Goal: Task Accomplishment & Management: Manage account settings

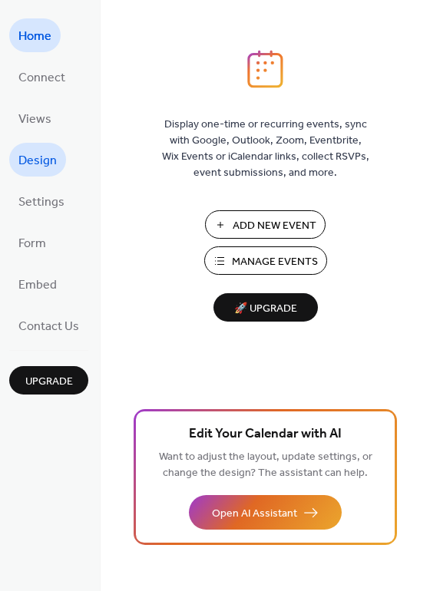
drag, startPoint x: 74, startPoint y: 207, endPoint x: 36, endPoint y: 165, distance: 56.5
click at [36, 165] on span "Design" at bounding box center [37, 161] width 38 height 25
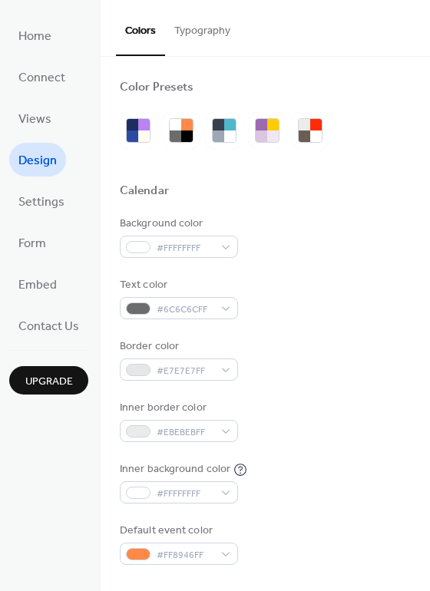
click at [41, 114] on span "Views" at bounding box center [34, 120] width 33 height 25
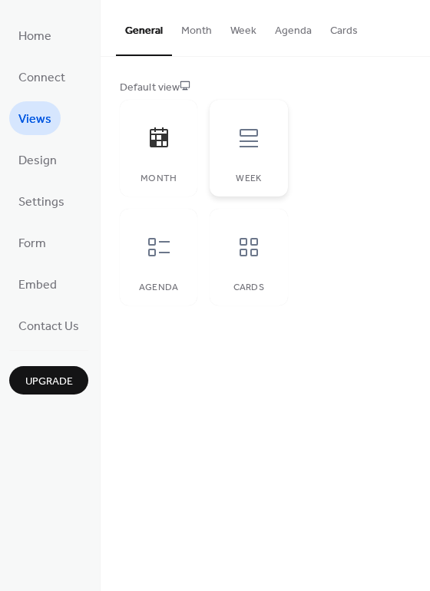
click at [245, 147] on icon at bounding box center [249, 138] width 18 height 18
click at [45, 154] on span "Design" at bounding box center [37, 161] width 38 height 25
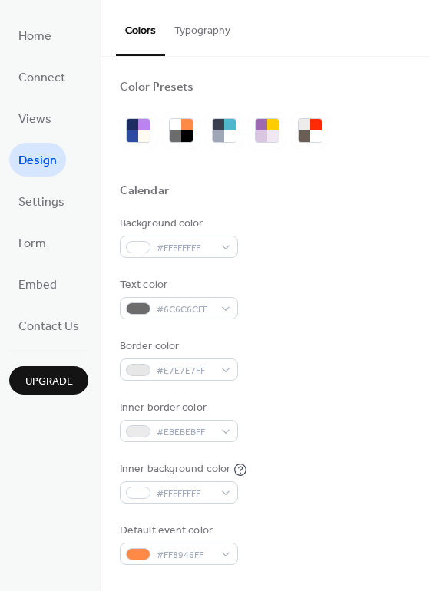
scroll to position [140, 0]
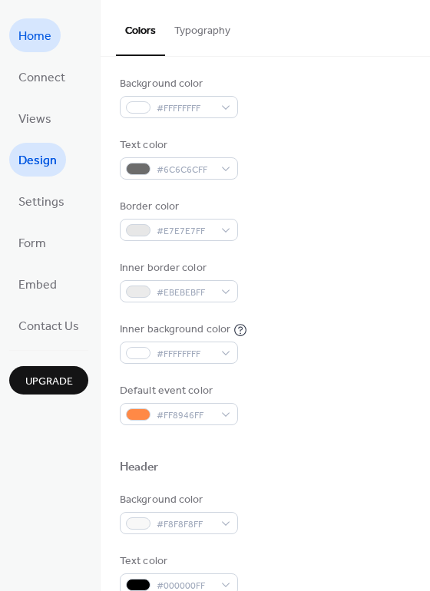
click at [44, 40] on span "Home" at bounding box center [34, 37] width 33 height 25
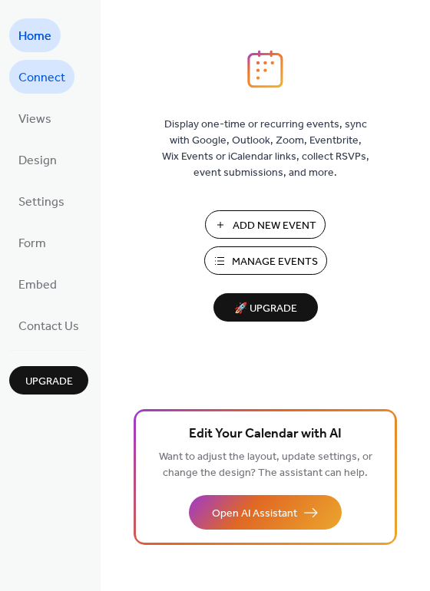
click at [35, 77] on span "Connect" at bounding box center [41, 78] width 47 height 25
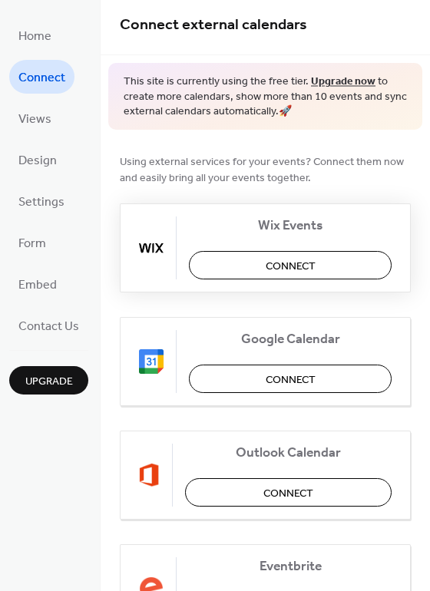
scroll to position [8, 0]
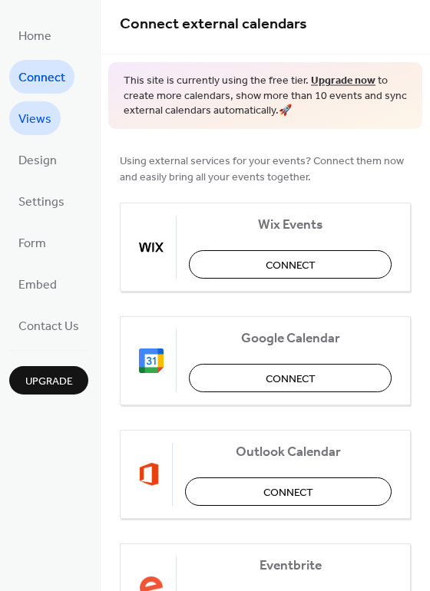
drag, startPoint x: 42, startPoint y: 131, endPoint x: 42, endPoint y: 122, distance: 9.2
click at [42, 122] on span "Views" at bounding box center [34, 120] width 33 height 25
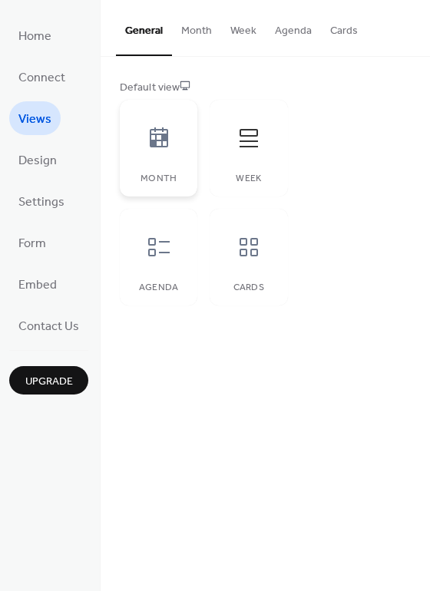
click at [163, 164] on div "Month" at bounding box center [159, 148] width 78 height 97
click at [194, 28] on button "Month" at bounding box center [196, 27] width 49 height 55
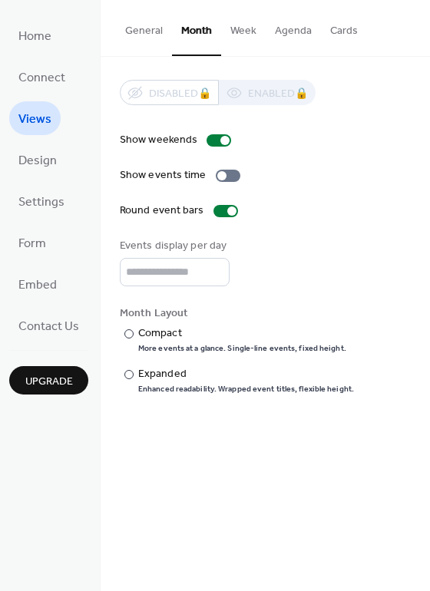
click at [230, 34] on button "Week" at bounding box center [243, 27] width 45 height 55
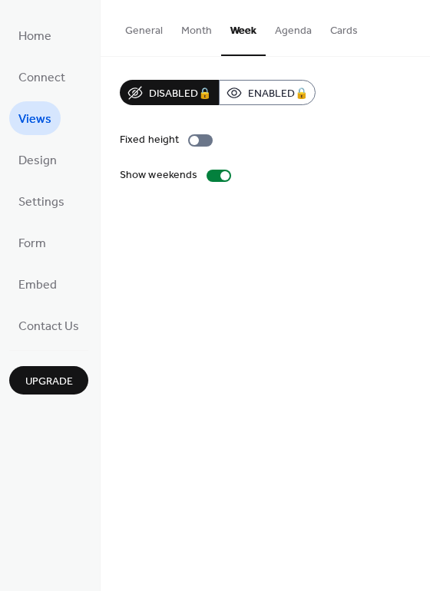
click at [291, 34] on button "Agenda" at bounding box center [293, 27] width 55 height 55
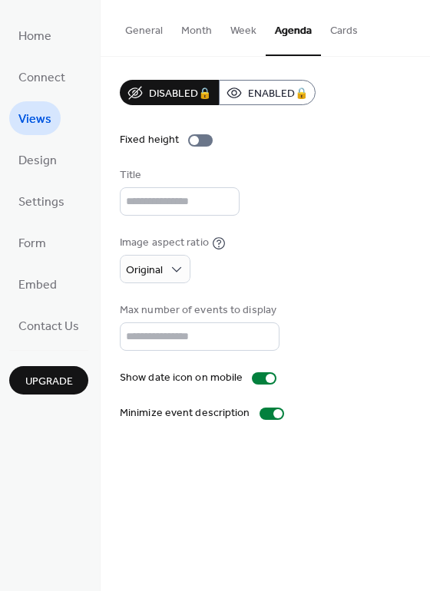
click at [240, 34] on button "Week" at bounding box center [243, 27] width 45 height 55
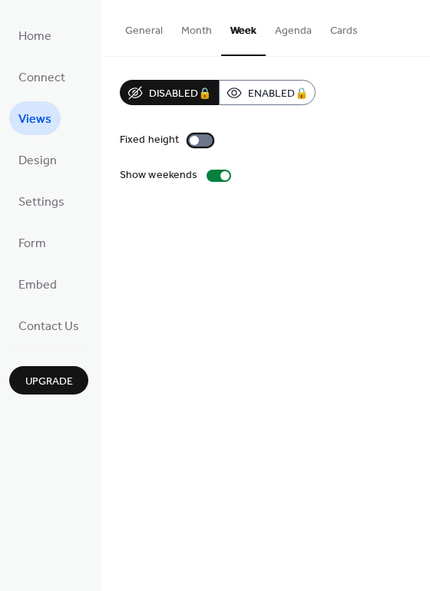
click at [197, 140] on div at bounding box center [200, 140] width 25 height 12
click at [198, 136] on div at bounding box center [200, 140] width 25 height 12
click at [194, 33] on button "Month" at bounding box center [196, 27] width 49 height 55
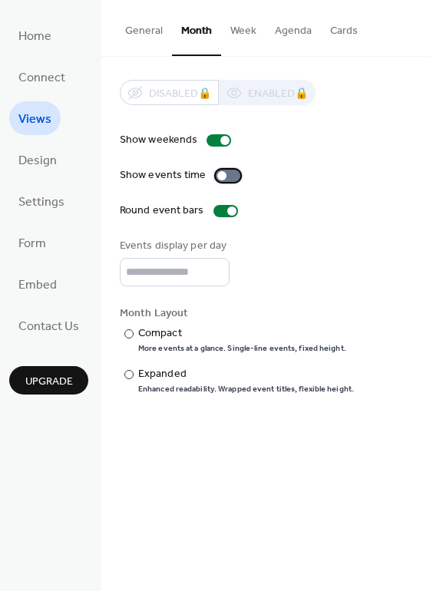
click at [222, 180] on div at bounding box center [228, 176] width 25 height 12
click at [214, 266] on input "*" at bounding box center [175, 272] width 110 height 28
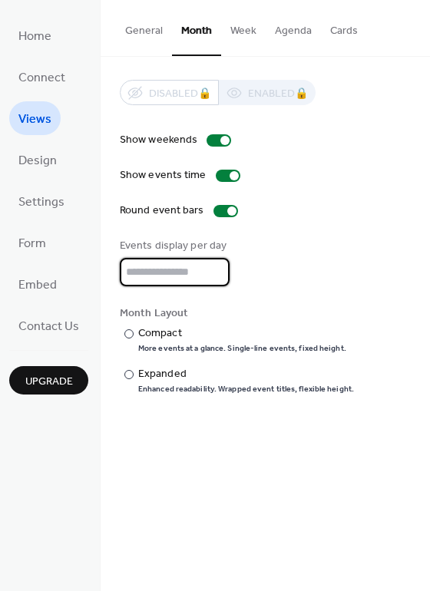
click at [214, 266] on input "*" at bounding box center [175, 272] width 110 height 28
type input "*"
click at [214, 266] on input "*" at bounding box center [175, 272] width 110 height 28
click at [129, 332] on div at bounding box center [128, 333] width 9 height 9
click at [131, 379] on div "​" at bounding box center [127, 374] width 15 height 16
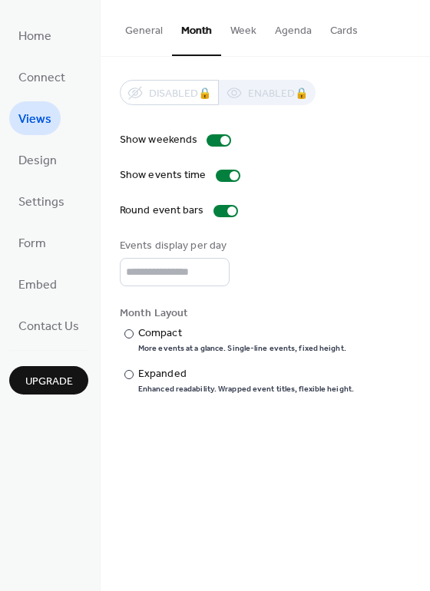
click at [243, 30] on button "Week" at bounding box center [243, 27] width 45 height 55
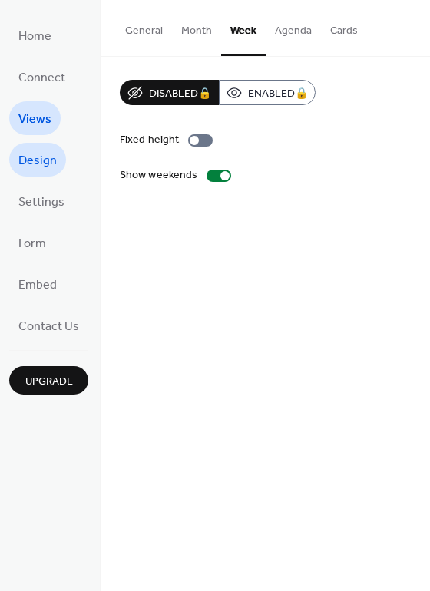
click at [42, 175] on link "Design" at bounding box center [37, 160] width 57 height 34
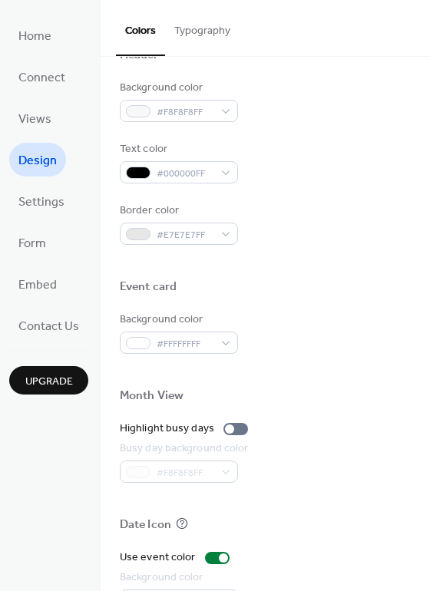
scroll to position [657, 0]
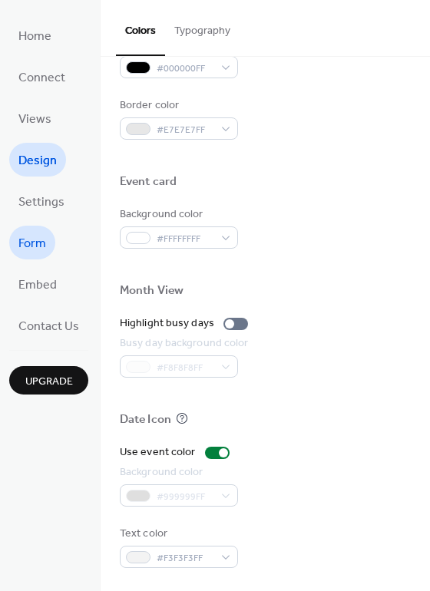
click at [51, 239] on link "Form" at bounding box center [32, 243] width 46 height 34
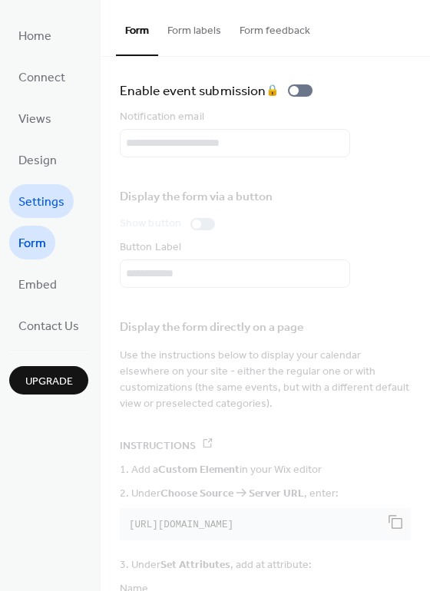
click at [49, 208] on span "Settings" at bounding box center [41, 202] width 46 height 25
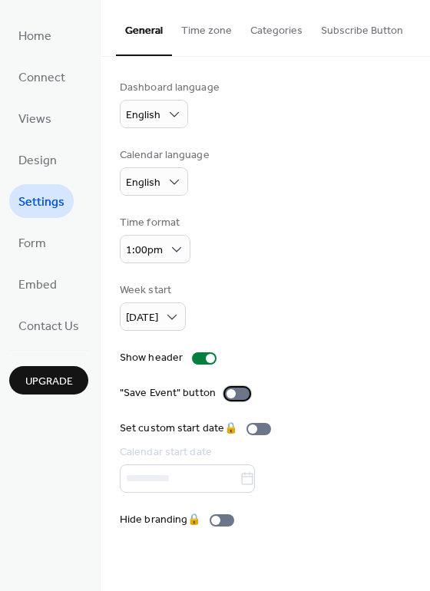
click at [230, 392] on div at bounding box center [231, 393] width 9 height 9
click at [230, 392] on div at bounding box center [237, 394] width 25 height 12
click at [44, 281] on span "Embed" at bounding box center [37, 285] width 38 height 25
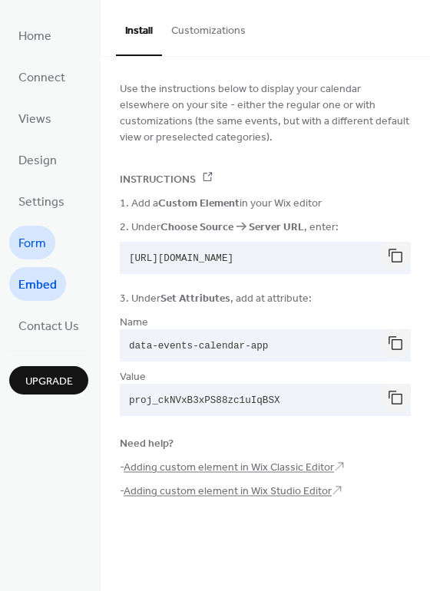
click at [41, 240] on span "Form" at bounding box center [32, 244] width 28 height 25
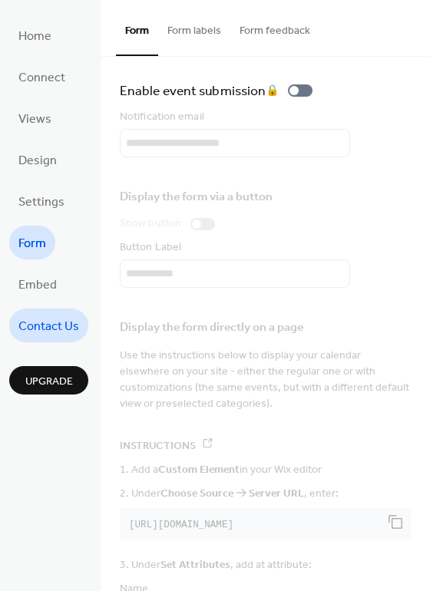
click at [49, 317] on span "Contact Us" at bounding box center [48, 327] width 61 height 25
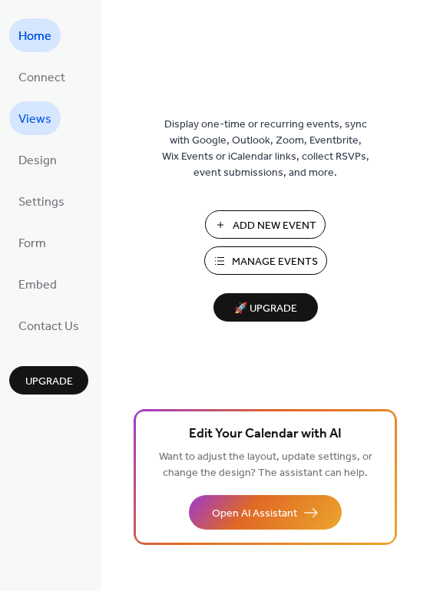
click at [42, 111] on span "Views" at bounding box center [34, 120] width 33 height 25
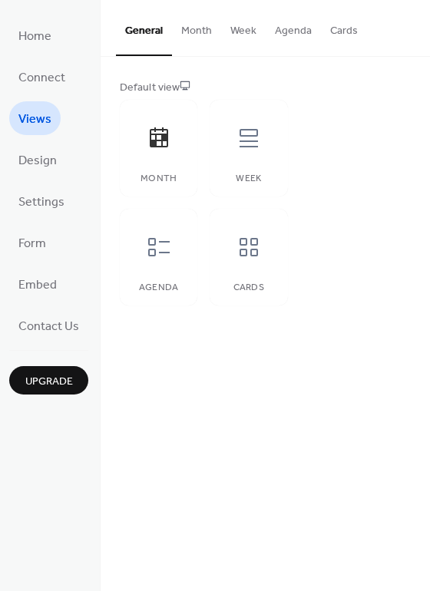
click at [203, 27] on button "Month" at bounding box center [196, 27] width 49 height 55
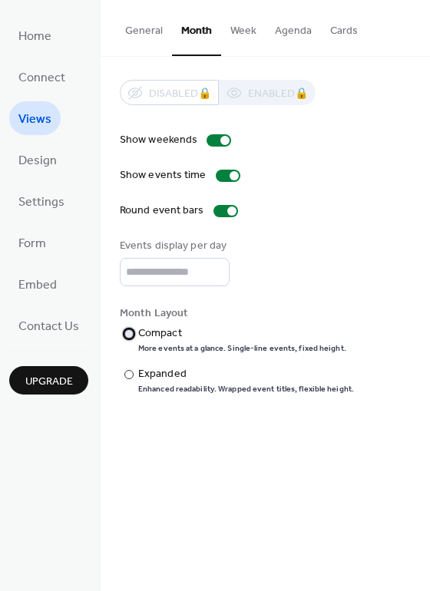
click at [127, 332] on div at bounding box center [128, 333] width 9 height 9
click at [39, 200] on span "Settings" at bounding box center [41, 202] width 46 height 25
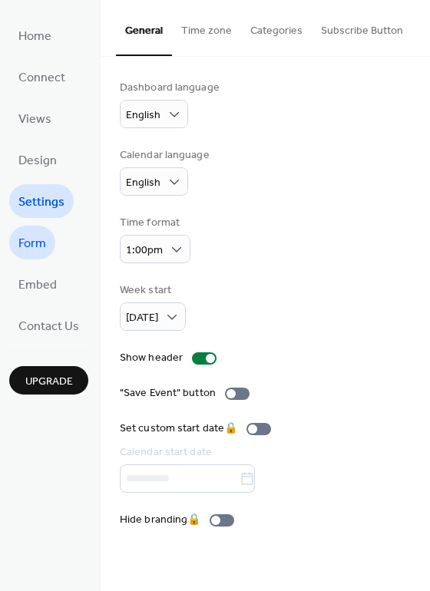
click at [49, 247] on link "Form" at bounding box center [32, 243] width 46 height 34
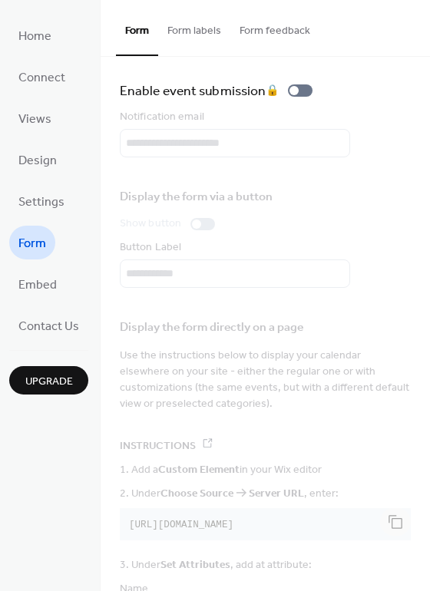
click at [201, 34] on button "Form labels" at bounding box center [194, 27] width 72 height 55
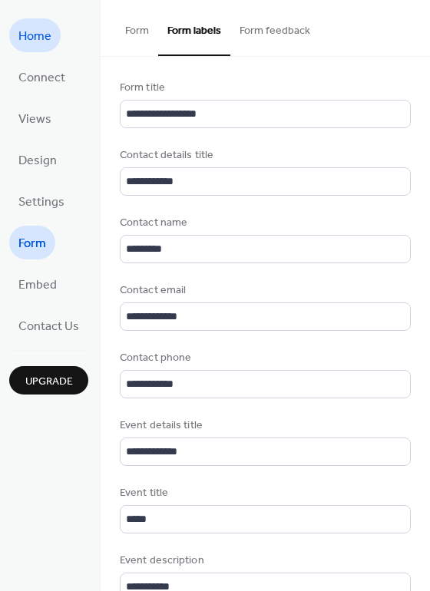
click at [41, 33] on span "Home" at bounding box center [34, 37] width 33 height 25
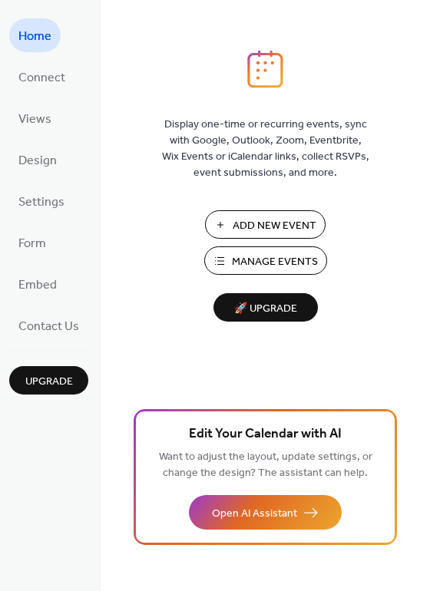
click at [271, 257] on span "Manage Events" at bounding box center [275, 262] width 86 height 16
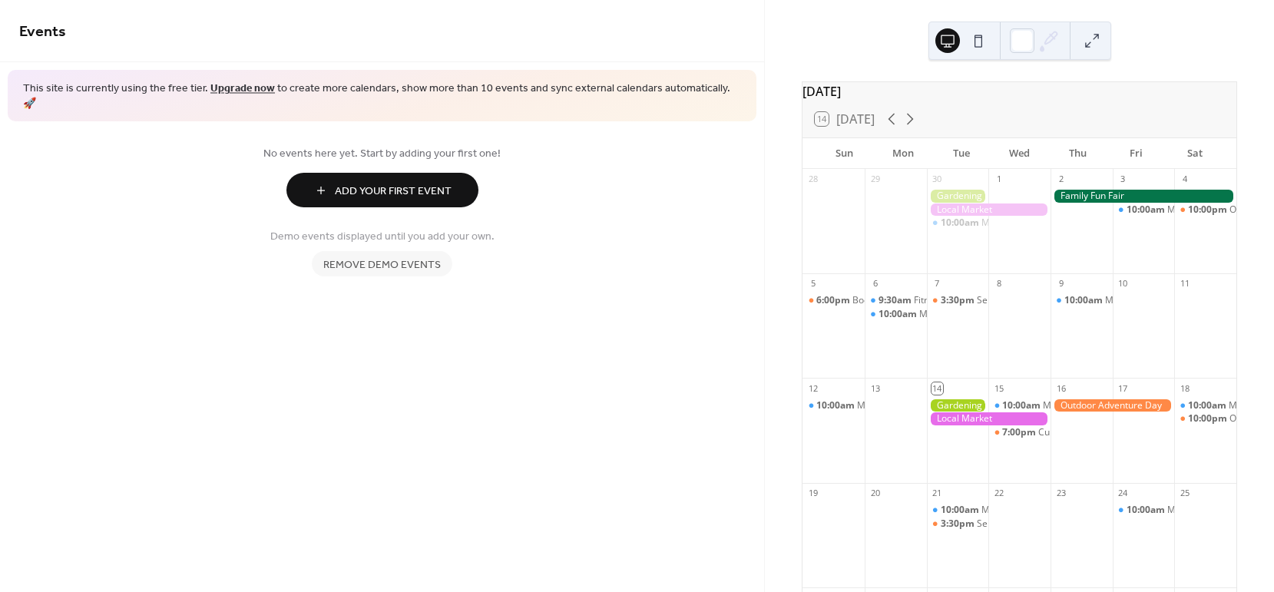
click at [1103, 190] on div "2" at bounding box center [1081, 179] width 62 height 21
click at [405, 257] on span "Remove demo events" at bounding box center [381, 265] width 117 height 16
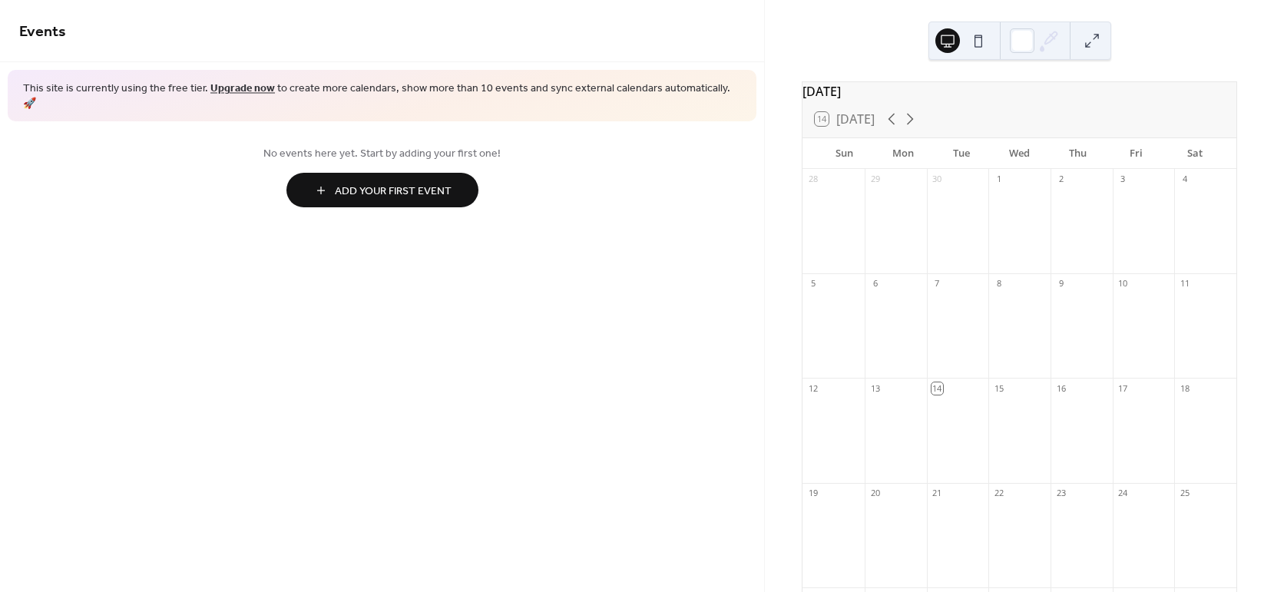
click at [411, 184] on span "Add Your First Event" at bounding box center [393, 192] width 117 height 16
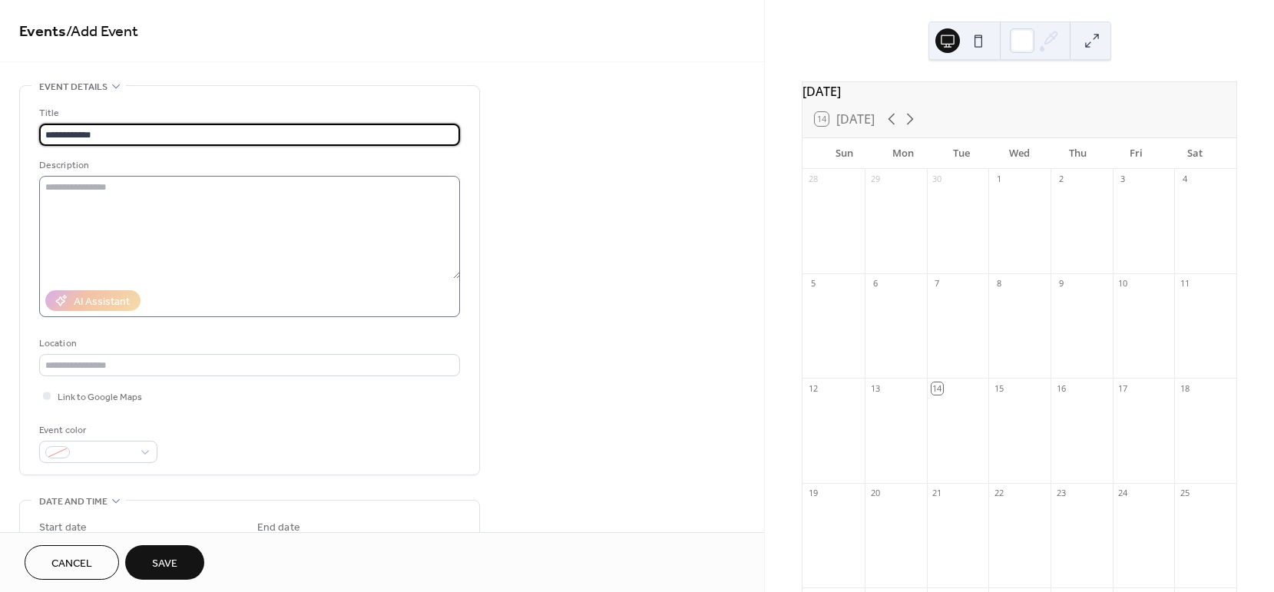
type input "**********"
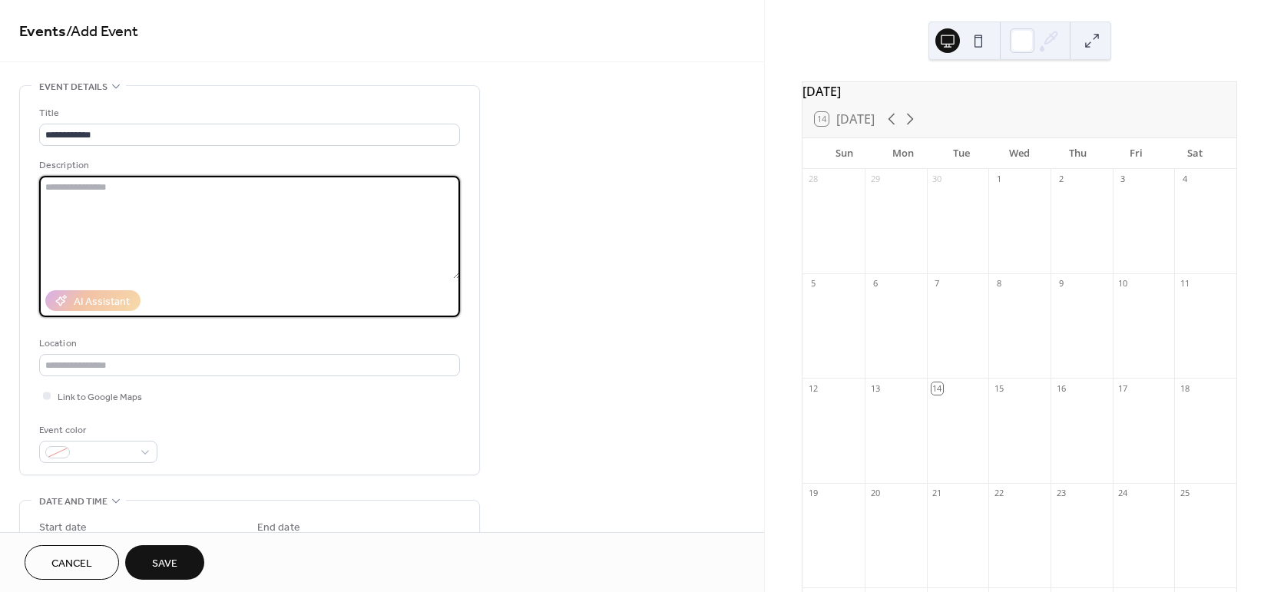
click at [167, 201] on textarea at bounding box center [249, 227] width 421 height 103
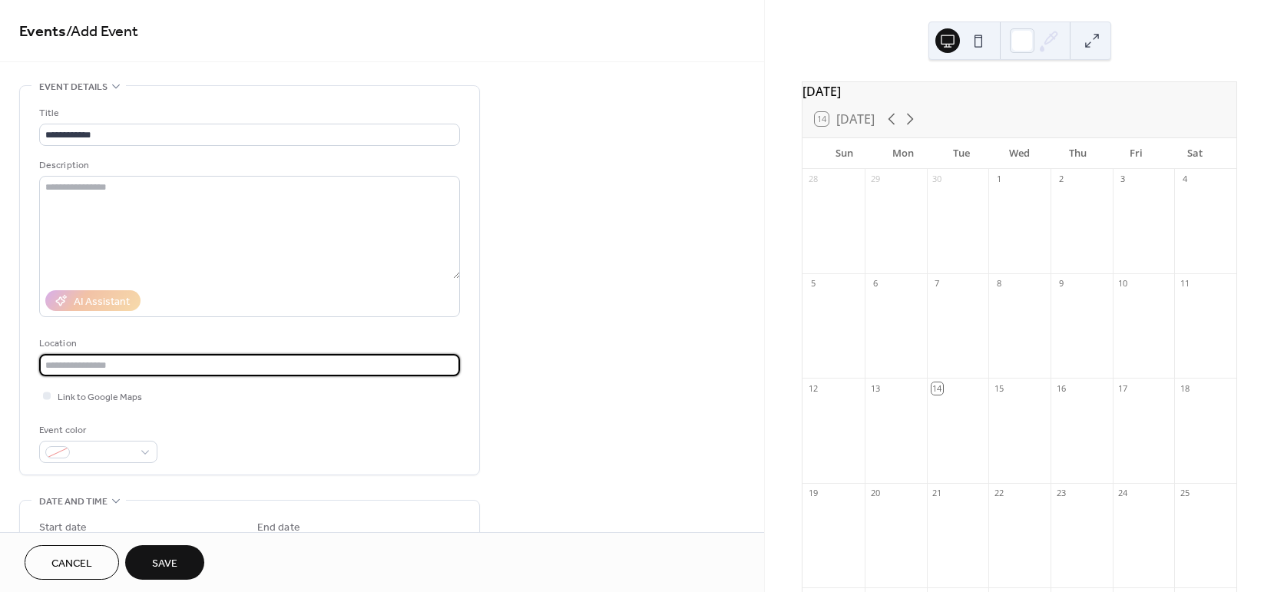
click at [104, 358] on input "text" at bounding box center [249, 365] width 421 height 22
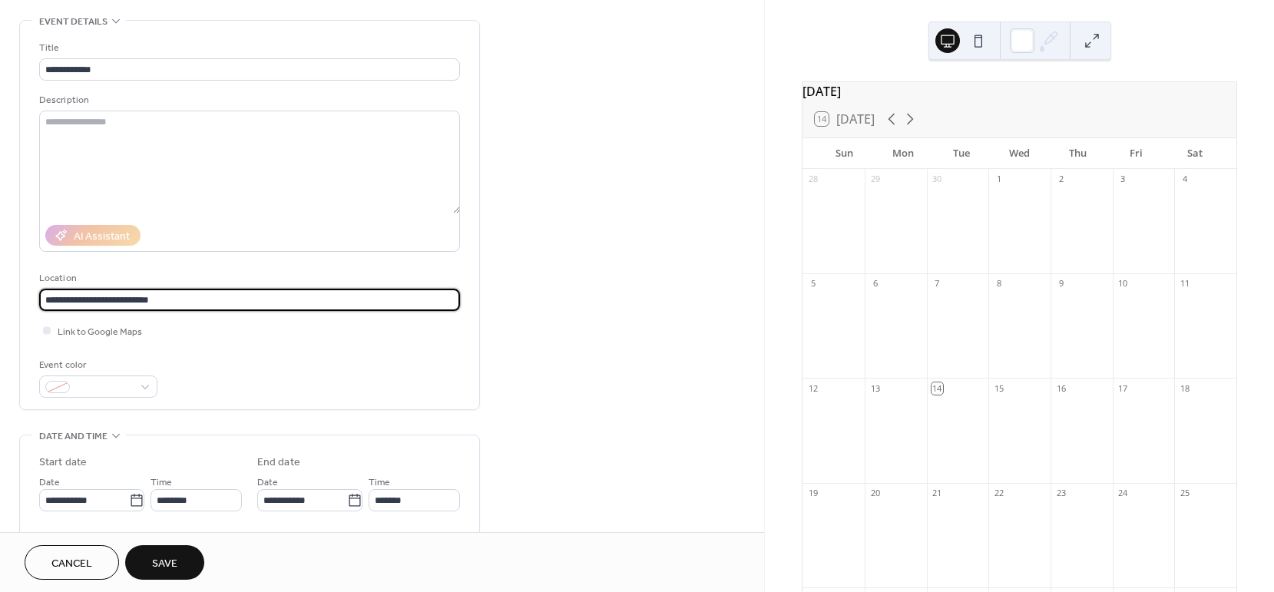
type input "**********"
click at [123, 396] on div at bounding box center [98, 386] width 118 height 22
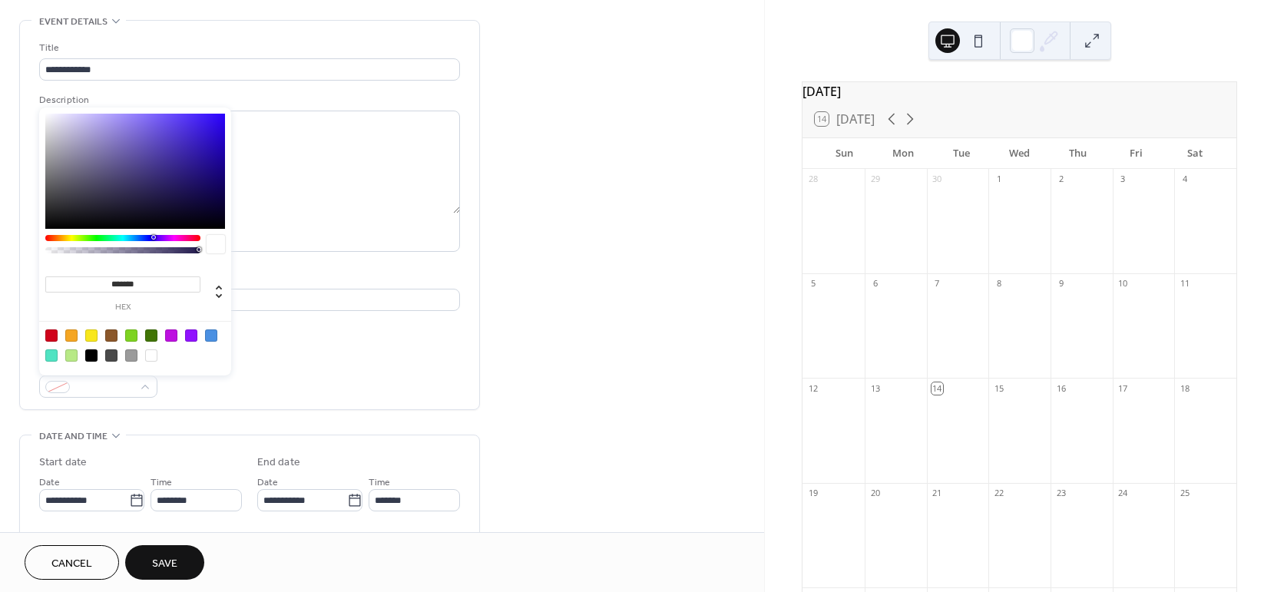
click at [211, 336] on div at bounding box center [211, 335] width 12 height 12
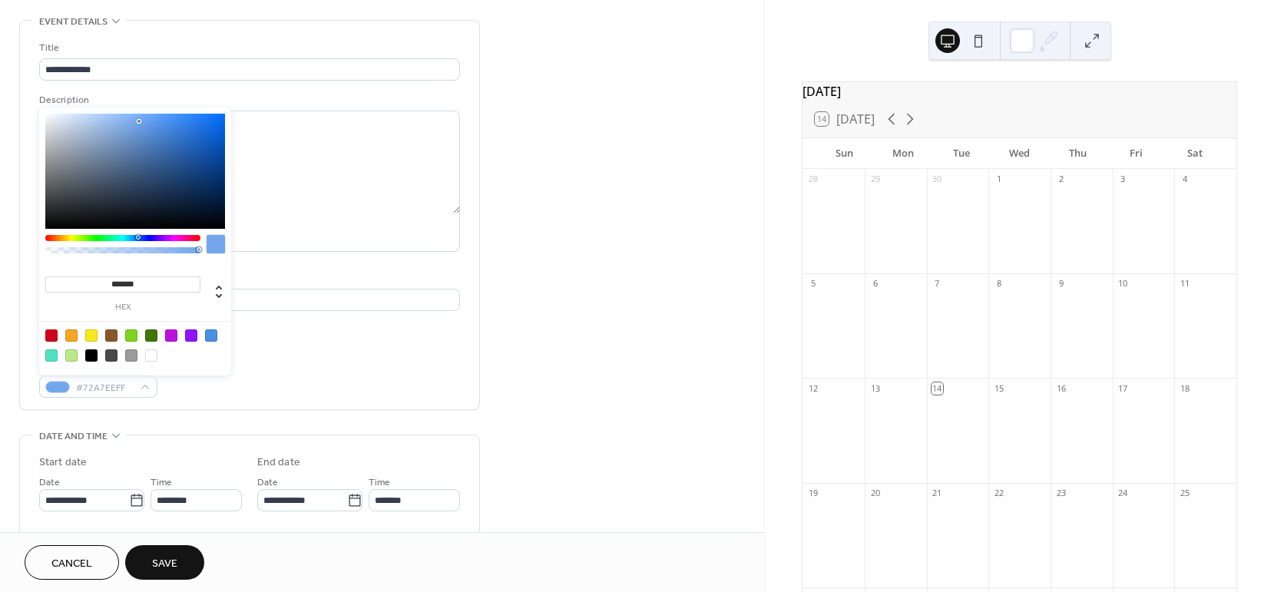
type input "*******"
drag, startPoint x: 165, startPoint y: 126, endPoint x: 139, endPoint y: 121, distance: 26.5
click at [139, 121] on div at bounding box center [138, 121] width 3 height 3
click at [324, 328] on div "Link to Google Maps" at bounding box center [249, 331] width 421 height 16
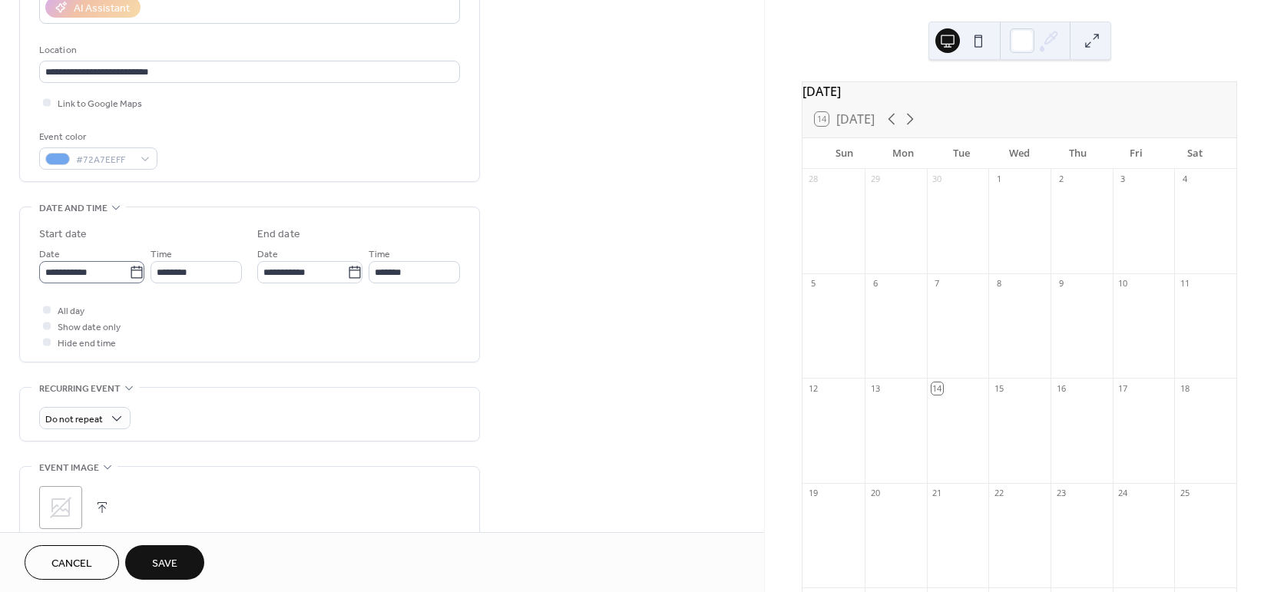
scroll to position [294, 0]
click at [89, 417] on span "Do not repeat" at bounding box center [74, 419] width 58 height 18
click at [87, 508] on div "Weekly" at bounding box center [84, 502] width 91 height 28
click at [132, 270] on icon at bounding box center [136, 271] width 15 height 15
click at [129, 270] on input "**********" at bounding box center [84, 271] width 90 height 22
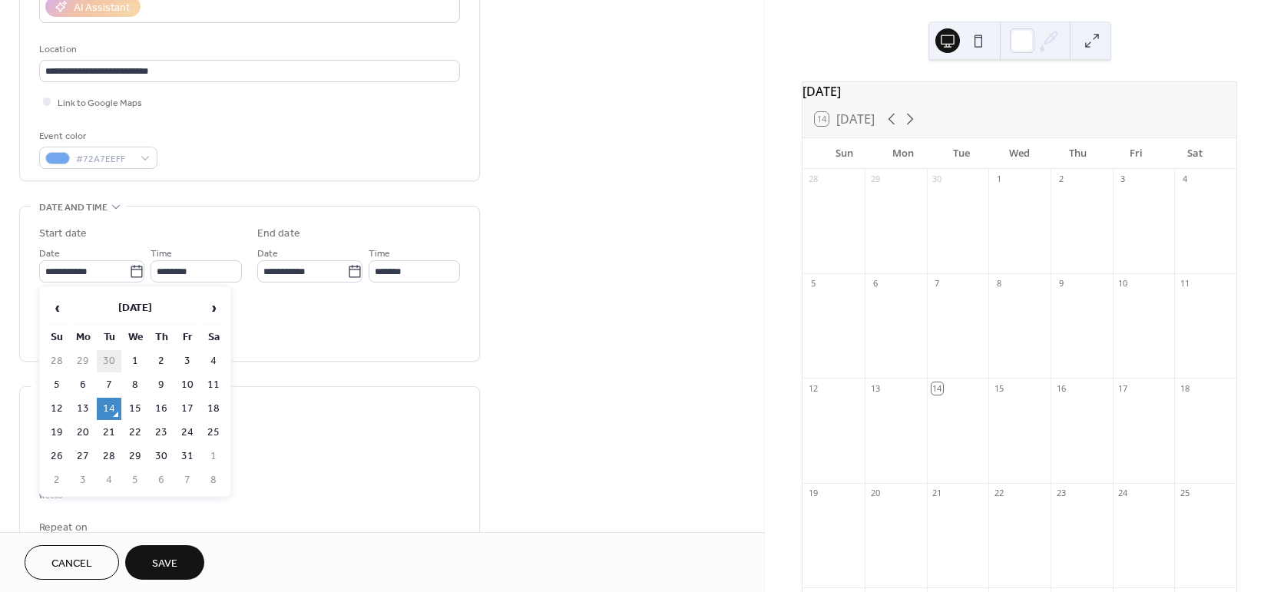
click at [103, 359] on td "30" at bounding box center [109, 361] width 25 height 22
type input "**********"
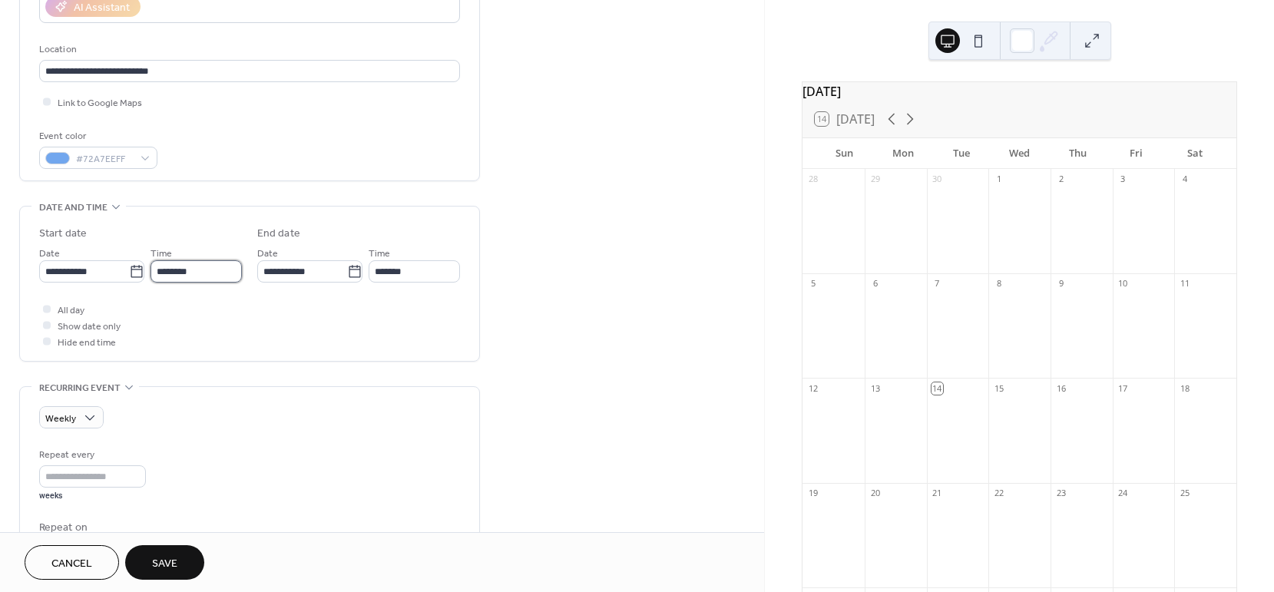
click at [197, 272] on input "********" at bounding box center [196, 271] width 91 height 22
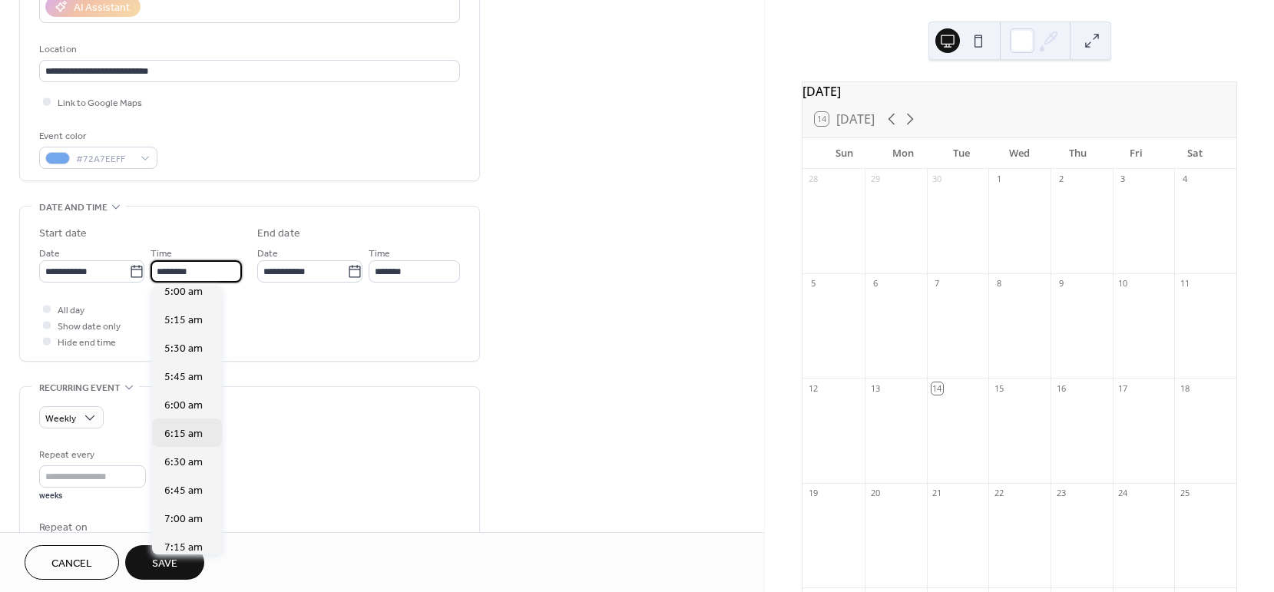
scroll to position [577, 0]
click at [184, 463] on span "6:30 am" at bounding box center [183, 463] width 38 height 16
type input "*******"
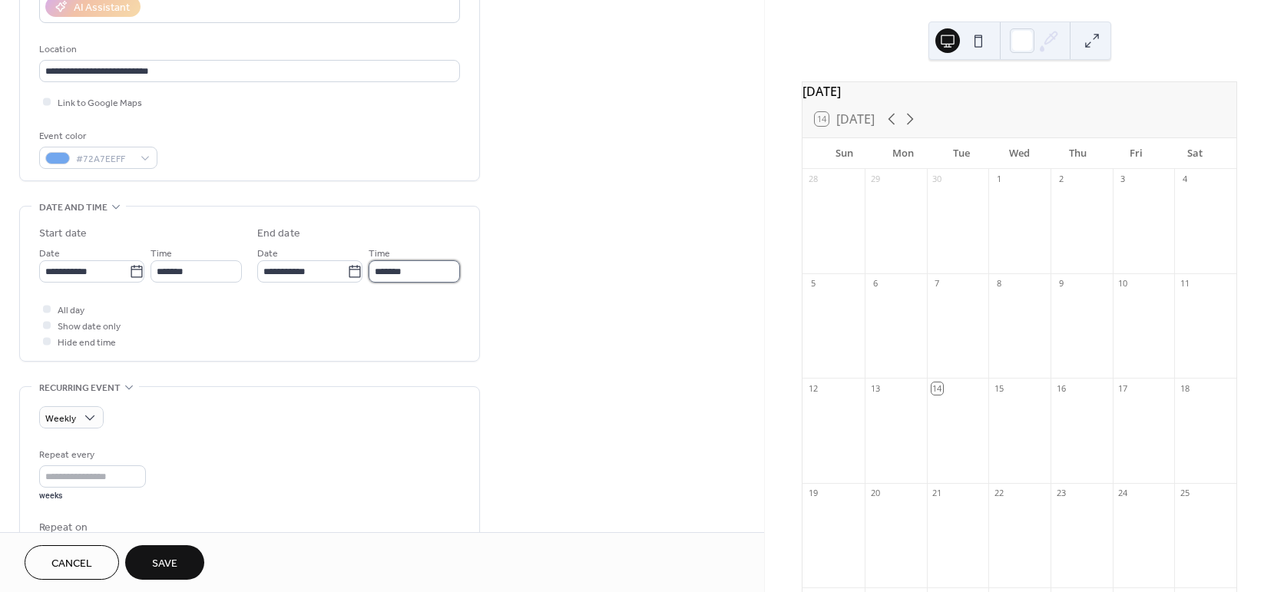
click at [417, 265] on input "*******" at bounding box center [414, 271] width 91 height 22
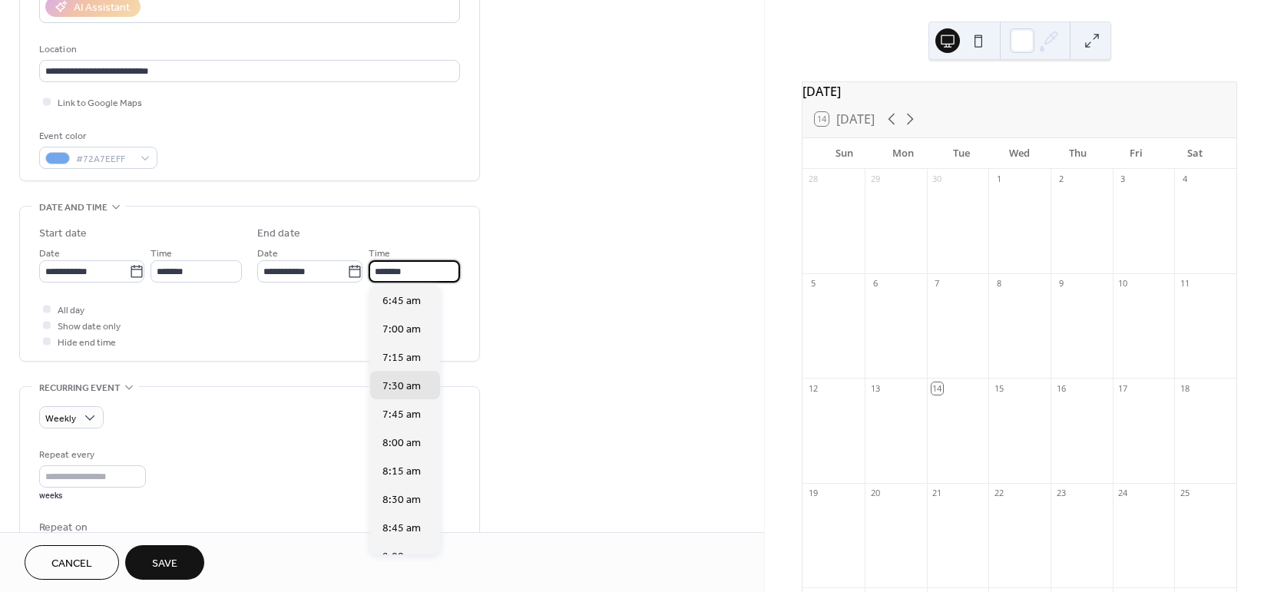
click at [268, 343] on div "All day Show date only Hide end time" at bounding box center [249, 325] width 421 height 48
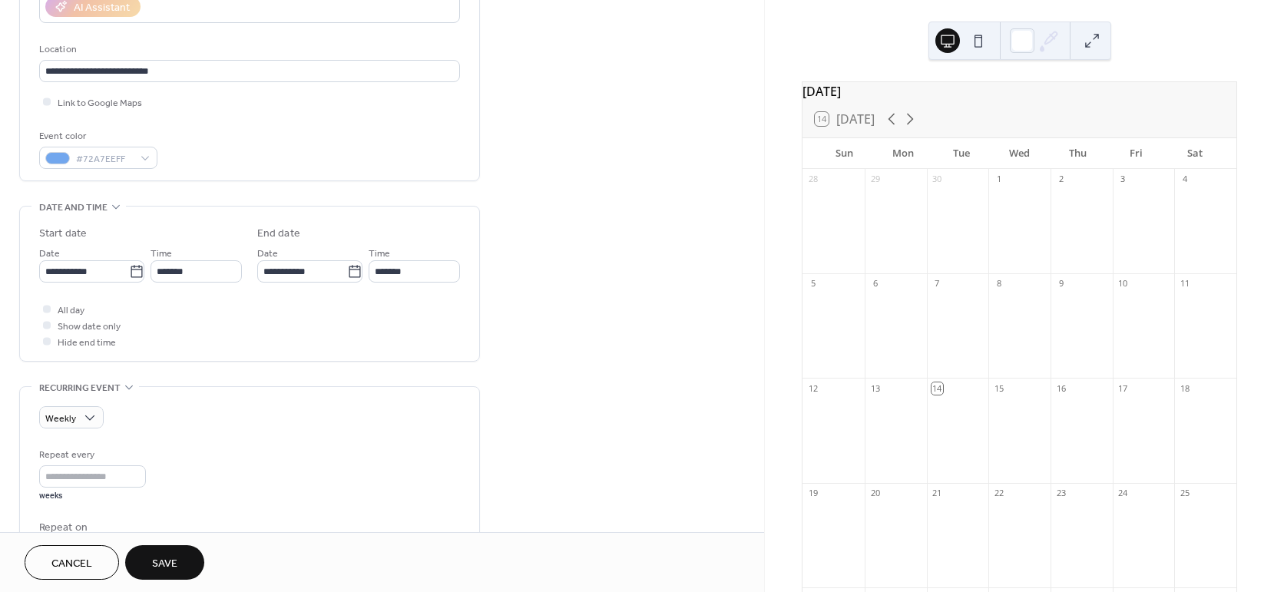
click at [180, 565] on button "Save" at bounding box center [164, 562] width 79 height 35
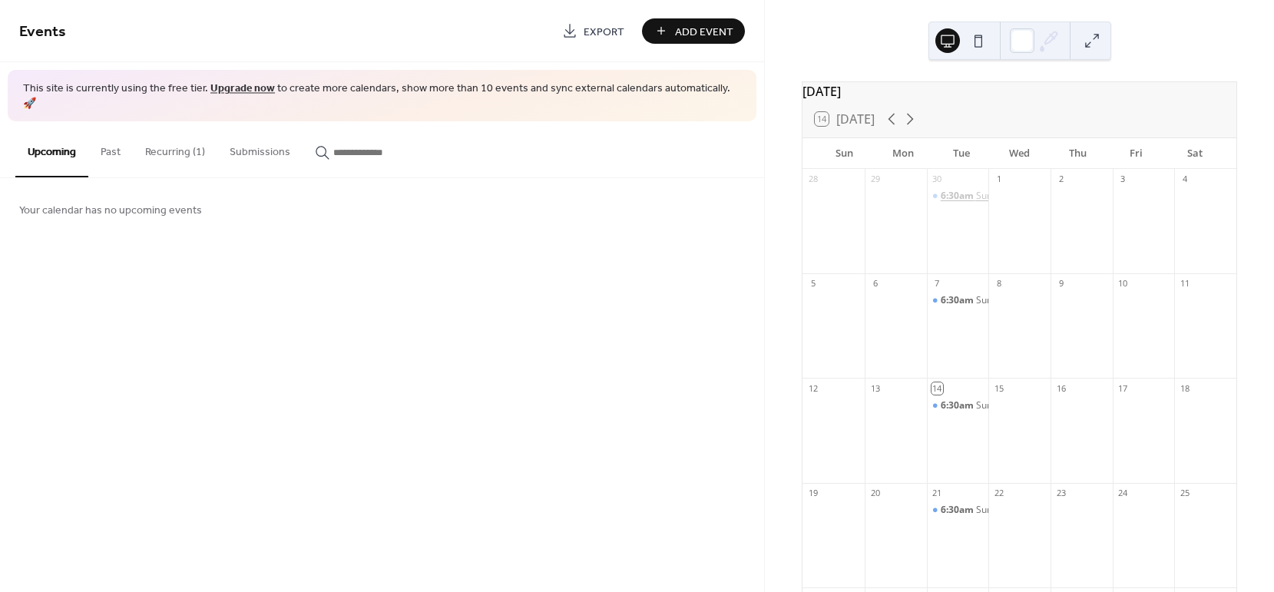
click at [969, 203] on span "6:30am" at bounding box center [958, 196] width 35 height 13
click at [188, 133] on button "Recurring (1)" at bounding box center [175, 148] width 84 height 55
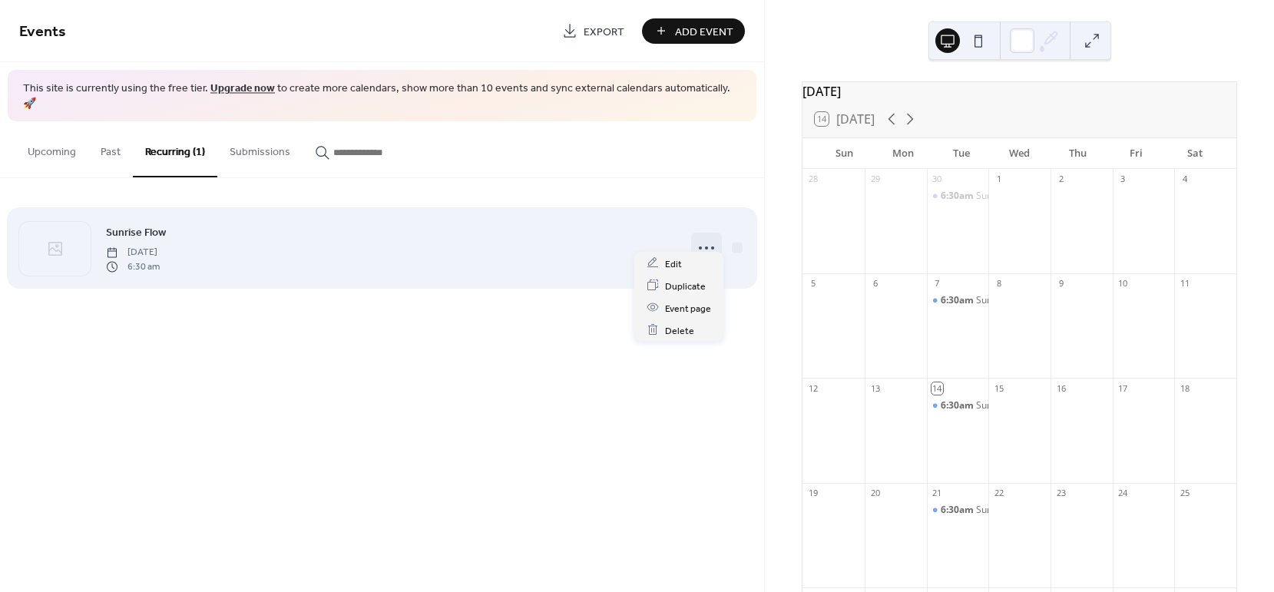
click at [710, 237] on icon at bounding box center [706, 248] width 25 height 25
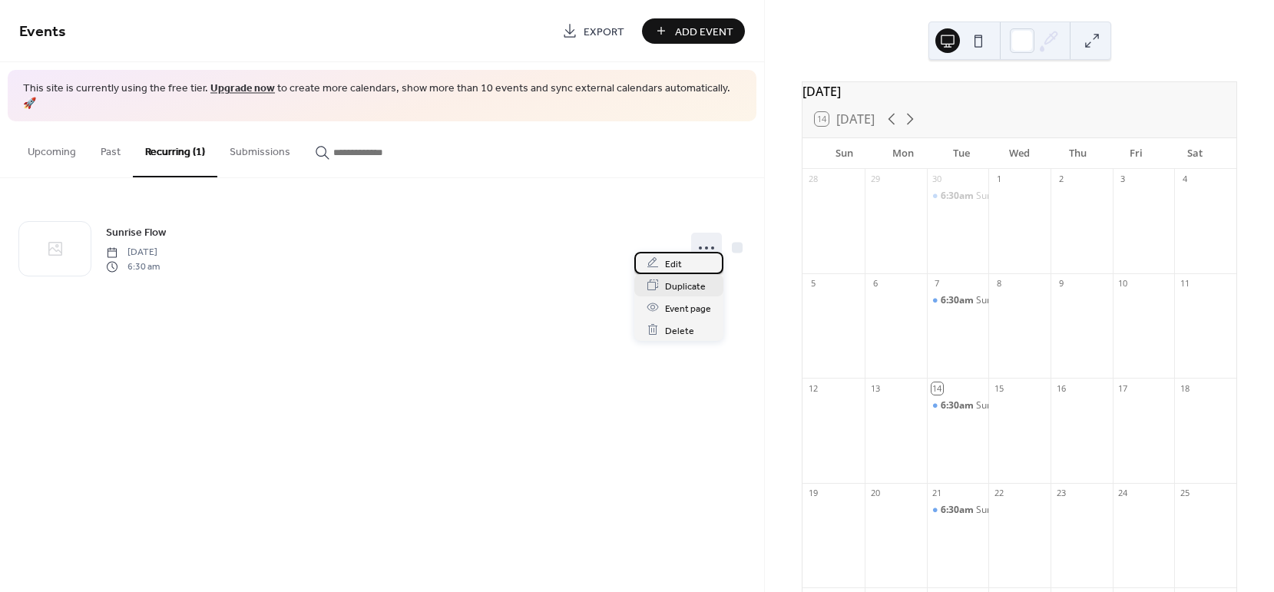
click at [679, 263] on span "Edit" at bounding box center [673, 264] width 17 height 16
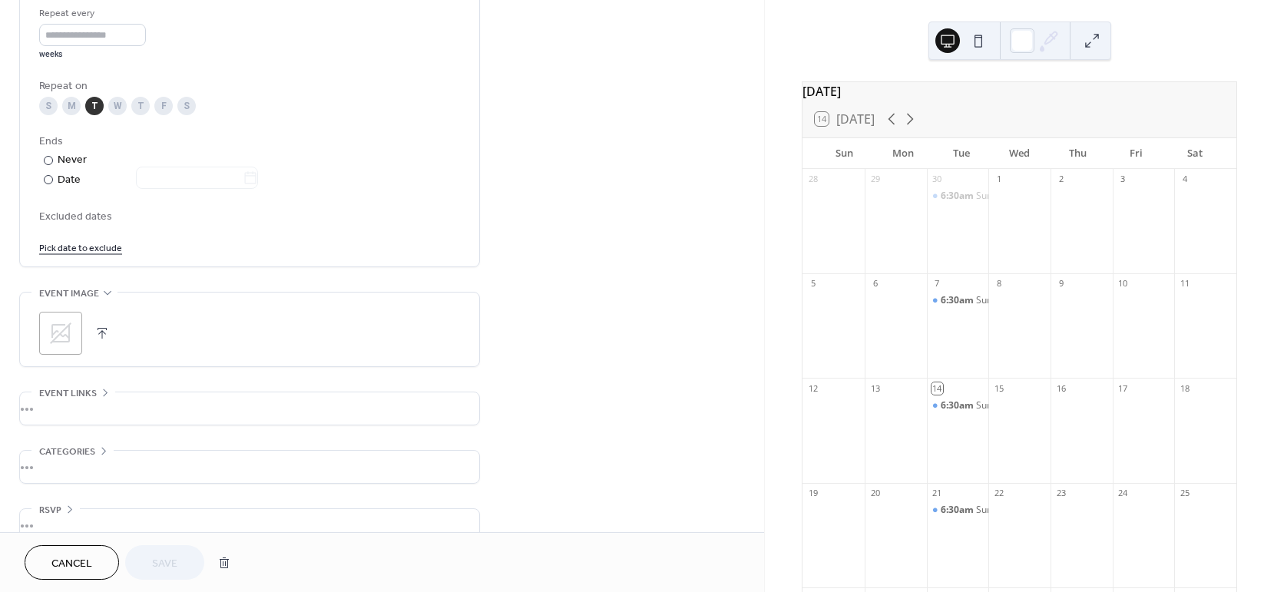
scroll to position [761, 0]
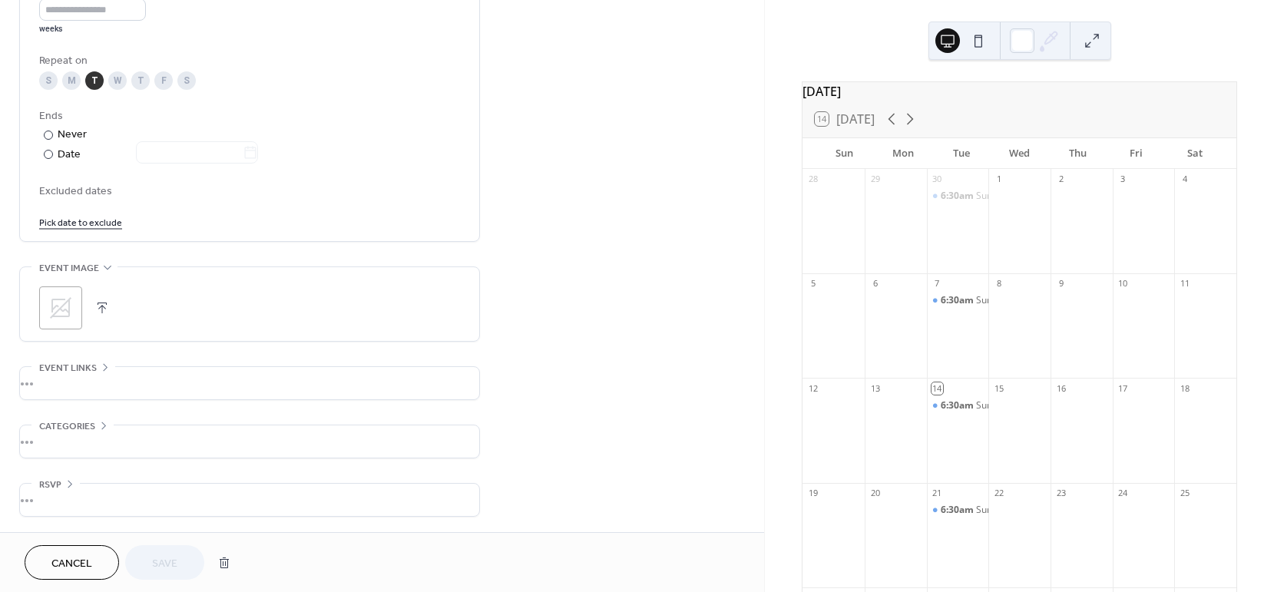
click at [90, 435] on div "•••" at bounding box center [249, 441] width 459 height 32
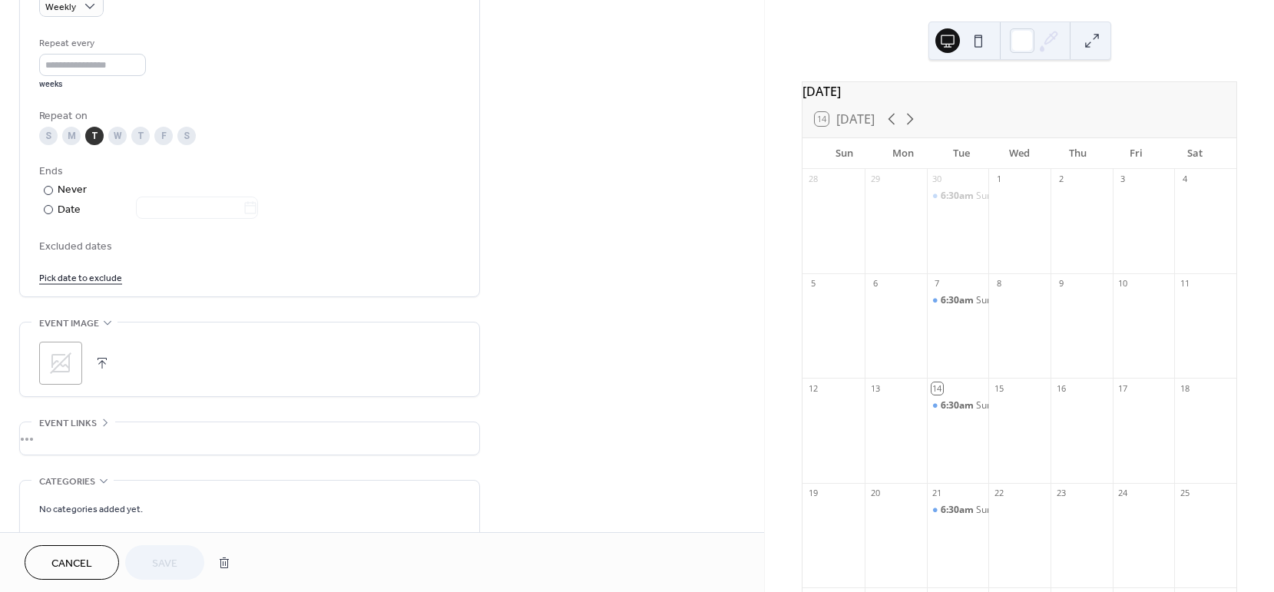
scroll to position [705, 0]
click at [141, 134] on div "T" at bounding box center [140, 136] width 18 height 18
click at [167, 565] on span "Save" at bounding box center [164, 564] width 25 height 16
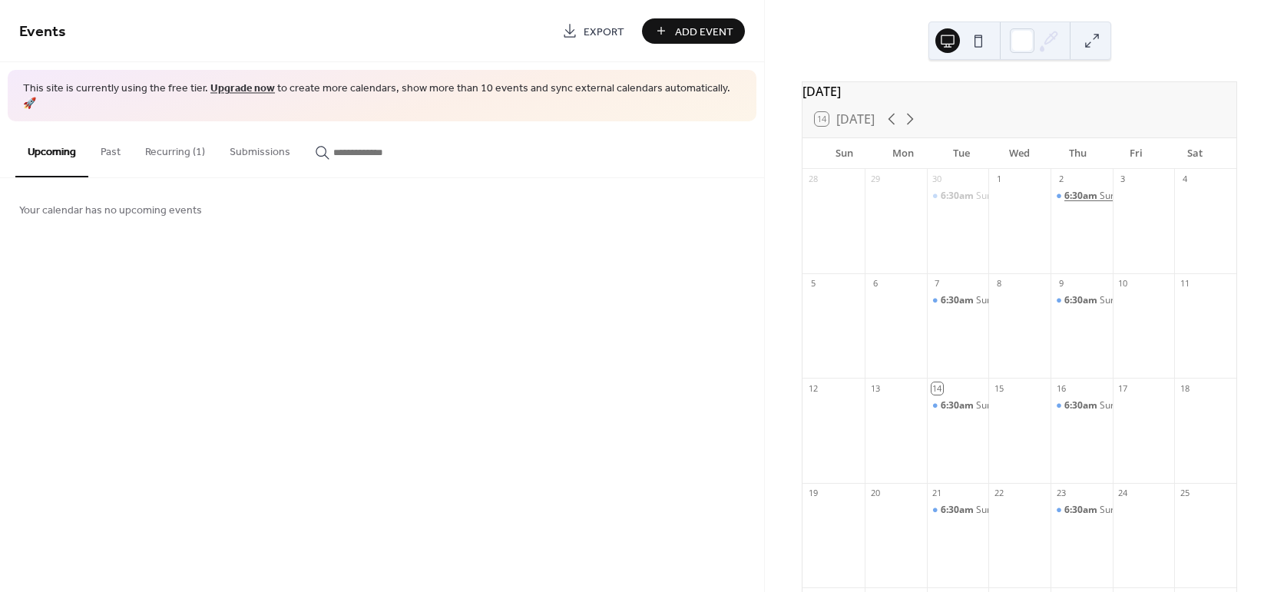
click at [1071, 203] on span "6:30am" at bounding box center [1081, 196] width 35 height 13
click at [701, 38] on span "Add Event" at bounding box center [704, 32] width 58 height 16
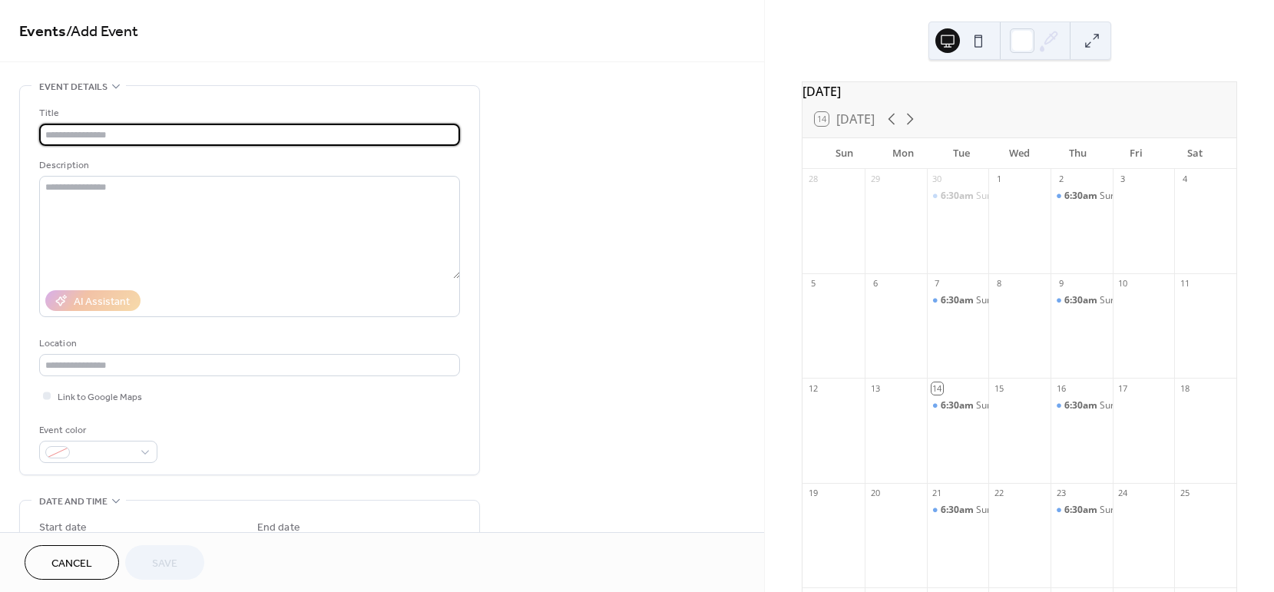
type input "*"
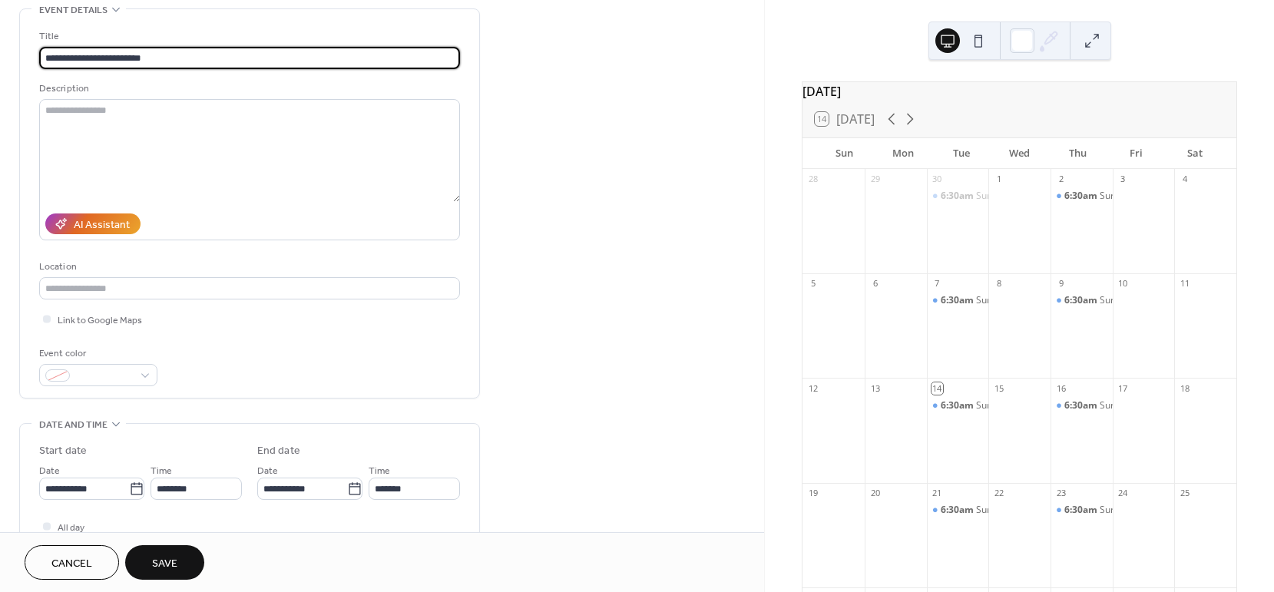
scroll to position [78, 0]
type input "**********"
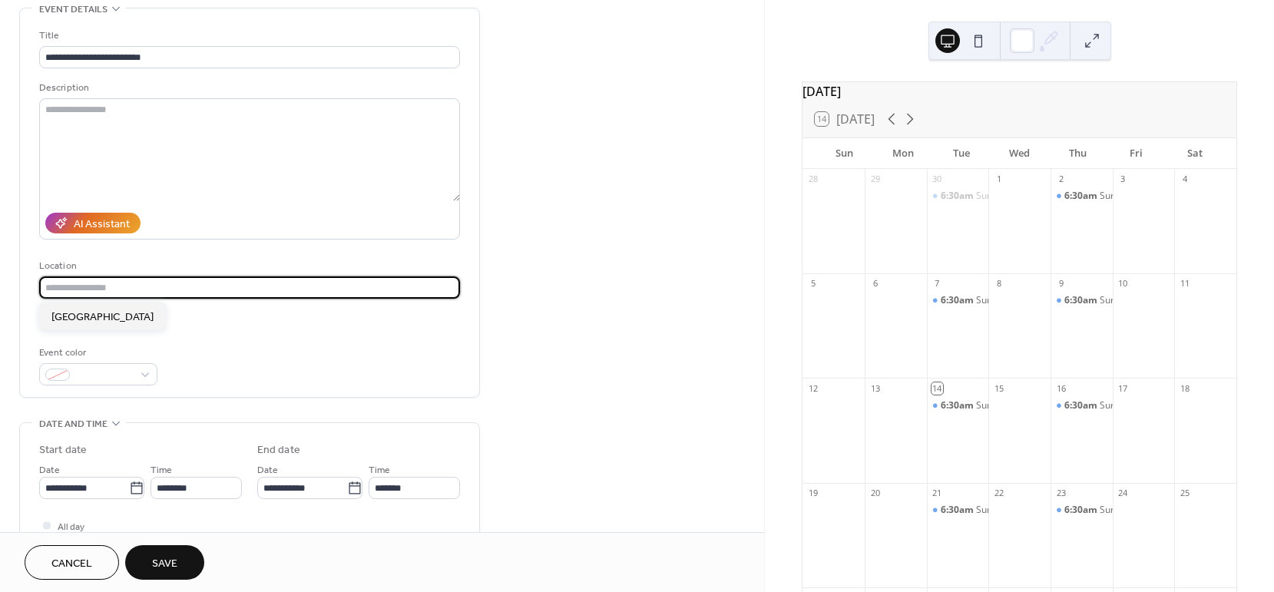
click at [86, 283] on input "text" at bounding box center [249, 287] width 421 height 22
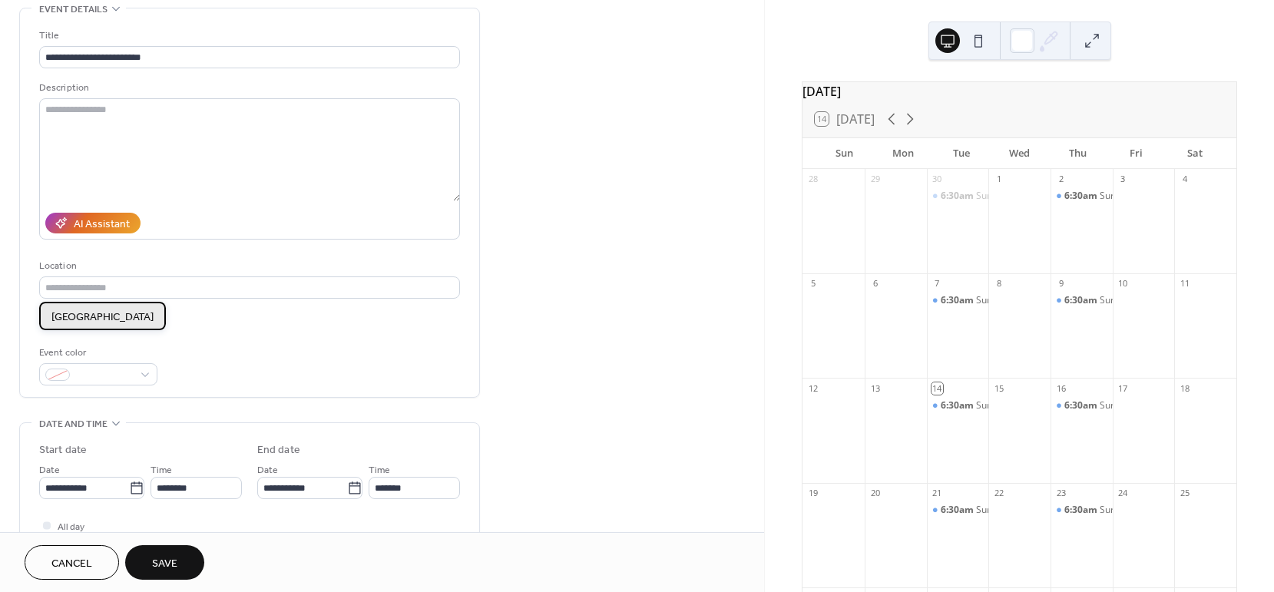
click at [109, 319] on span "[GEOGRAPHIC_DATA]" at bounding box center [102, 317] width 102 height 16
type input "**********"
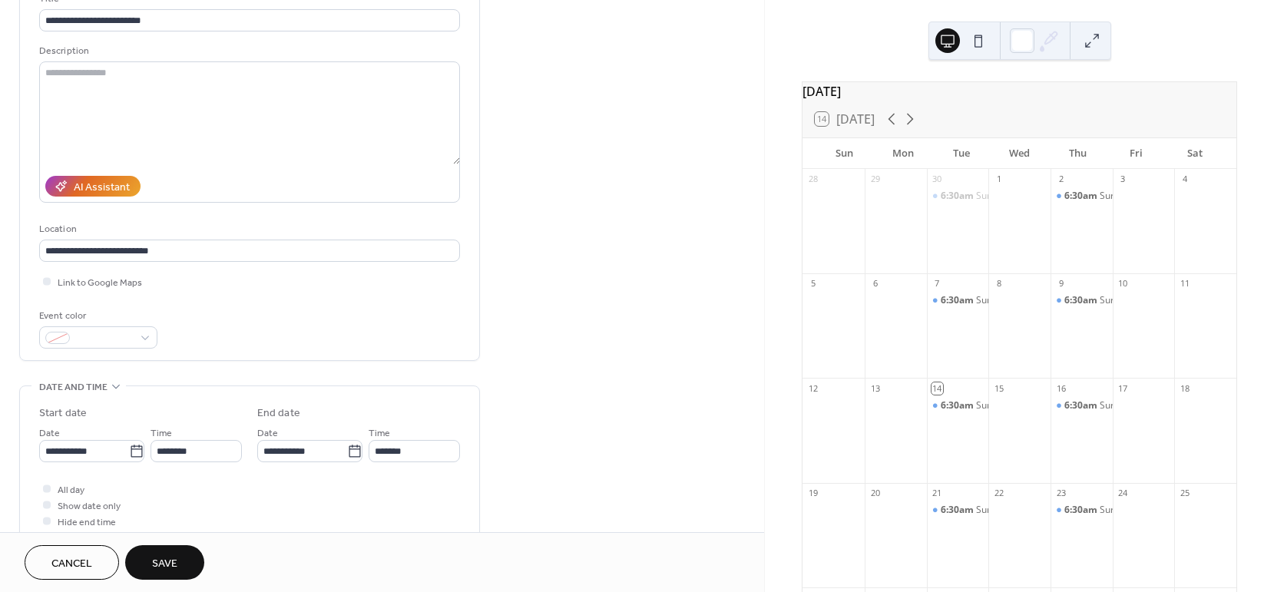
scroll to position [147, 0]
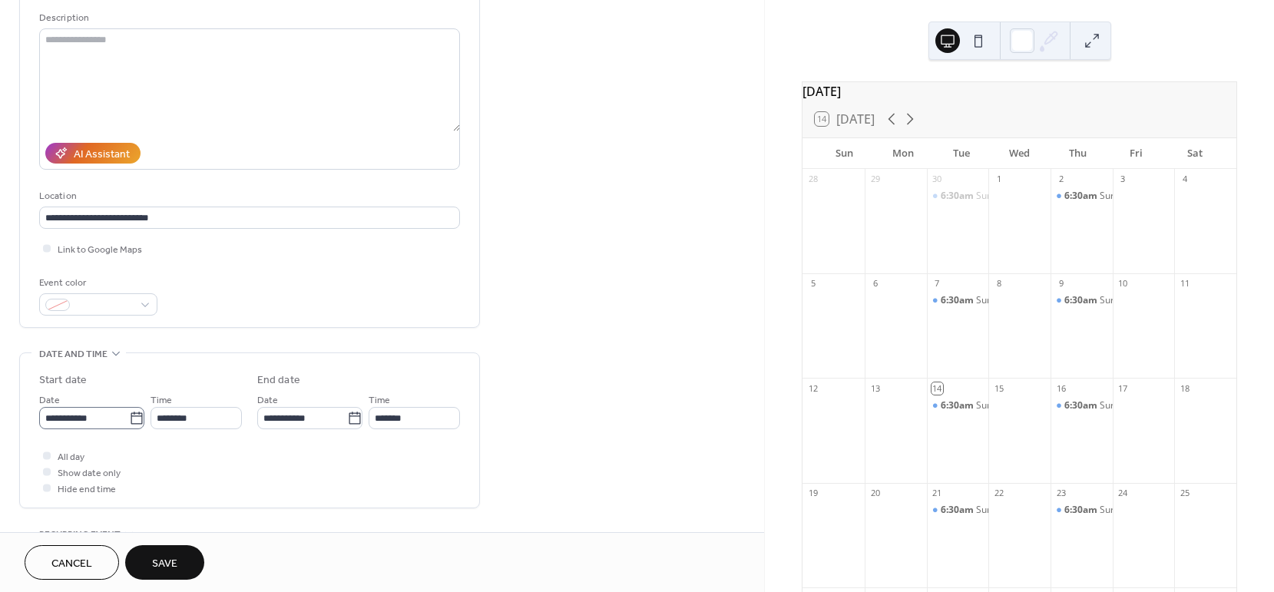
click at [130, 420] on icon at bounding box center [136, 418] width 15 height 15
click at [129, 420] on input "**********" at bounding box center [84, 418] width 90 height 22
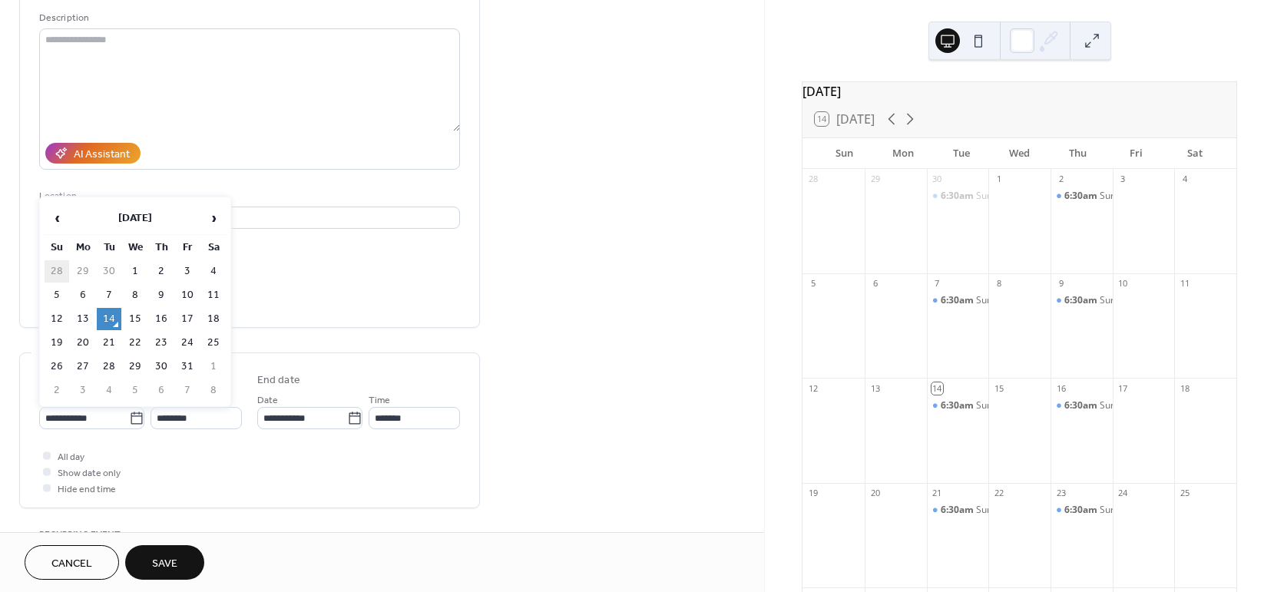
click at [56, 260] on td "28" at bounding box center [57, 271] width 25 height 22
type input "**********"
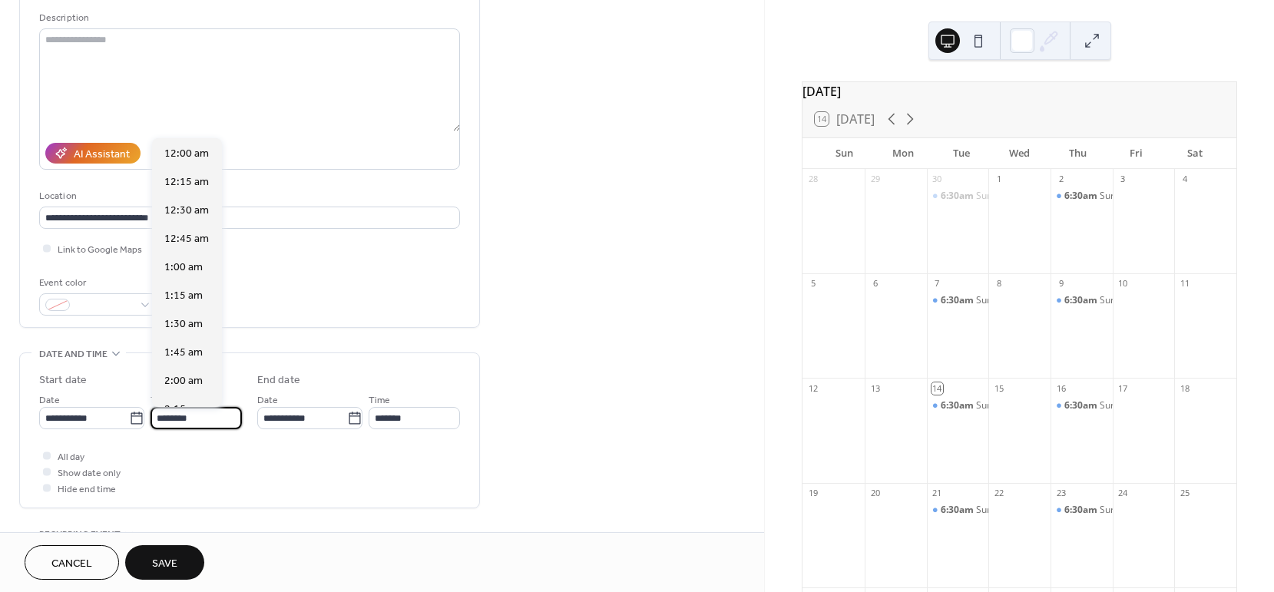
scroll to position [1364, 0]
click at [194, 422] on input "********" at bounding box center [196, 418] width 91 height 22
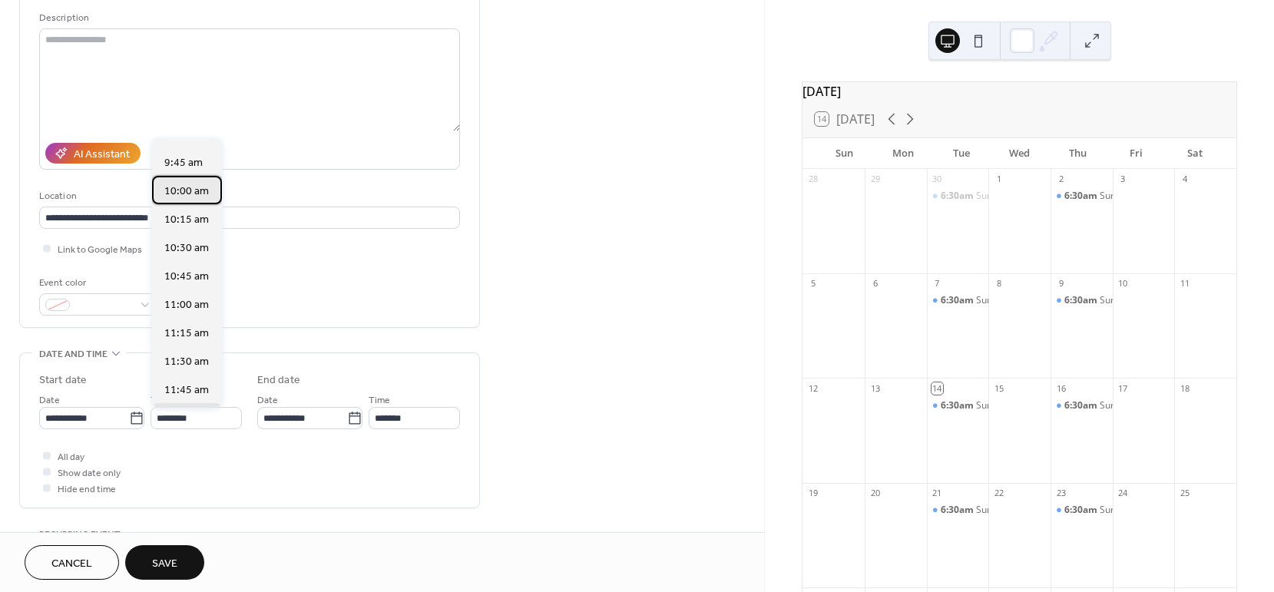
click at [196, 195] on span "10:00 am" at bounding box center [186, 192] width 45 height 16
type input "********"
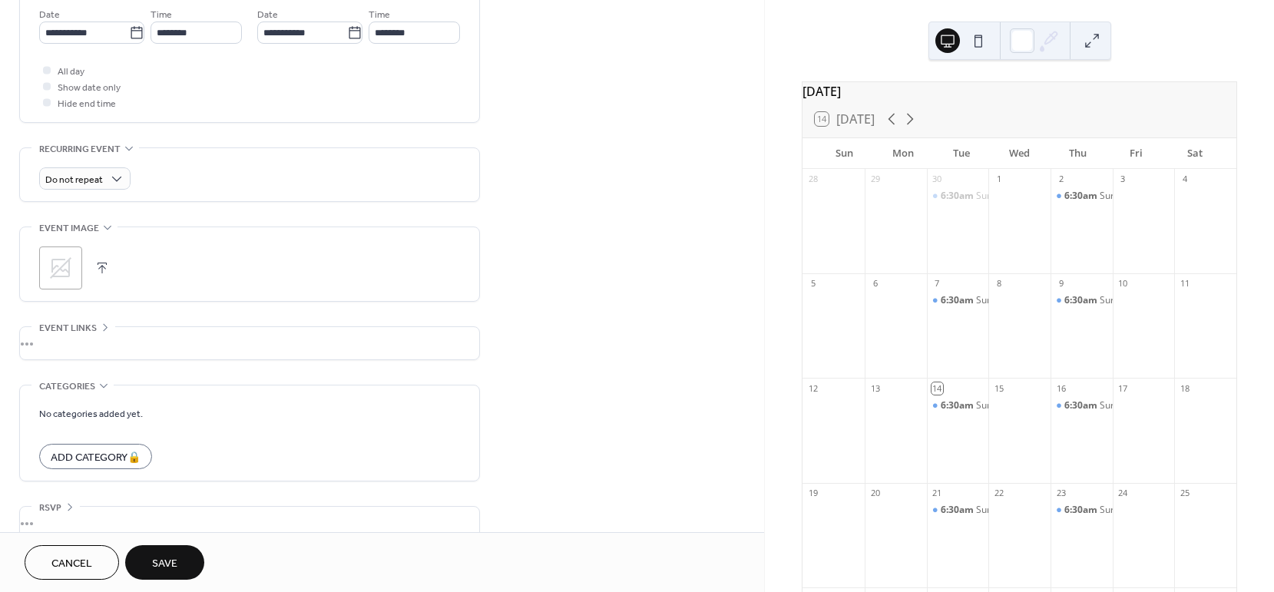
scroll to position [534, 0]
click at [87, 186] on span "Do not repeat" at bounding box center [74, 179] width 58 height 18
click at [84, 261] on div "Weekly" at bounding box center [84, 263] width 91 height 28
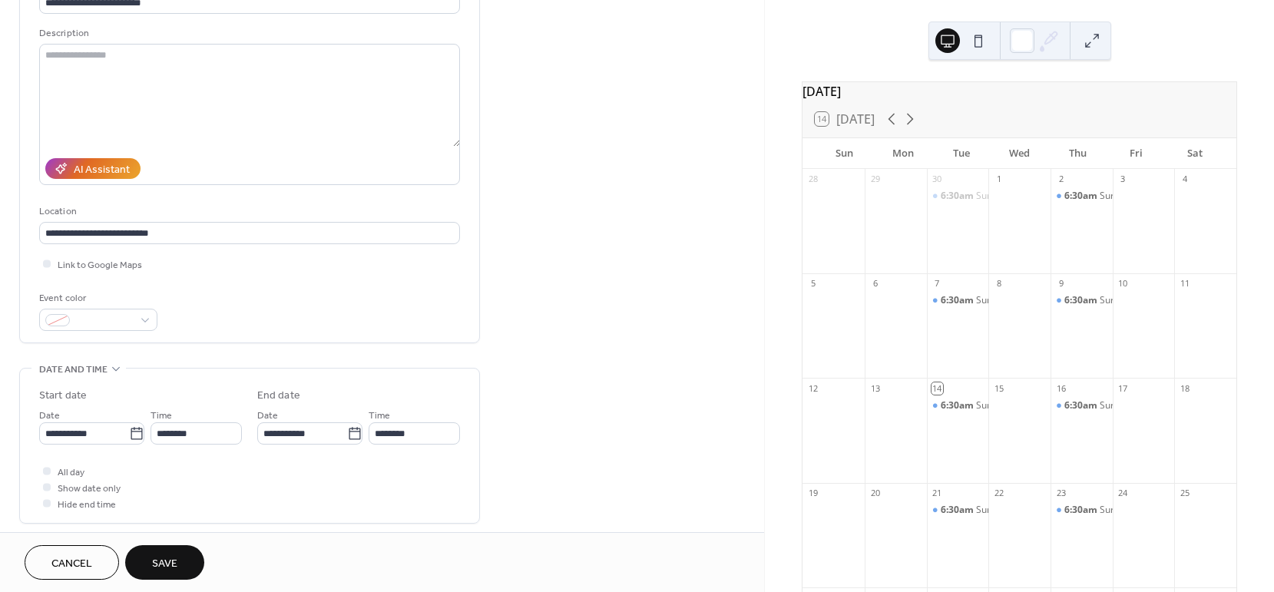
scroll to position [131, 0]
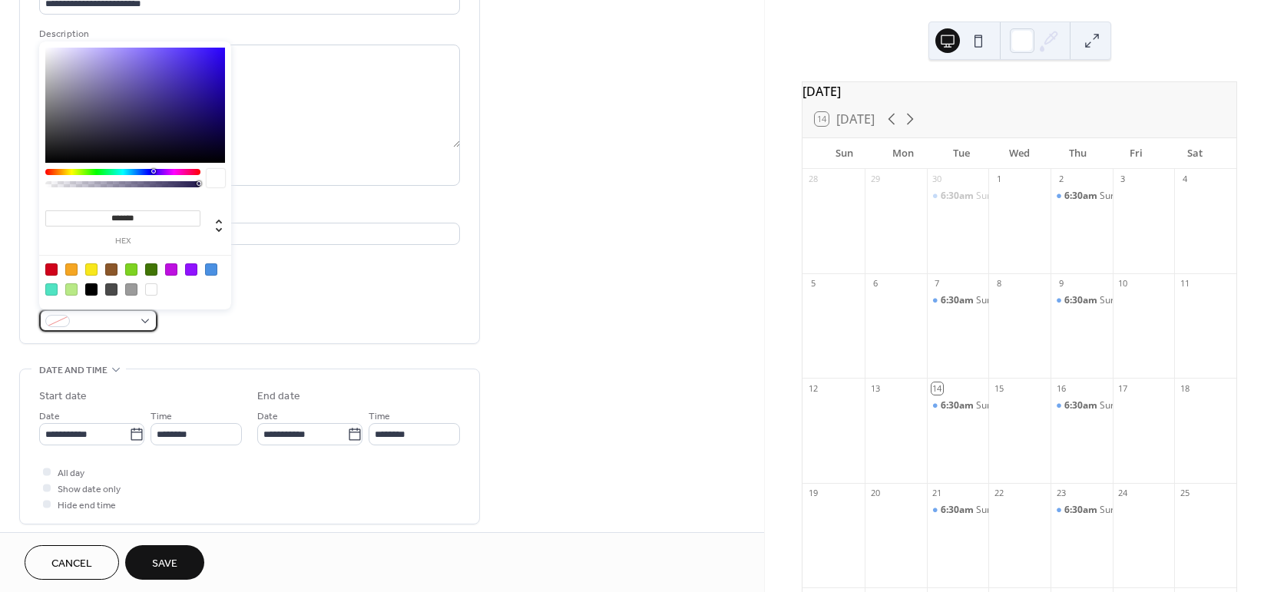
click at [149, 314] on div at bounding box center [98, 320] width 118 height 22
click at [127, 263] on div at bounding box center [131, 269] width 12 height 12
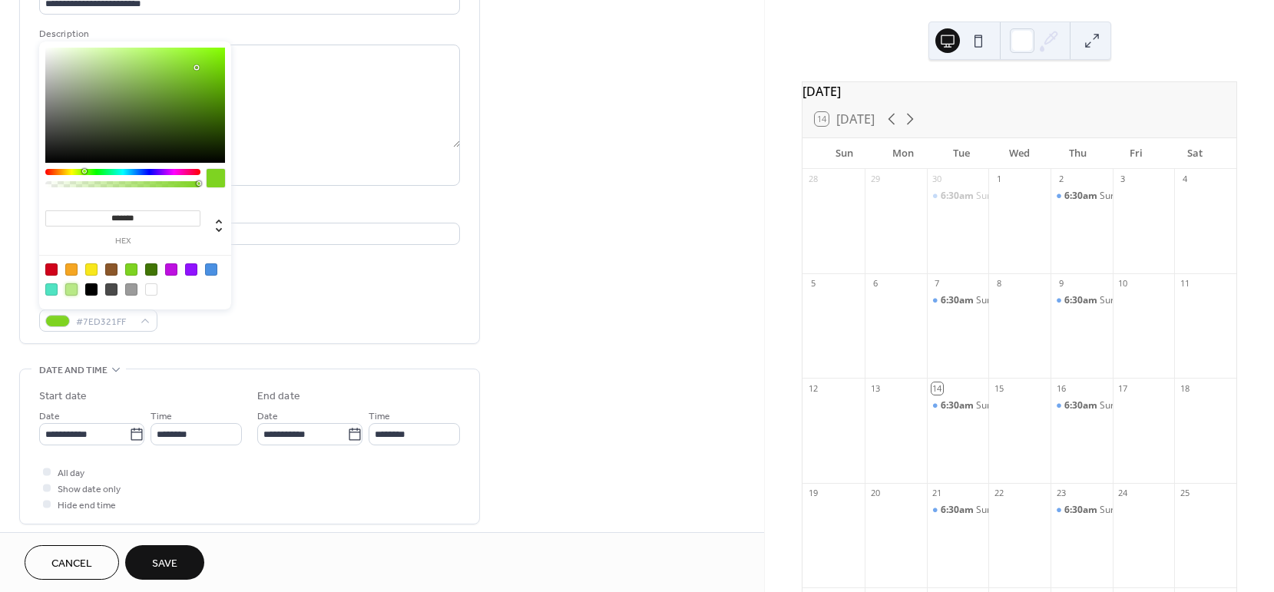
click at [69, 288] on div at bounding box center [71, 289] width 12 height 12
type input "*******"
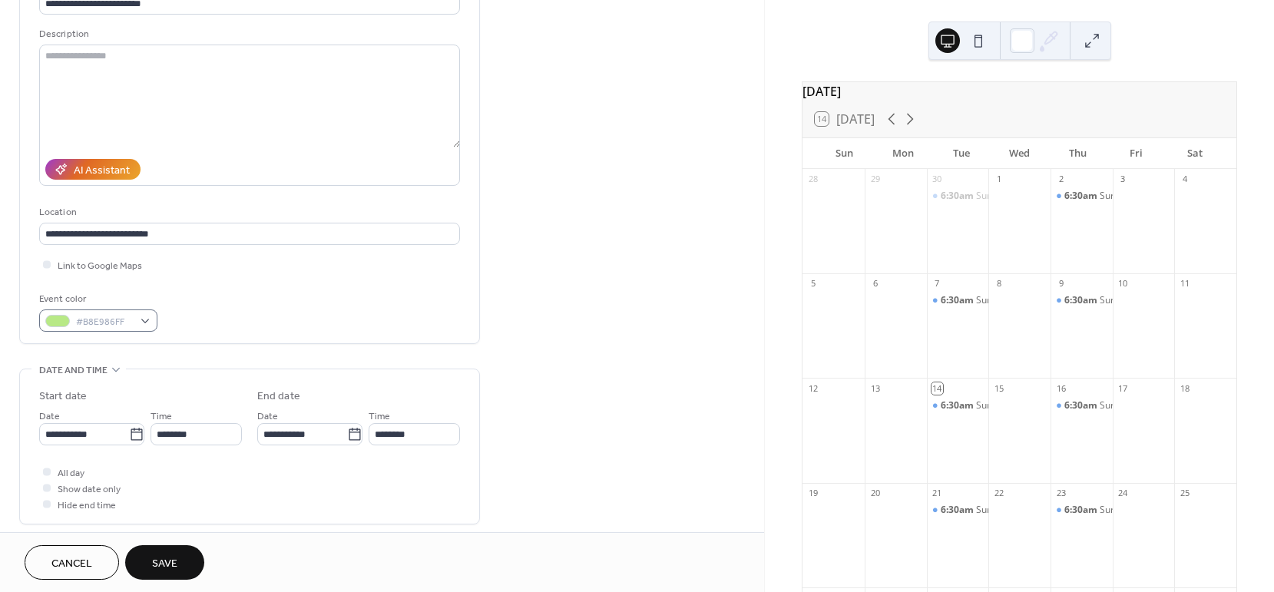
click at [167, 564] on span "Save" at bounding box center [164, 564] width 25 height 16
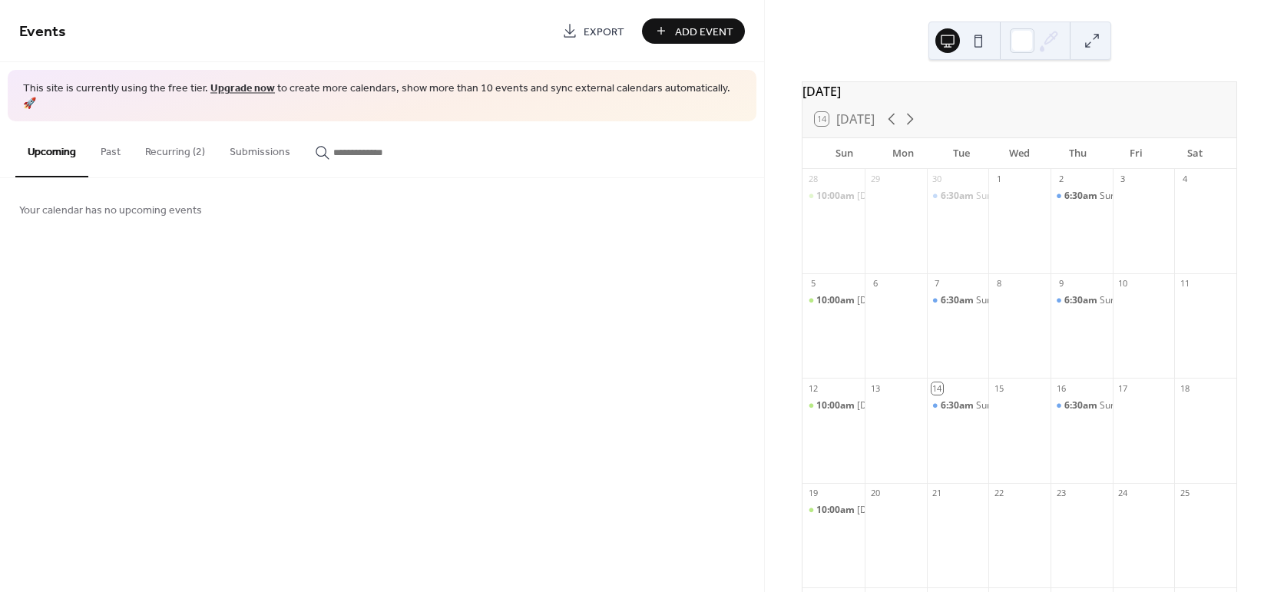
click at [647, 377] on div "Events Export Add Event This site is currently using the free tier. Upgrade now…" at bounding box center [382, 296] width 764 height 592
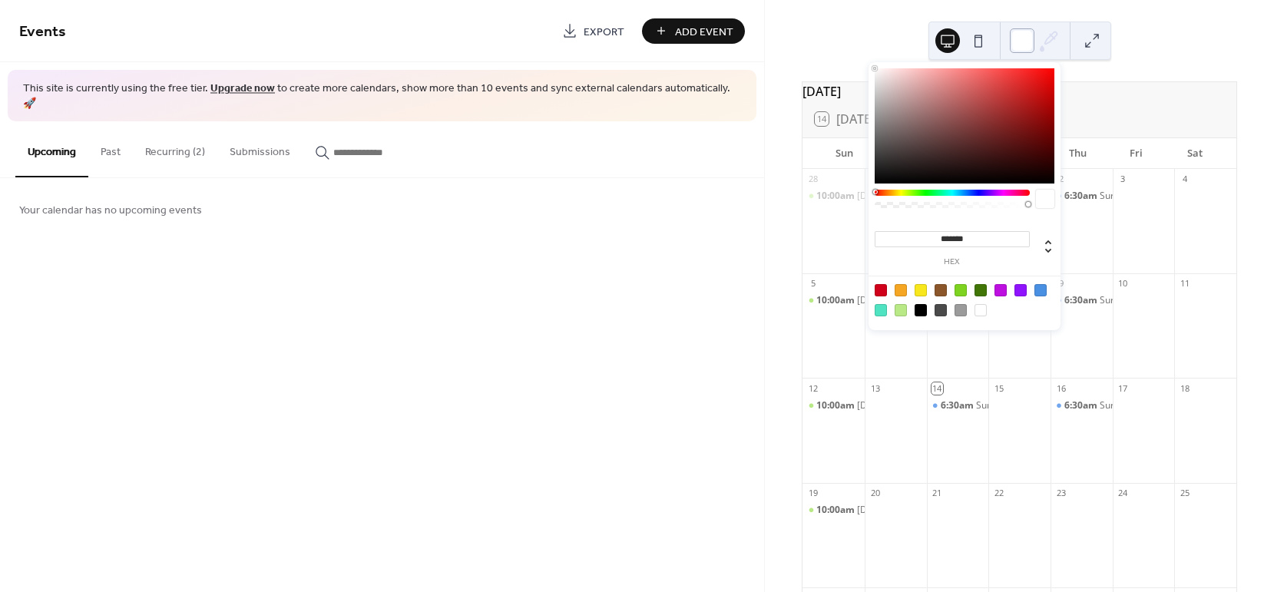
click at [1031, 37] on div at bounding box center [1022, 40] width 25 height 25
drag, startPoint x: 875, startPoint y: 188, endPoint x: 902, endPoint y: 189, distance: 27.7
click at [902, 189] on div "******* hex" at bounding box center [964, 196] width 192 height 268
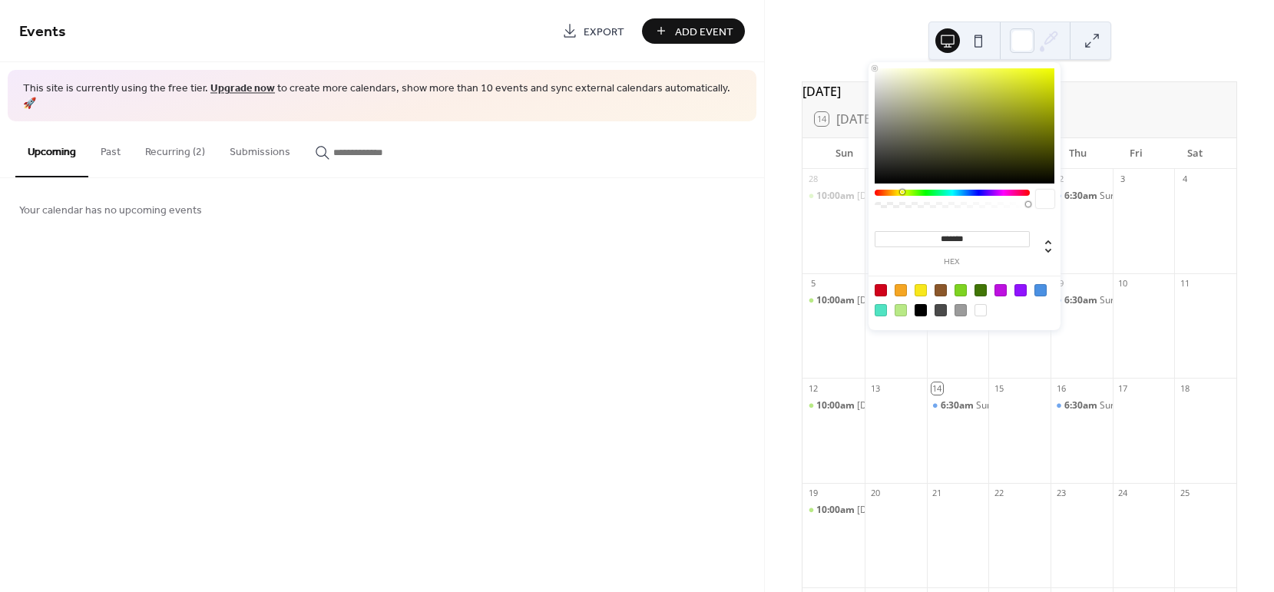
click at [901, 194] on div at bounding box center [952, 193] width 155 height 6
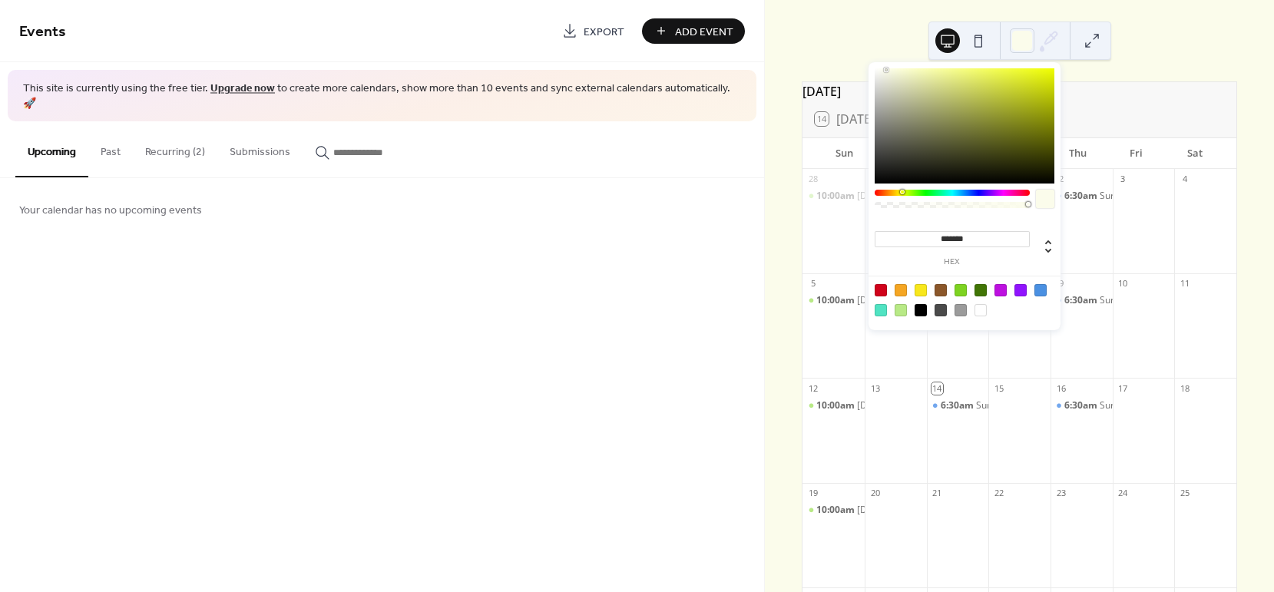
click at [886, 70] on div at bounding box center [965, 125] width 180 height 115
type input "*******"
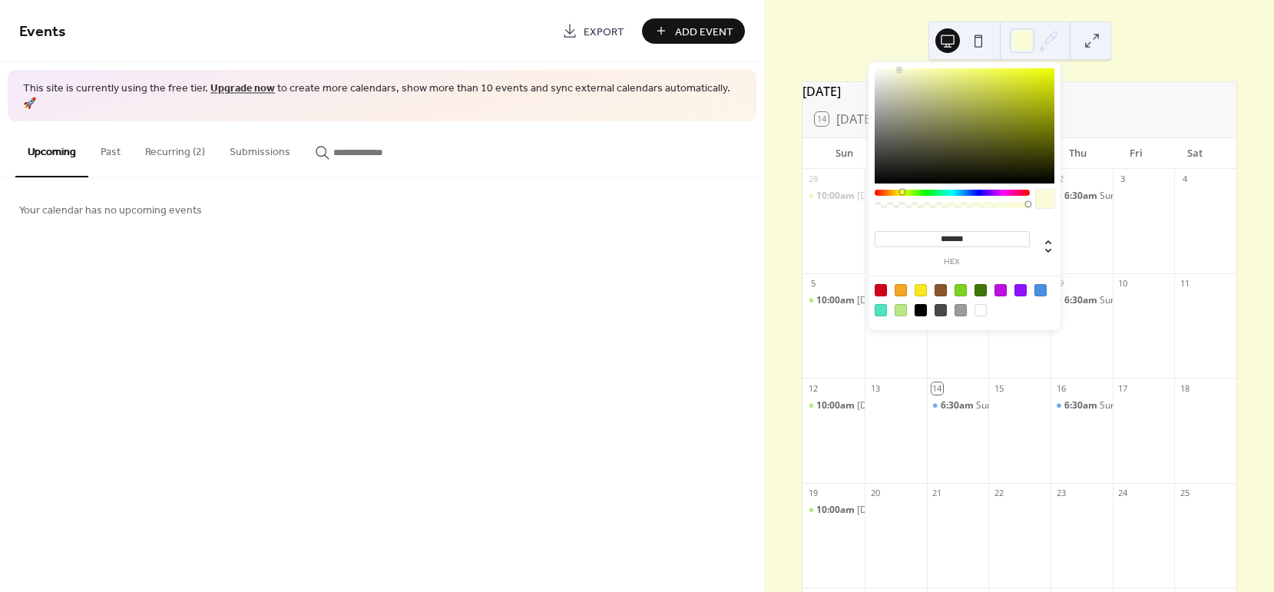
click at [899, 70] on div at bounding box center [965, 125] width 180 height 115
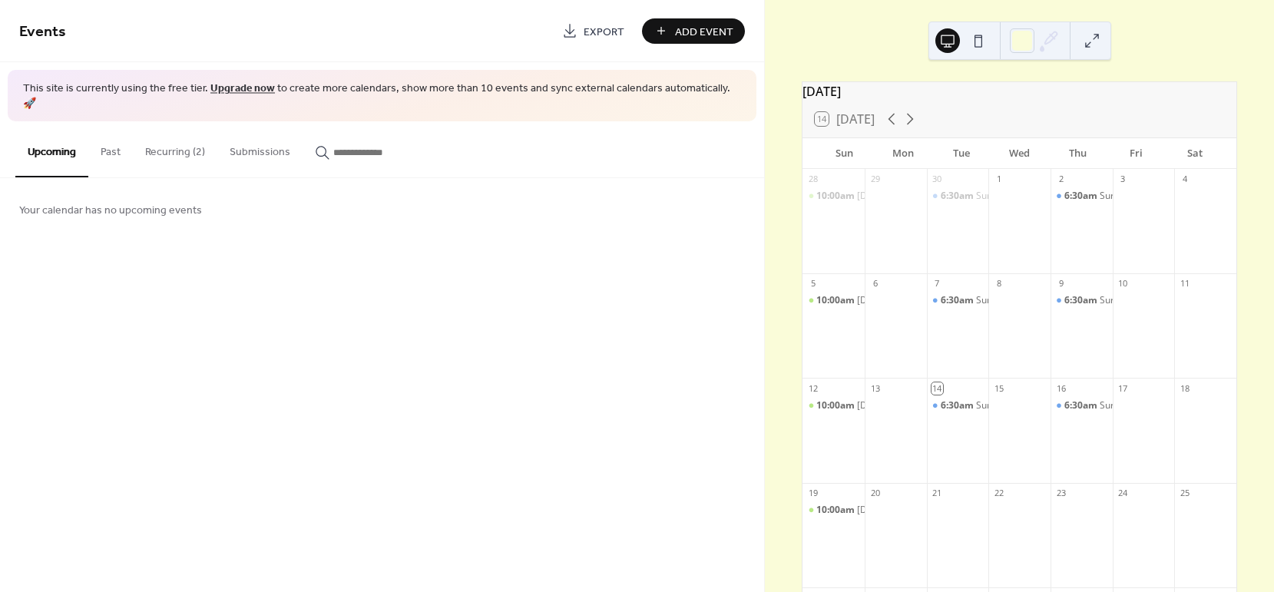
click at [666, 295] on div "Events Export Add Event This site is currently using the free tier. Upgrade now…" at bounding box center [382, 296] width 764 height 592
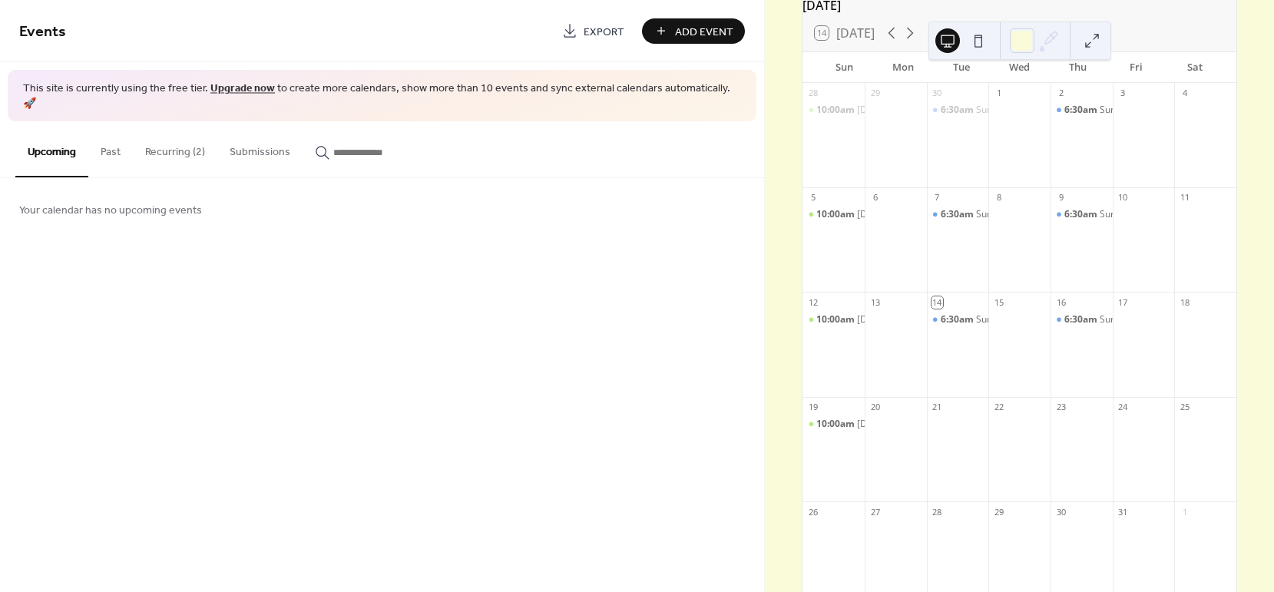
scroll to position [87, 0]
click at [723, 31] on span "Add Event" at bounding box center [704, 32] width 58 height 16
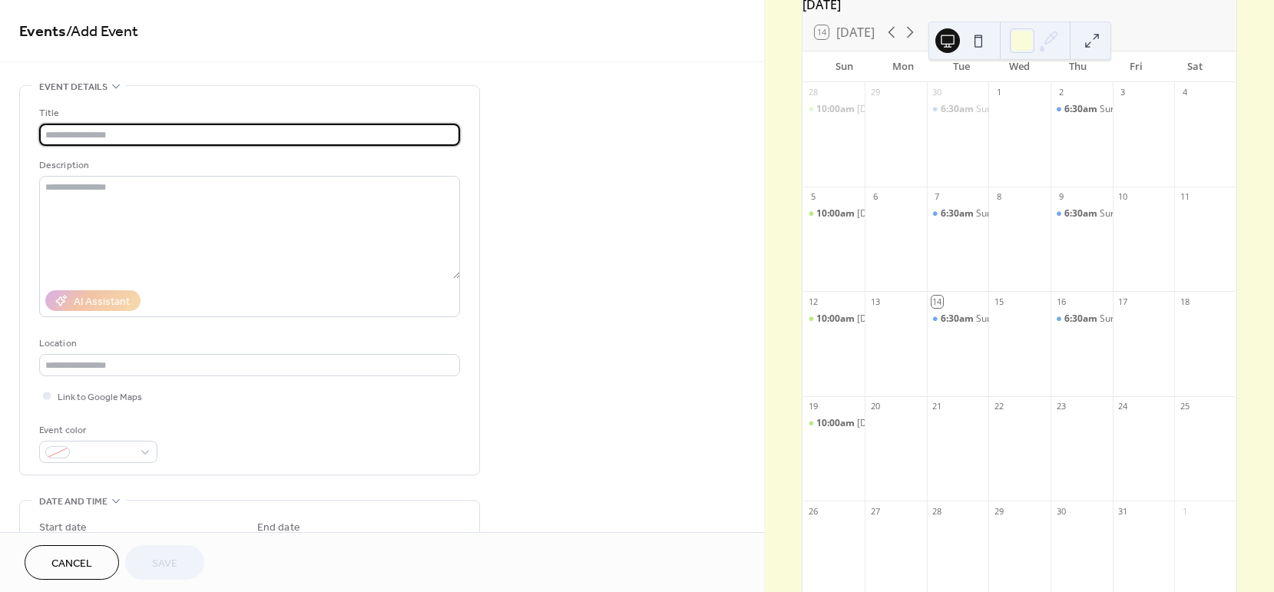
click at [131, 136] on input "text" at bounding box center [249, 135] width 421 height 22
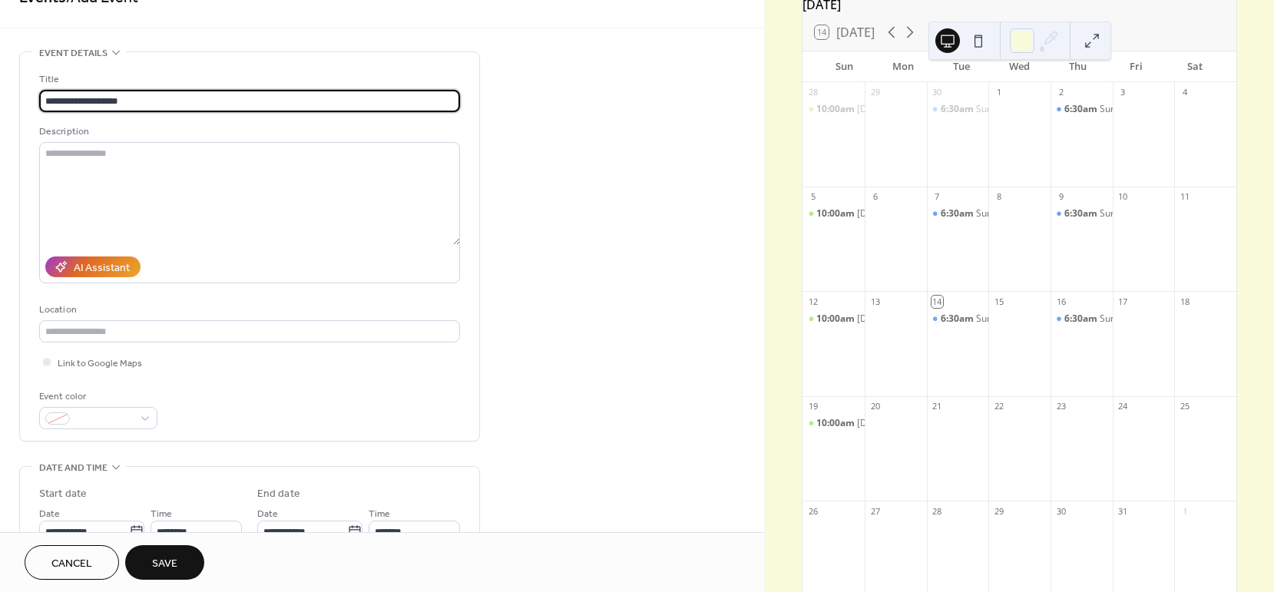
scroll to position [35, 0]
type input "**********"
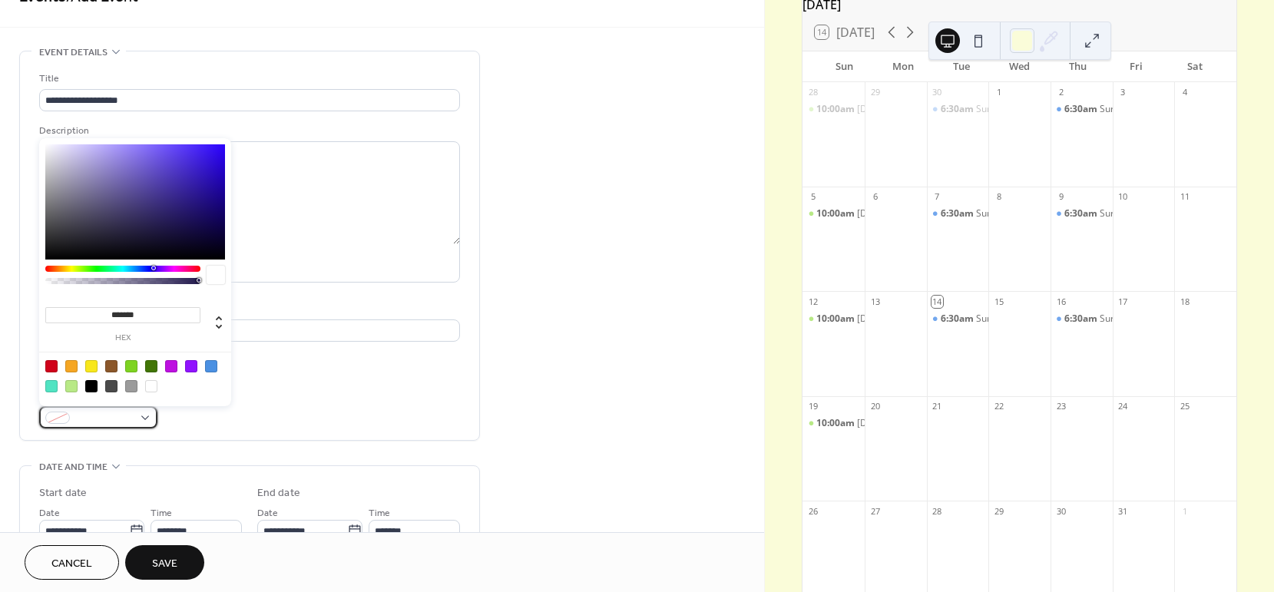
click at [101, 418] on span at bounding box center [104, 419] width 57 height 16
click at [71, 368] on div at bounding box center [71, 366] width 12 height 12
type input "*******"
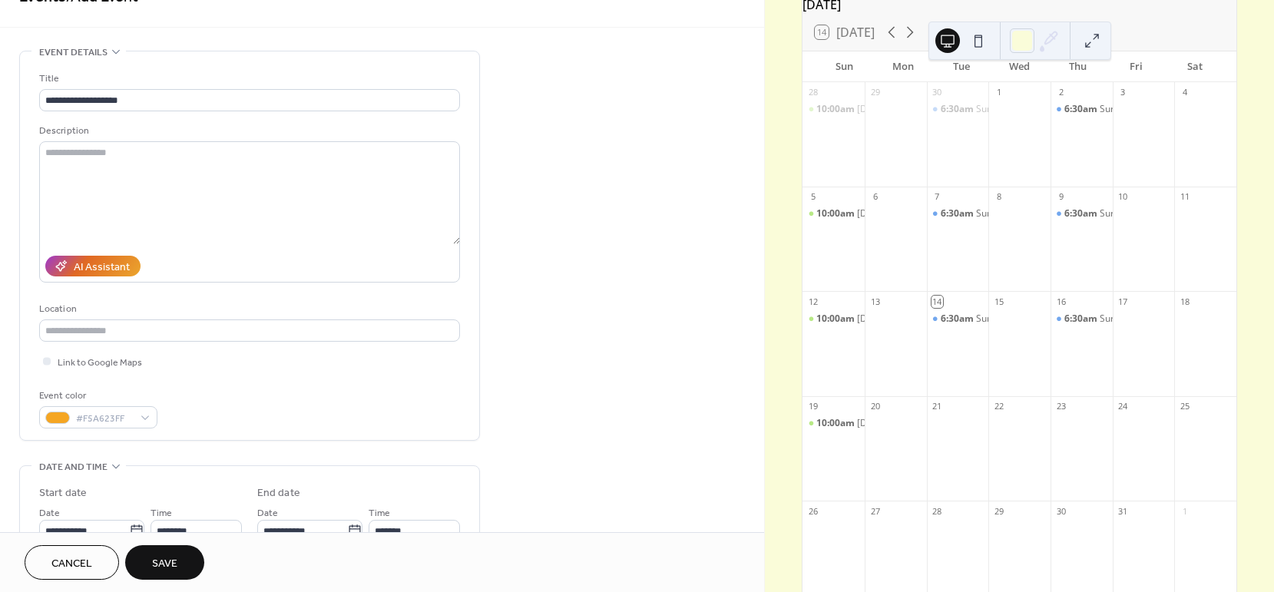
click at [270, 389] on div "Event color #F5A623FF" at bounding box center [249, 408] width 421 height 41
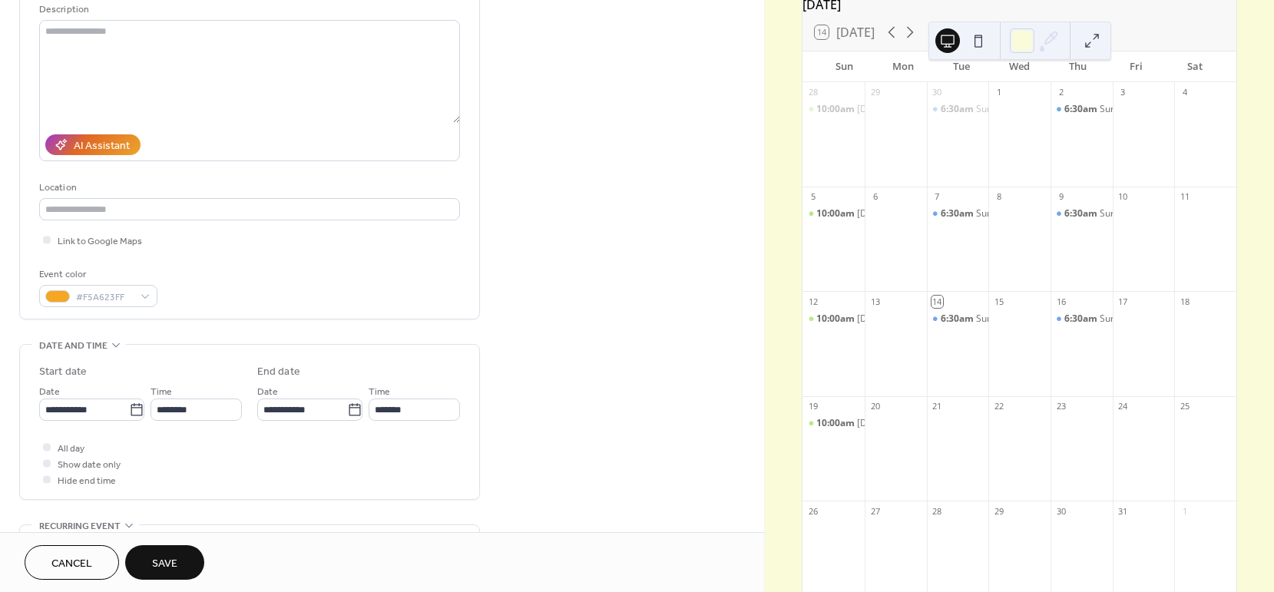
scroll to position [152, 0]
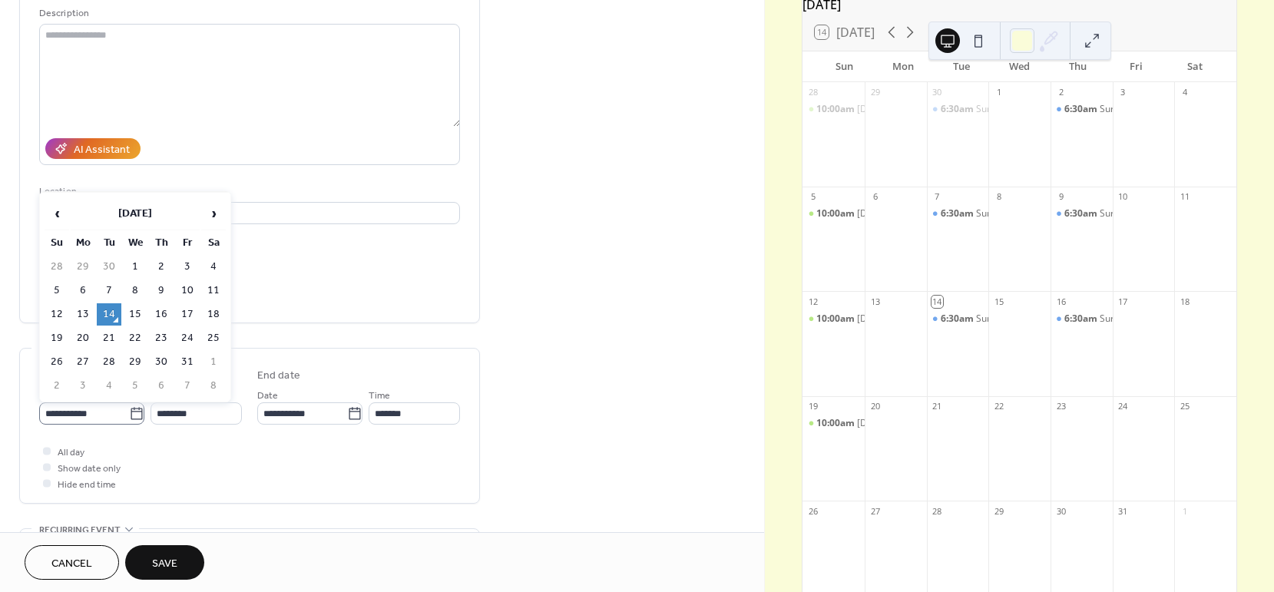
click at [133, 418] on icon at bounding box center [137, 413] width 12 height 12
click at [129, 418] on input "**********" at bounding box center [84, 413] width 90 height 22
click at [188, 266] on td "3" at bounding box center [187, 267] width 25 height 22
type input "**********"
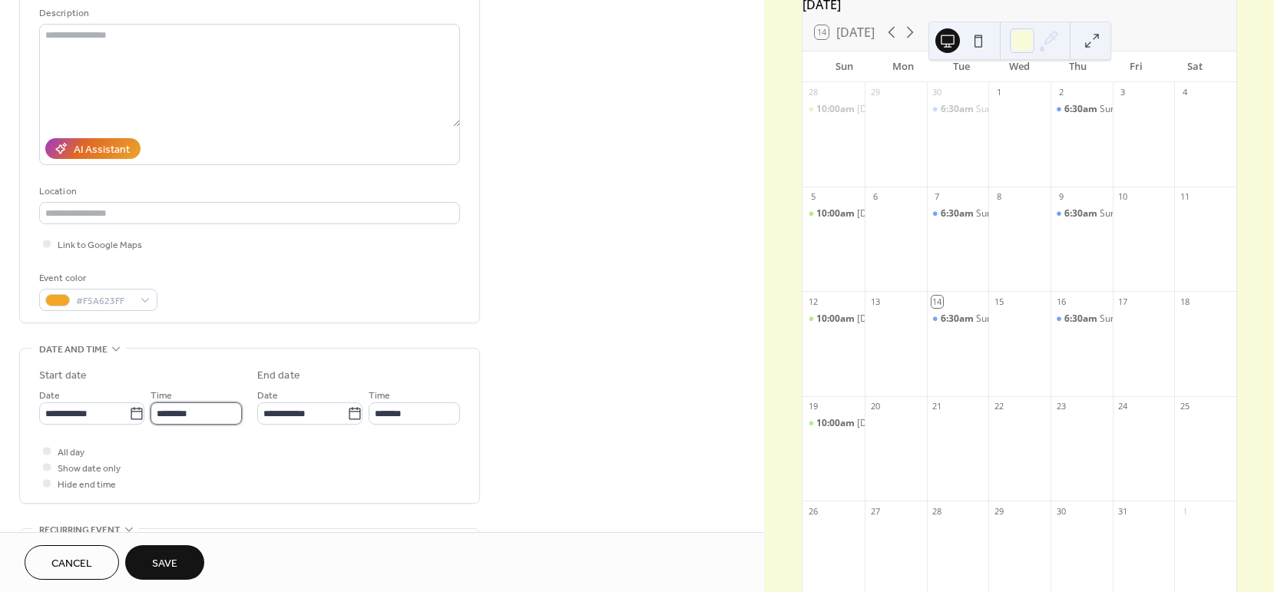
click at [219, 412] on input "********" at bounding box center [196, 413] width 91 height 22
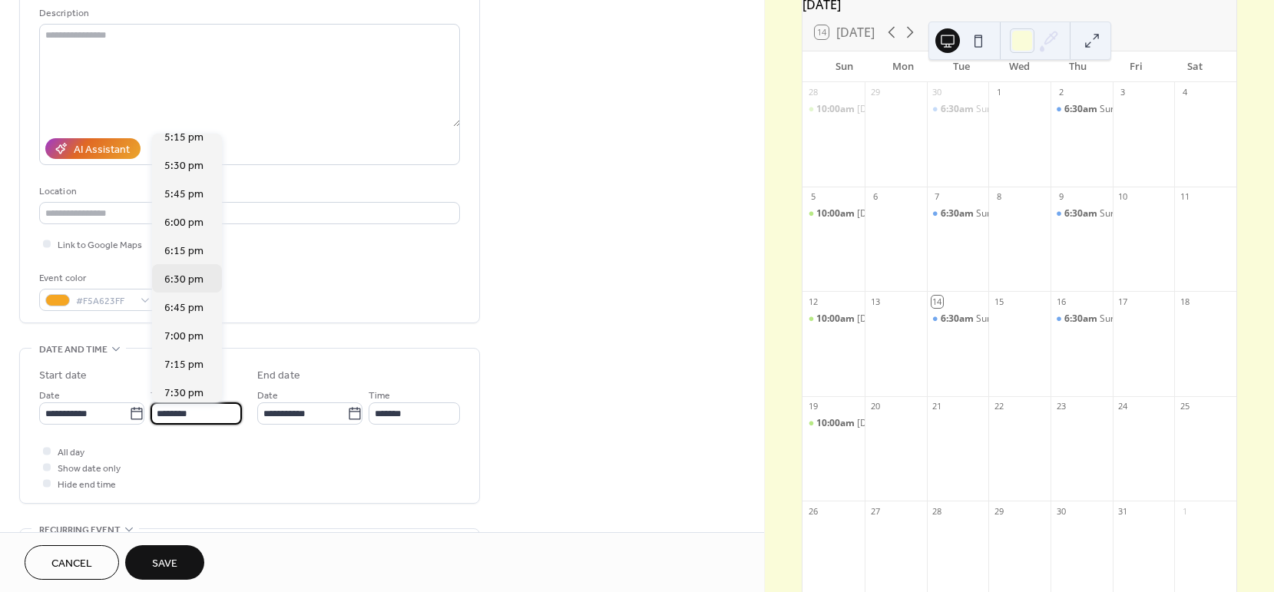
scroll to position [1973, 0]
click at [189, 218] on span "6:00 pm" at bounding box center [183, 222] width 39 height 16
type input "*******"
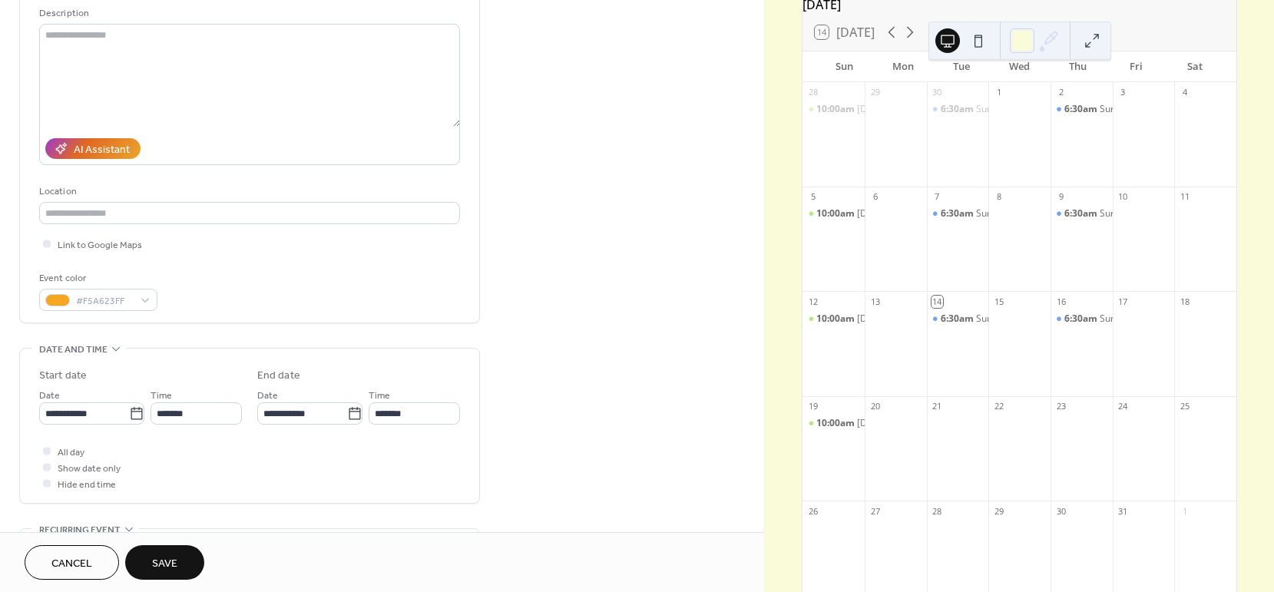
scroll to position [320, 0]
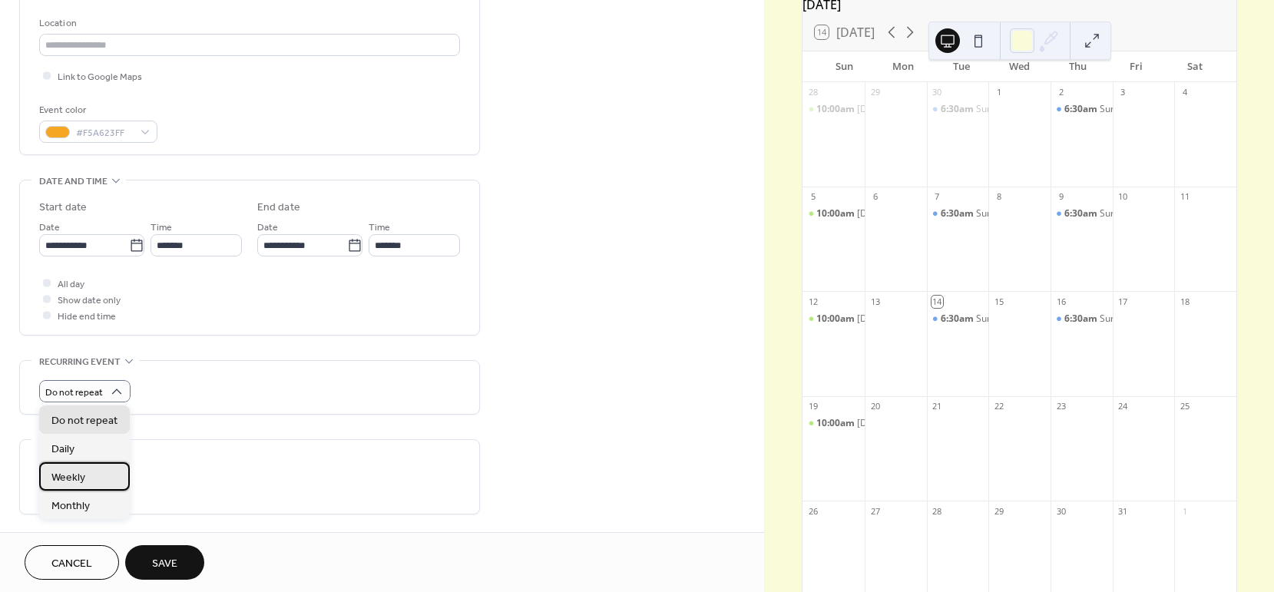
click at [76, 475] on span "Weekly" at bounding box center [68, 478] width 34 height 16
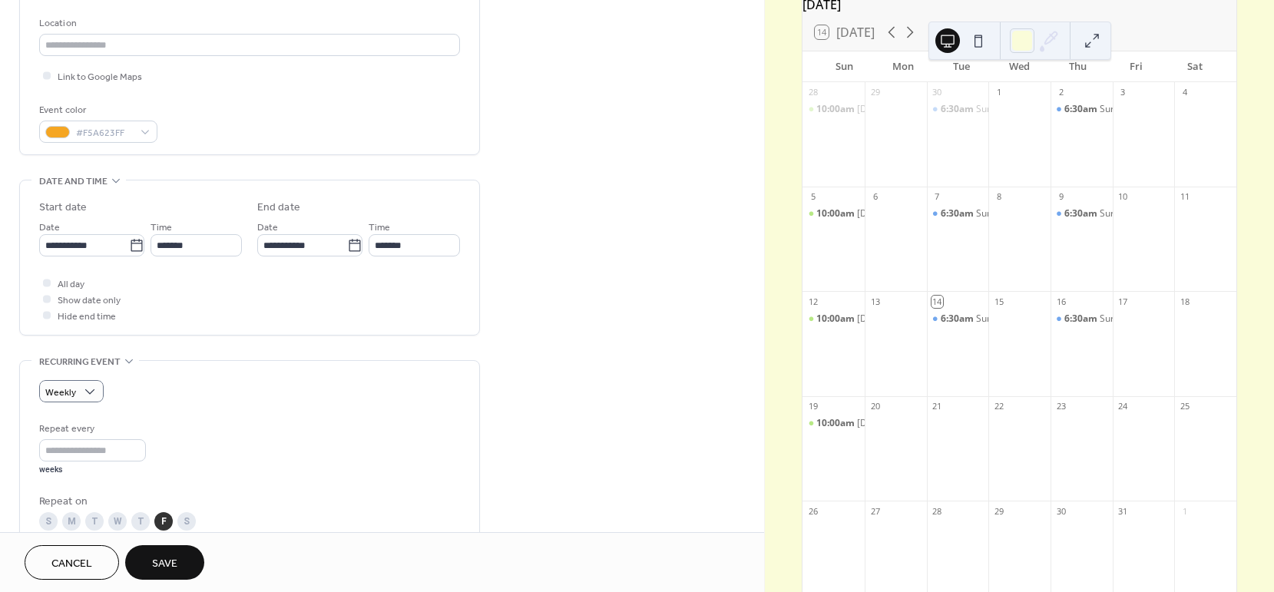
click at [171, 557] on span "Save" at bounding box center [164, 564] width 25 height 16
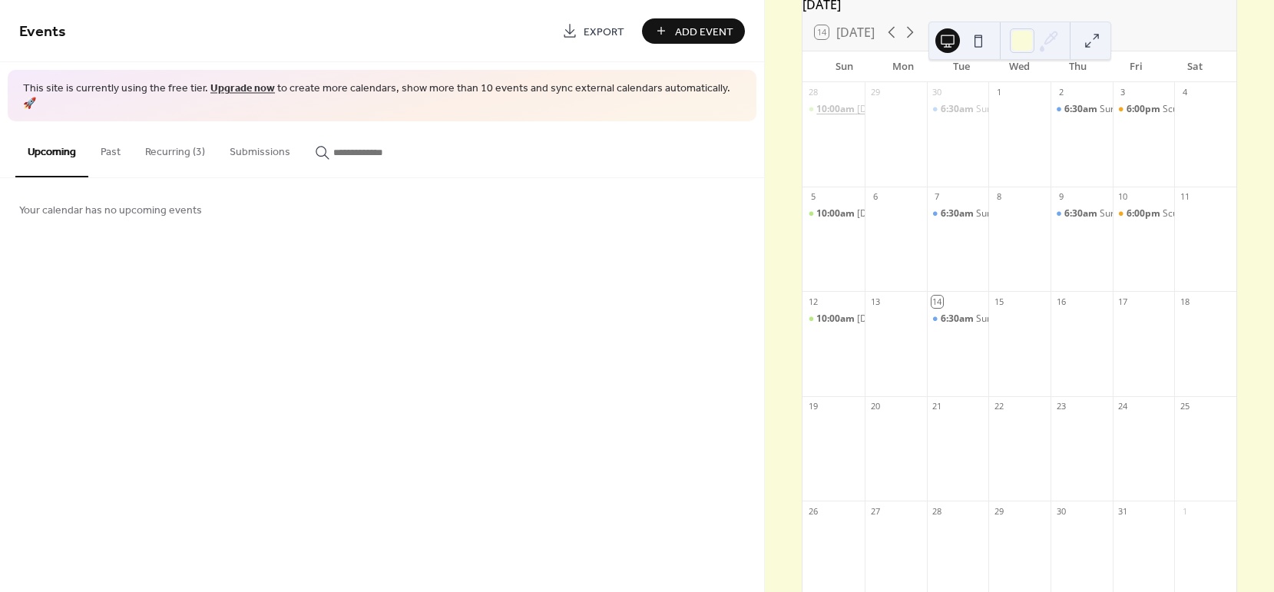
click at [850, 116] on span "10:00am" at bounding box center [836, 109] width 41 height 13
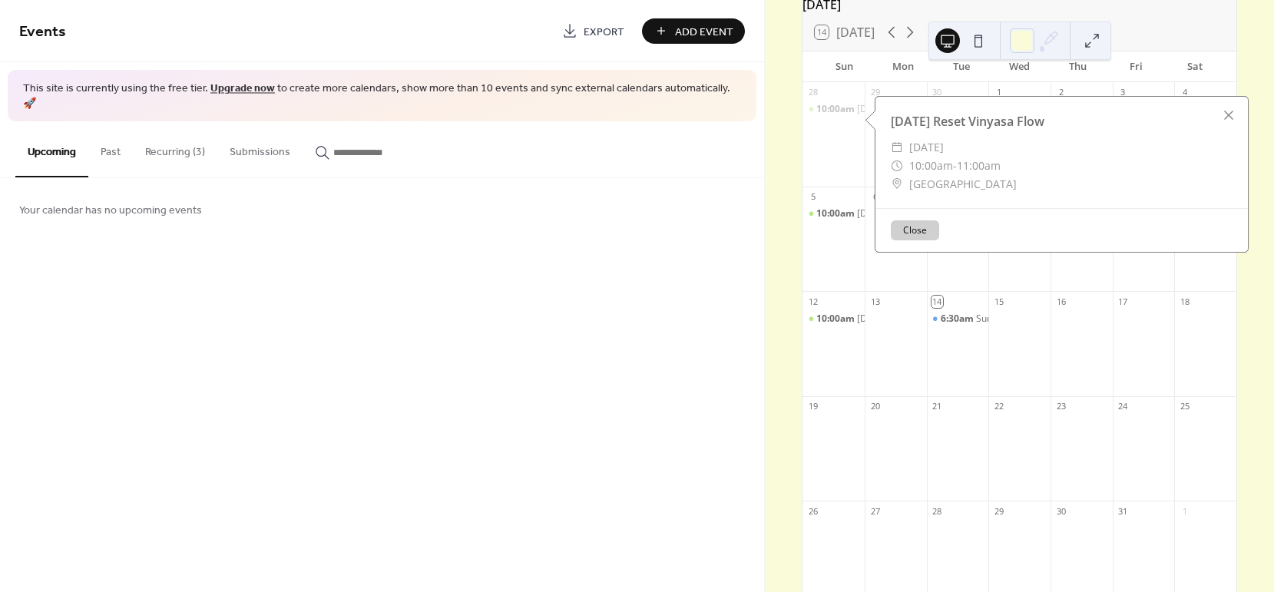
click at [177, 134] on button "Recurring (3)" at bounding box center [175, 148] width 84 height 55
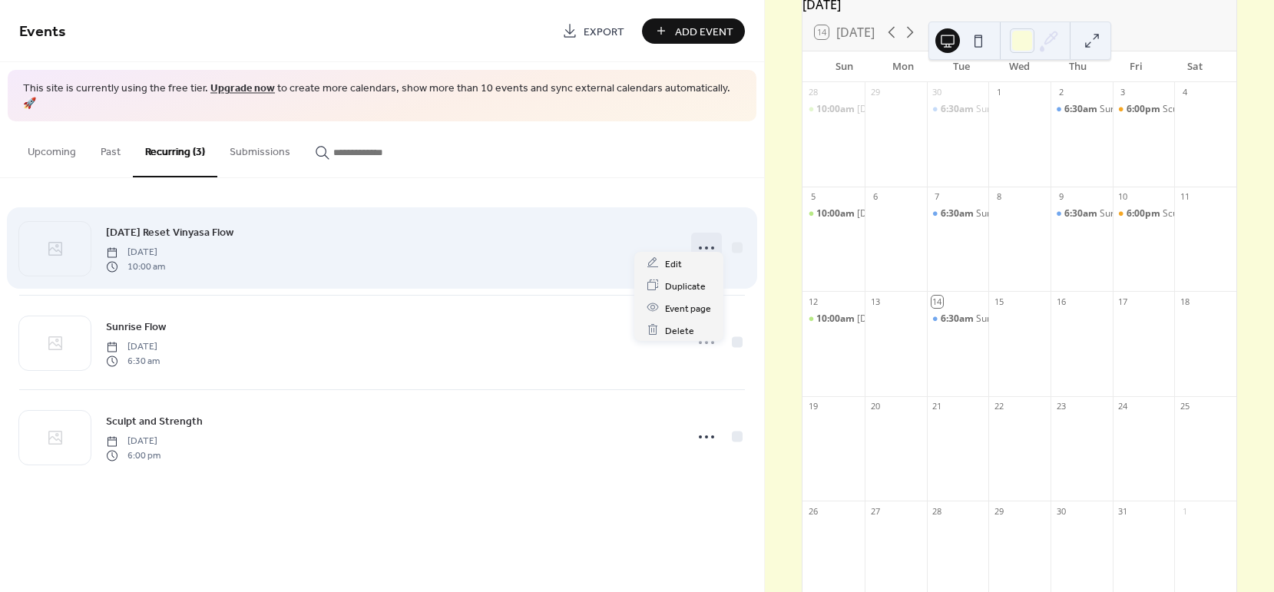
click at [714, 236] on icon at bounding box center [706, 248] width 25 height 25
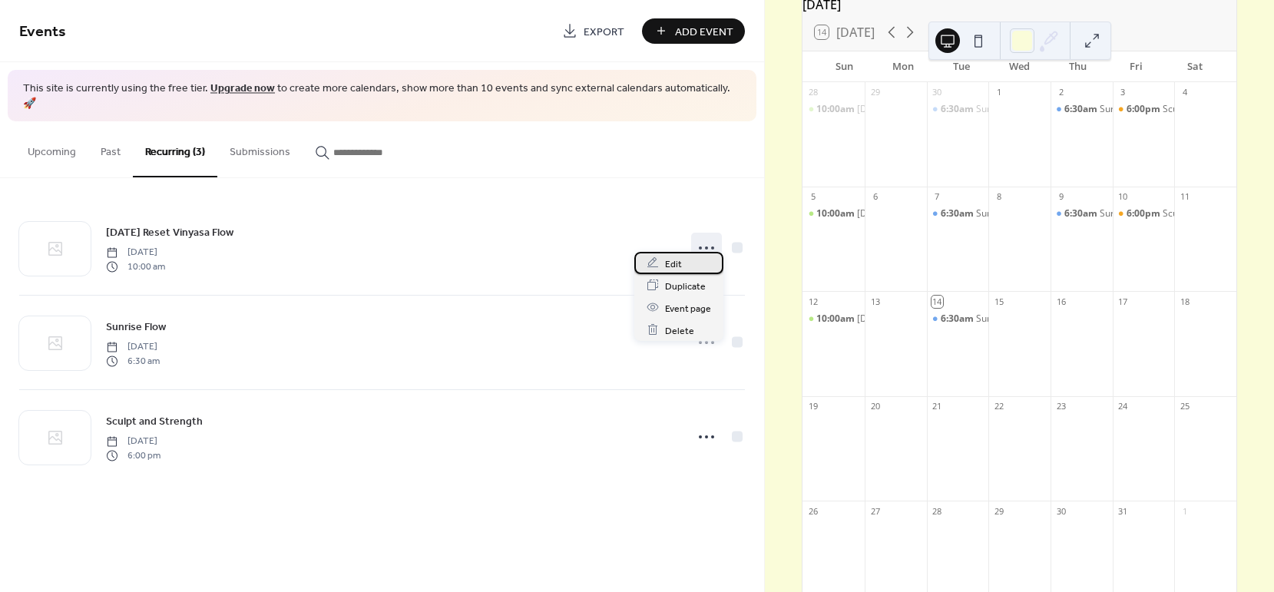
click at [700, 268] on div "Edit" at bounding box center [678, 263] width 89 height 22
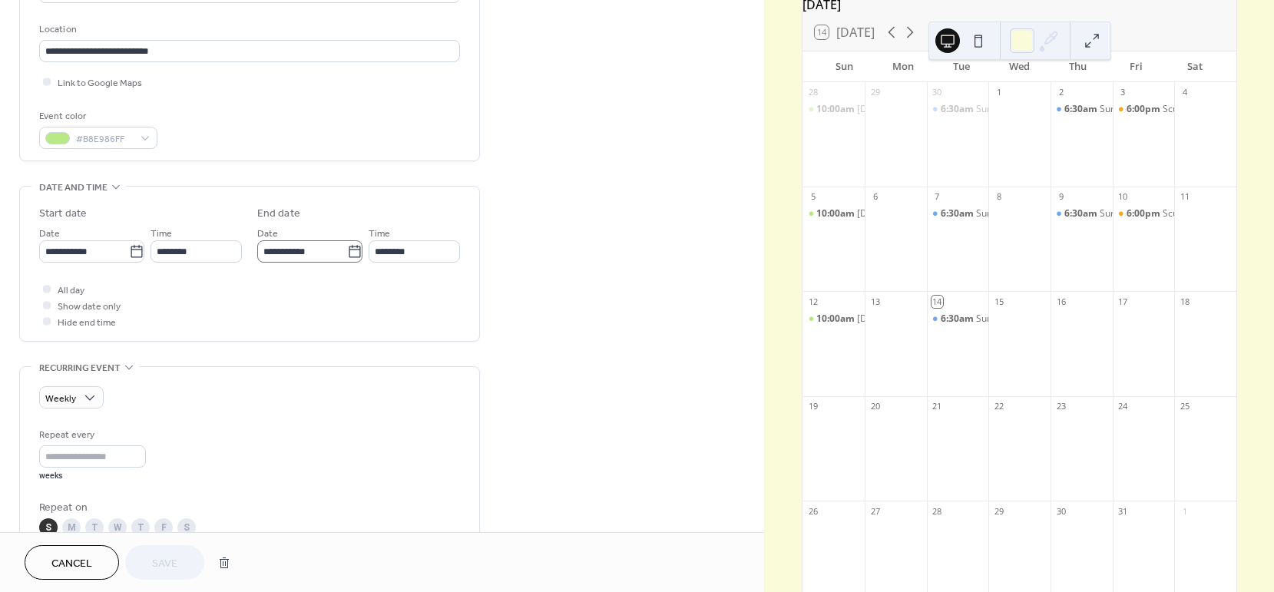
scroll to position [315, 0]
click at [352, 252] on icon at bounding box center [354, 250] width 15 height 15
click at [347, 252] on input "**********" at bounding box center [302, 251] width 90 height 22
click at [273, 435] on td "28" at bounding box center [275, 436] width 25 height 22
click at [160, 567] on span "Save" at bounding box center [164, 564] width 25 height 16
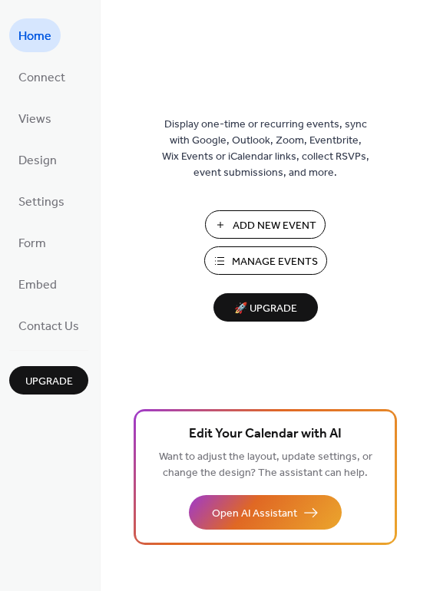
click at [269, 254] on span "Manage Events" at bounding box center [275, 262] width 86 height 16
click at [261, 261] on span "Manage Events" at bounding box center [275, 262] width 86 height 16
click at [48, 121] on span "Views" at bounding box center [34, 120] width 33 height 25
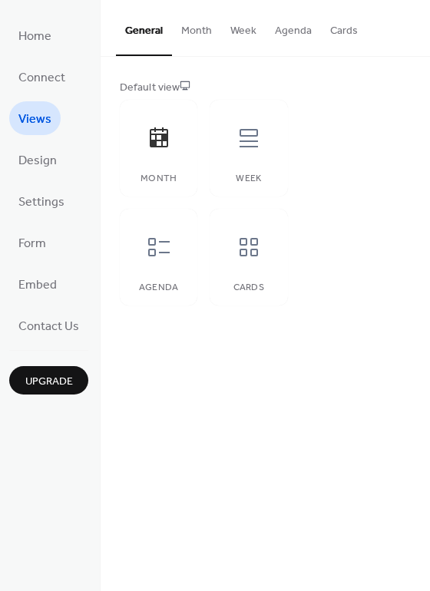
click at [203, 28] on button "Month" at bounding box center [196, 27] width 49 height 55
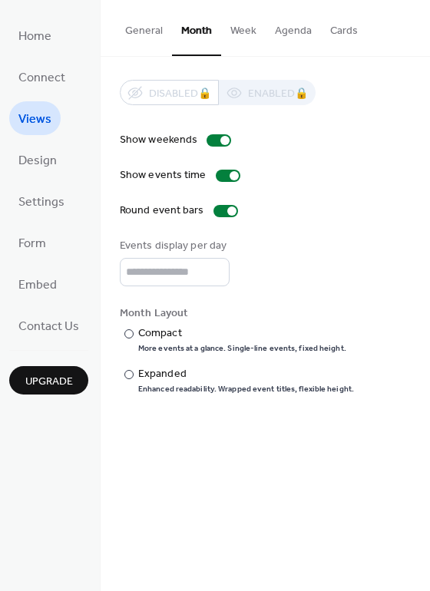
click at [239, 27] on button "Week" at bounding box center [243, 27] width 45 height 55
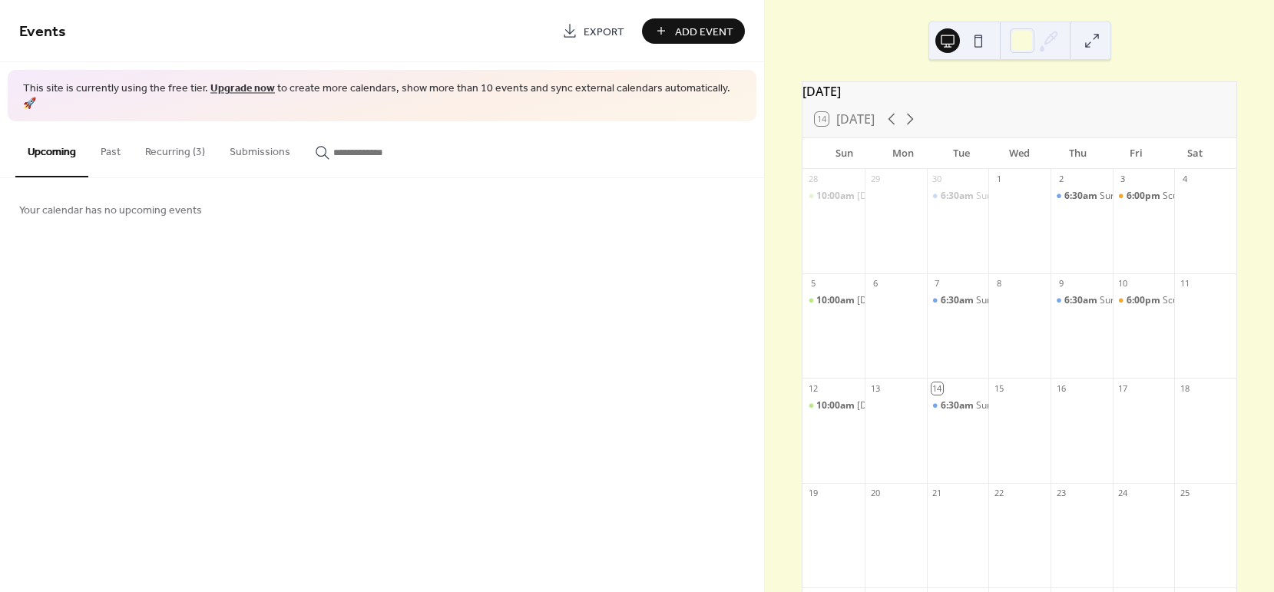
click at [194, 127] on button "Recurring (3)" at bounding box center [175, 148] width 84 height 55
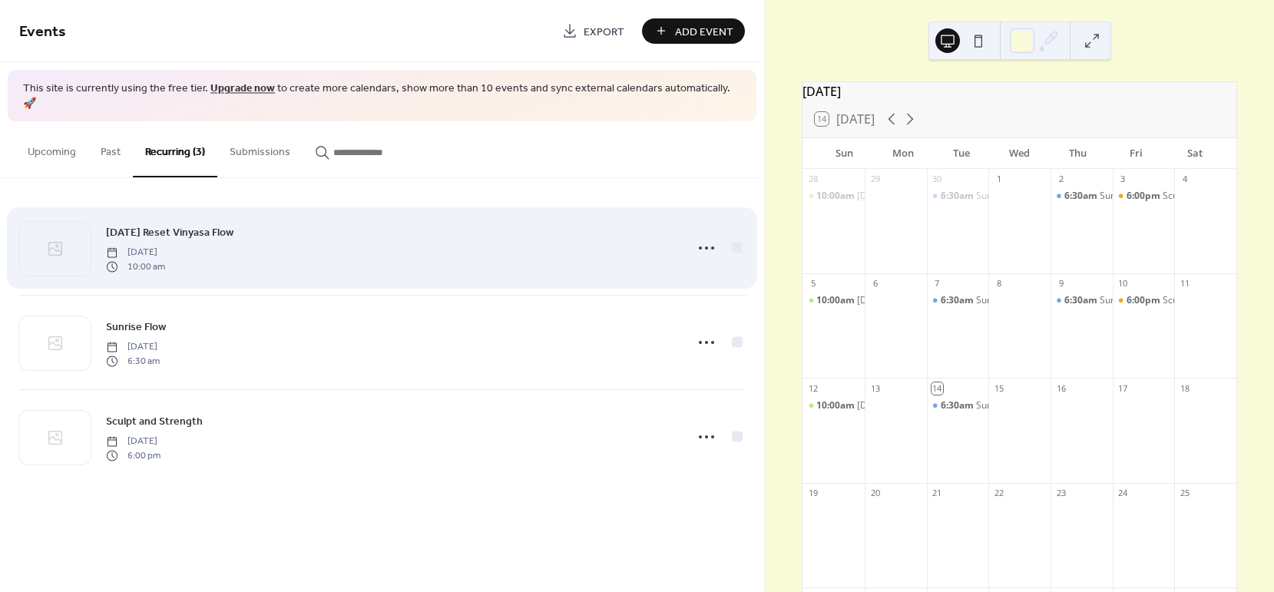
click at [246, 237] on div "[DATE] Reset Vinyasa Flow [DATE] 10:00 am" at bounding box center [391, 247] width 570 height 49
click at [711, 236] on icon at bounding box center [706, 248] width 25 height 25
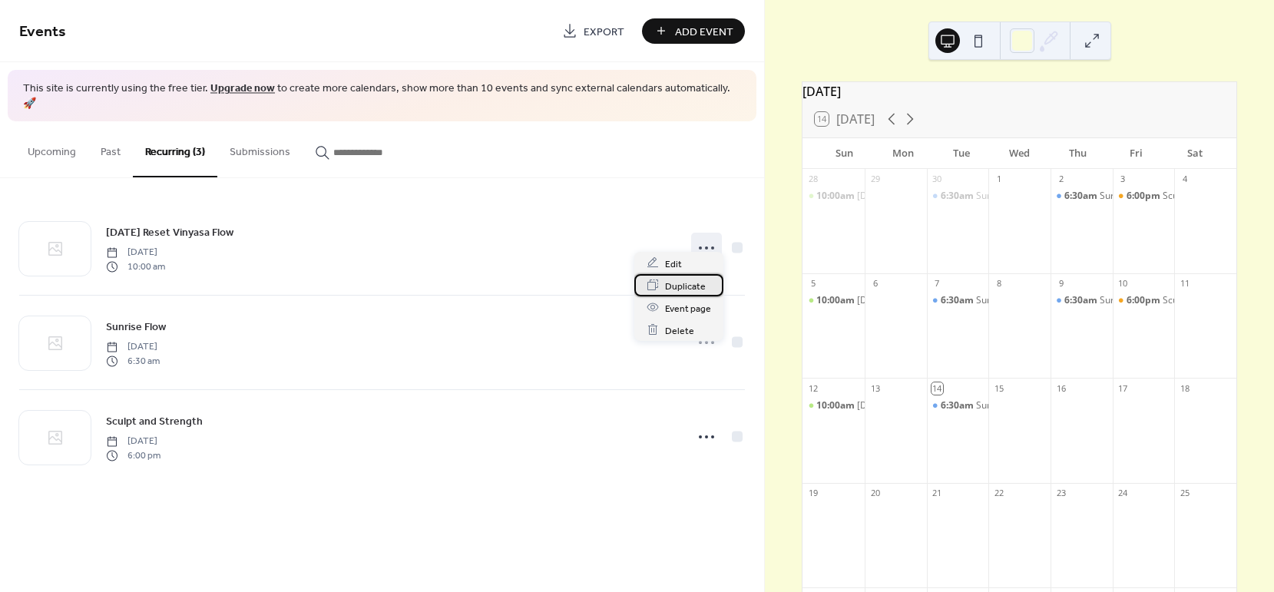
click at [683, 290] on span "Duplicate" at bounding box center [685, 286] width 41 height 16
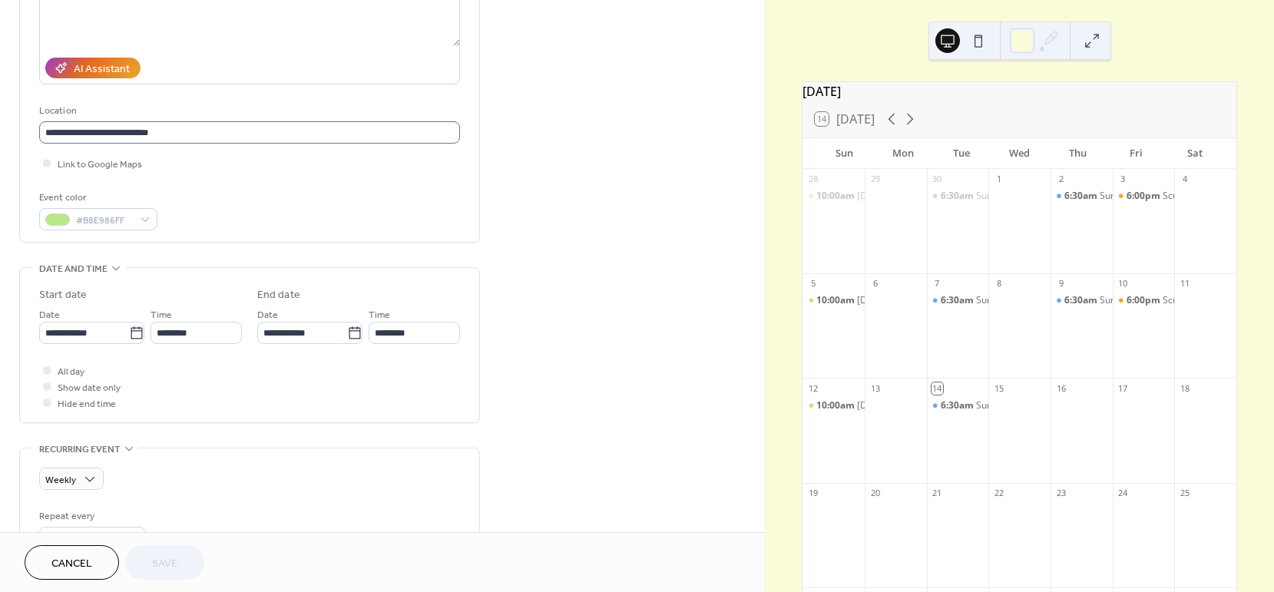
scroll to position [233, 0]
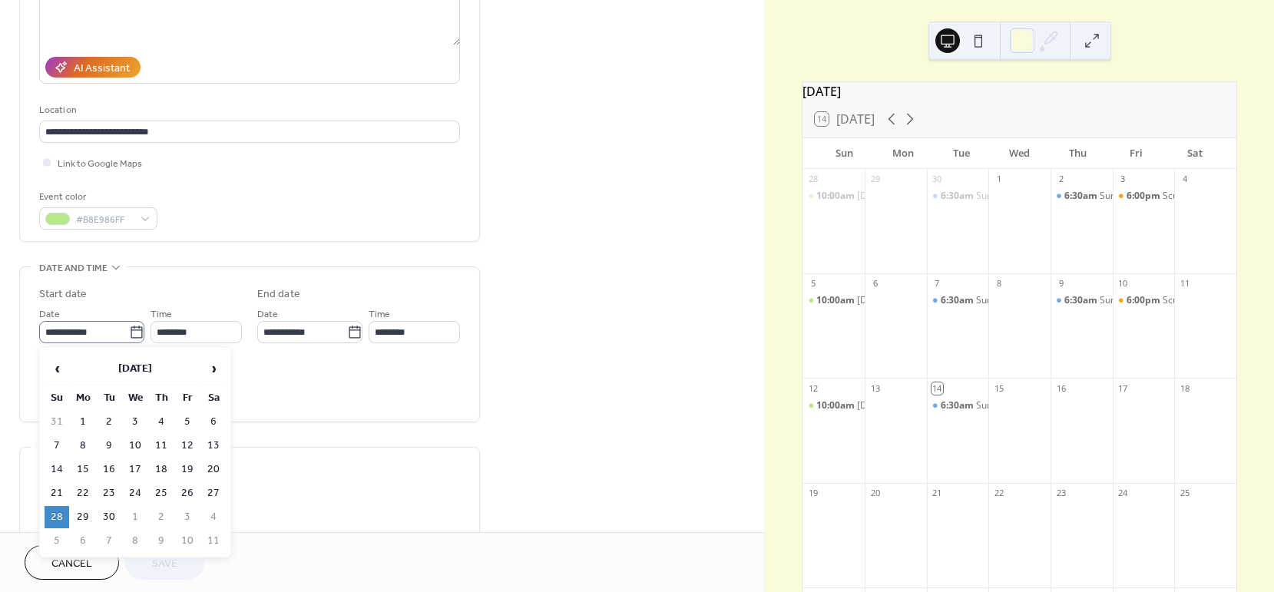
click at [131, 332] on icon at bounding box center [136, 332] width 15 height 15
click at [129, 332] on input "**********" at bounding box center [84, 332] width 90 height 22
click at [212, 375] on span "›" at bounding box center [213, 368] width 23 height 31
click at [60, 493] on td "19" at bounding box center [57, 493] width 25 height 22
type input "**********"
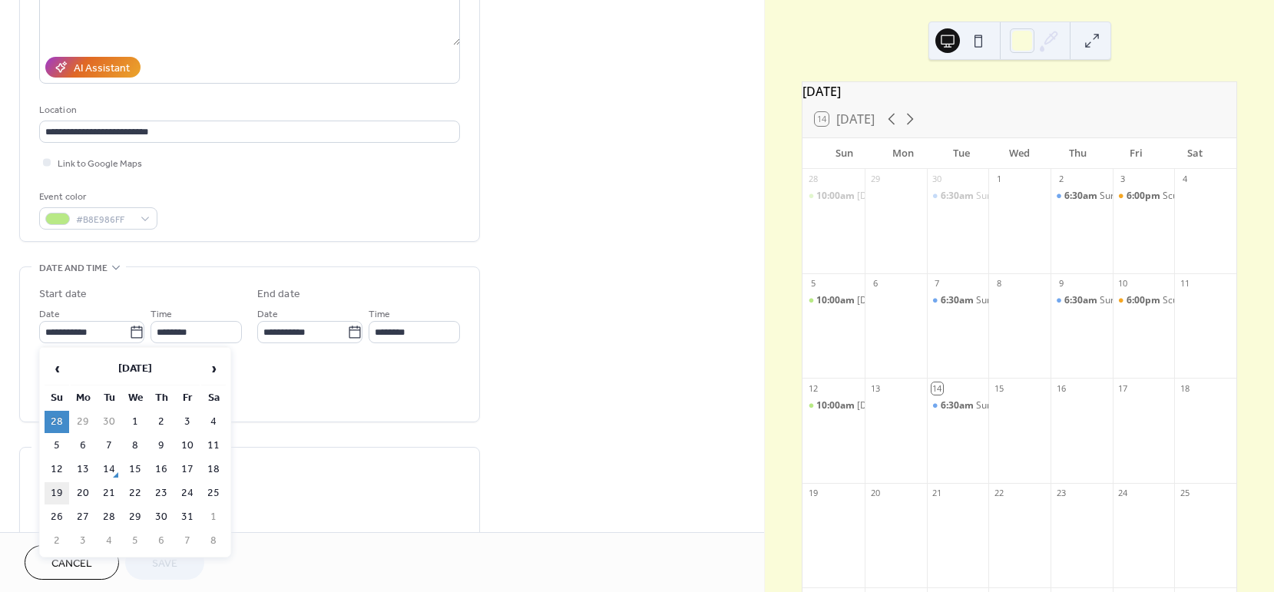
type input "**********"
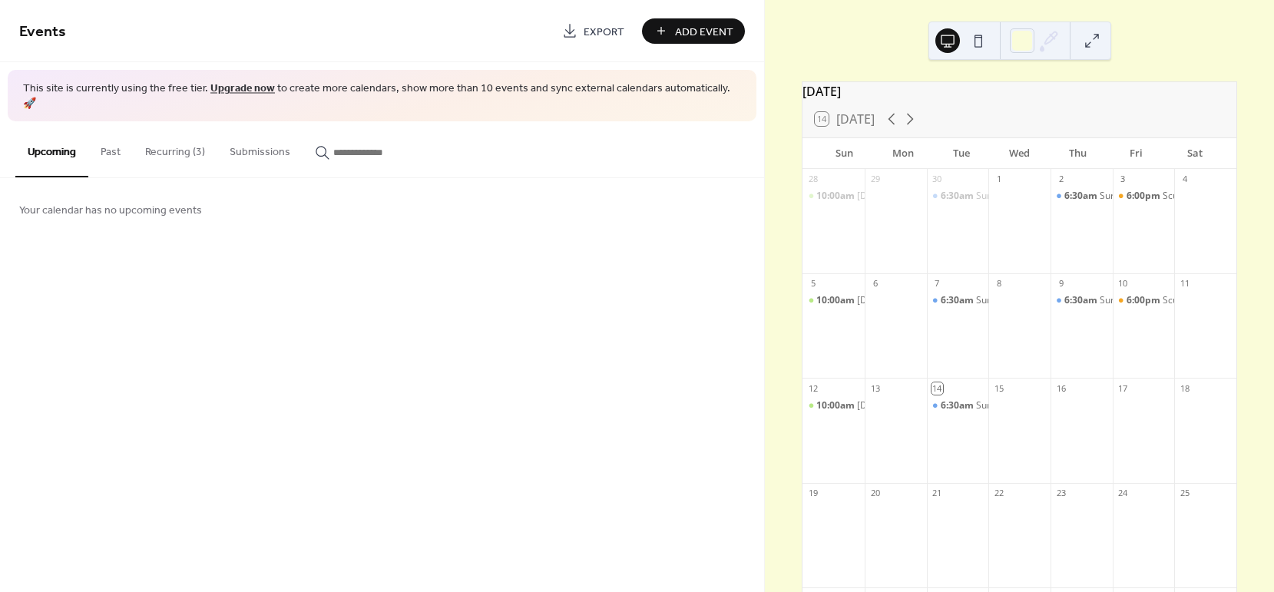
click at [151, 152] on button "Recurring (3)" at bounding box center [175, 148] width 84 height 55
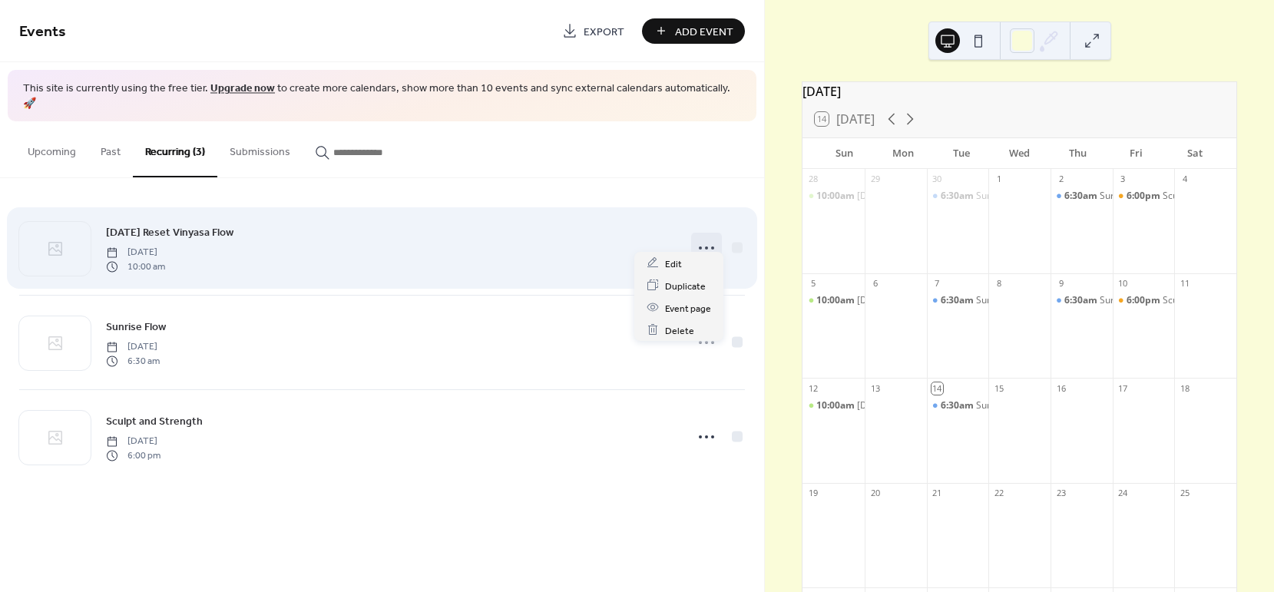
click at [718, 236] on icon at bounding box center [706, 248] width 25 height 25
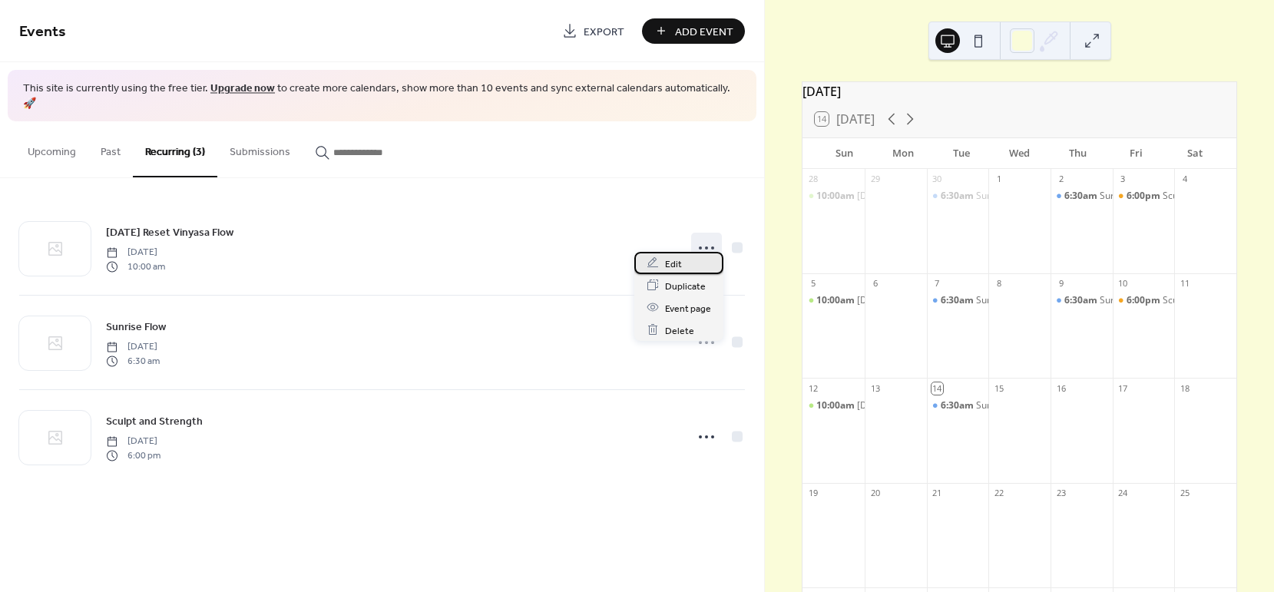
click at [672, 261] on span "Edit" at bounding box center [673, 264] width 17 height 16
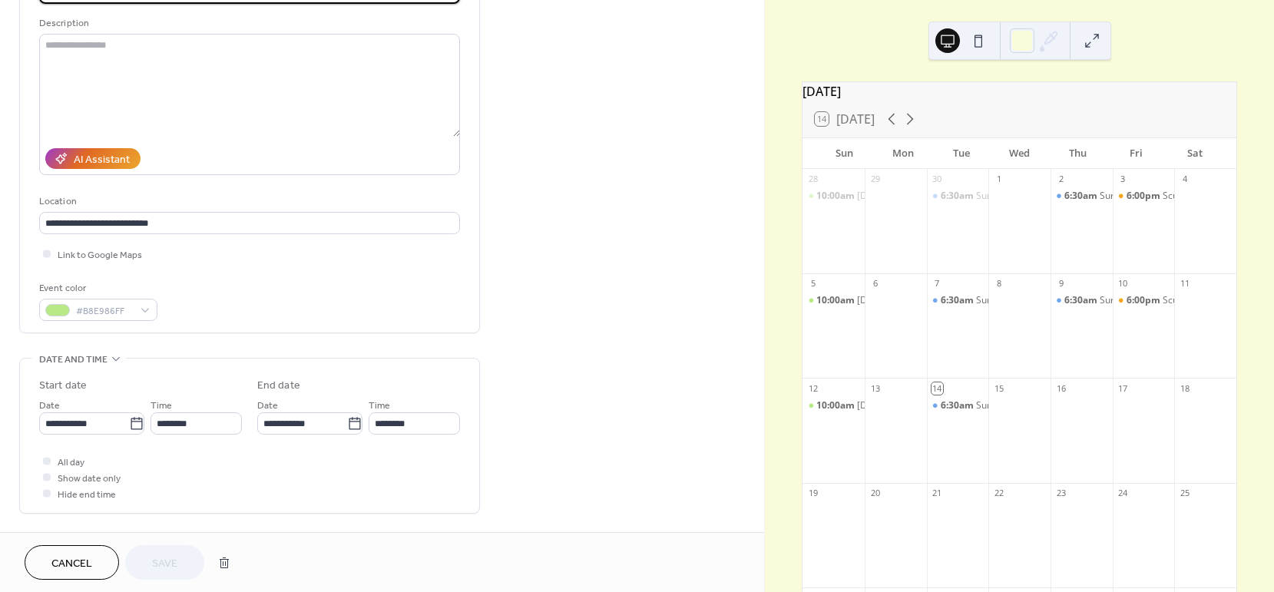
scroll to position [143, 0]
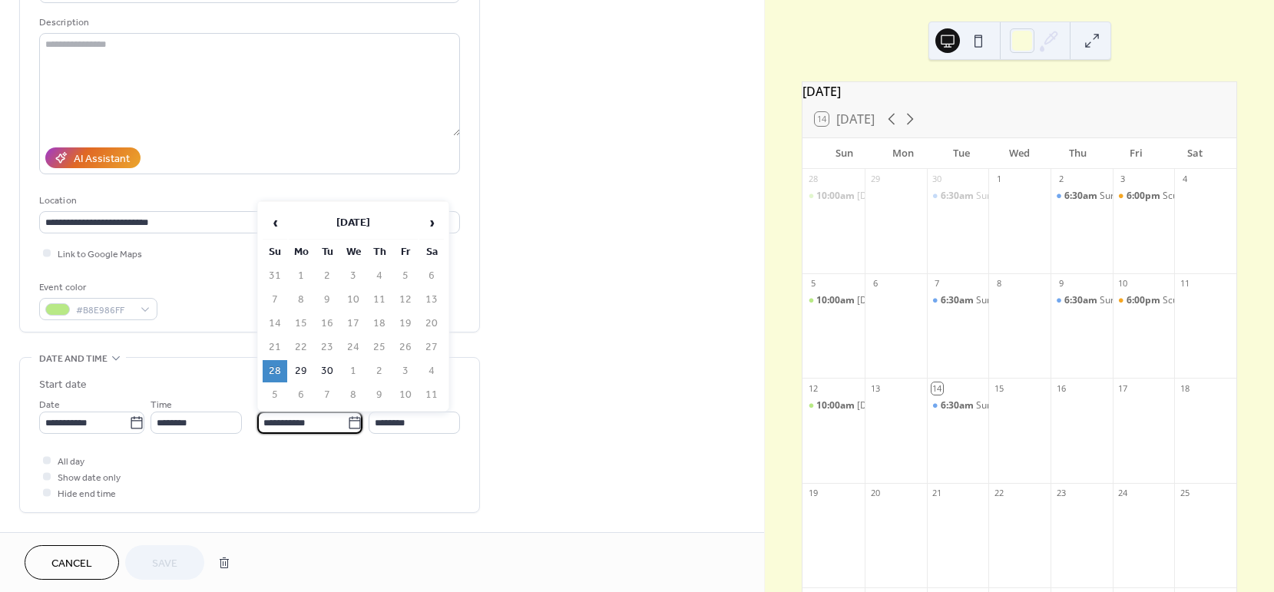
click at [285, 428] on input "**********" at bounding box center [302, 423] width 90 height 22
click at [131, 424] on icon at bounding box center [136, 422] width 15 height 15
click at [129, 424] on input "**********" at bounding box center [84, 423] width 90 height 22
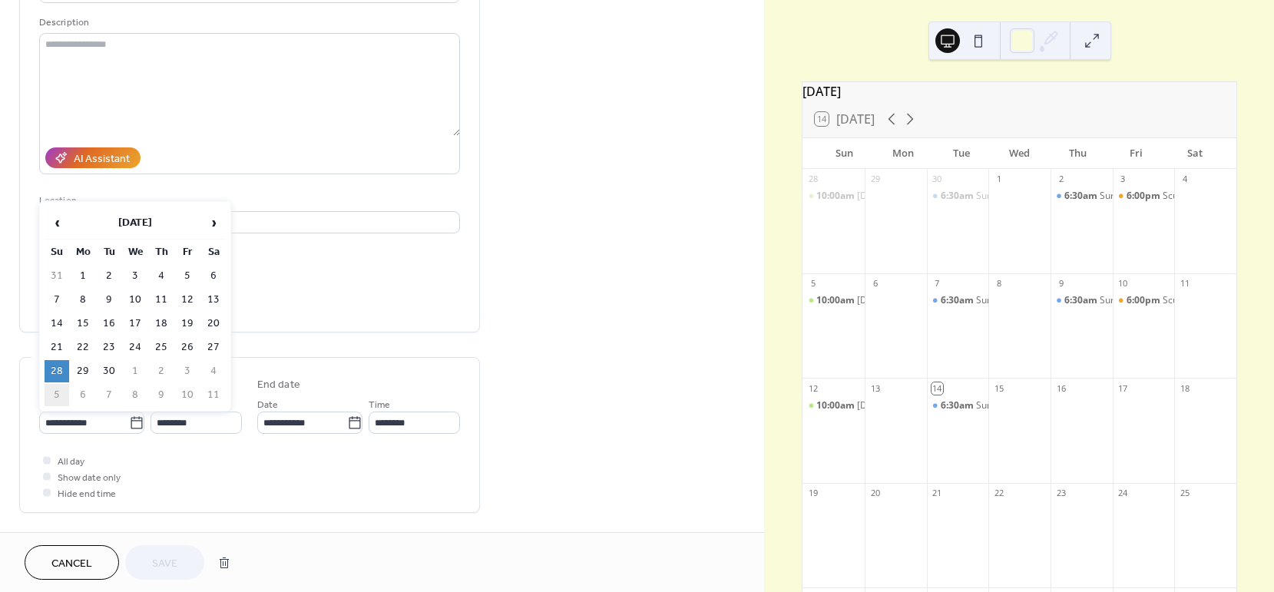
click at [61, 391] on td "5" at bounding box center [57, 395] width 25 height 22
type input "**********"
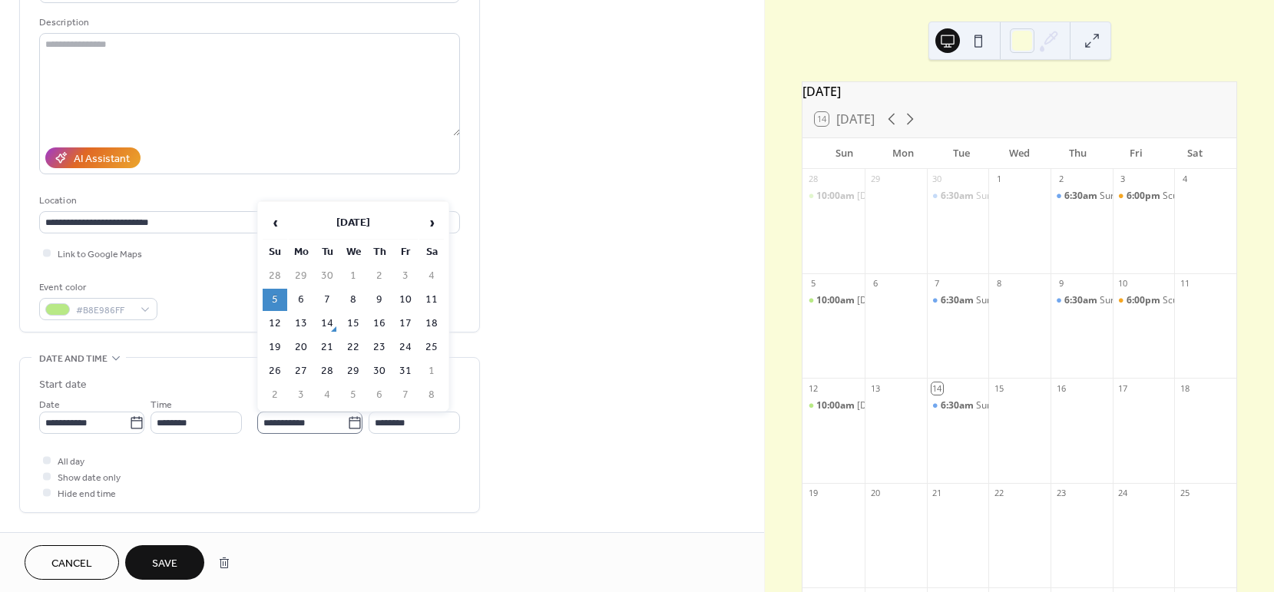
click at [356, 420] on icon at bounding box center [354, 422] width 15 height 15
click at [347, 420] on input "**********" at bounding box center [302, 423] width 90 height 22
click at [273, 393] on td "2" at bounding box center [275, 395] width 25 height 22
type input "**********"
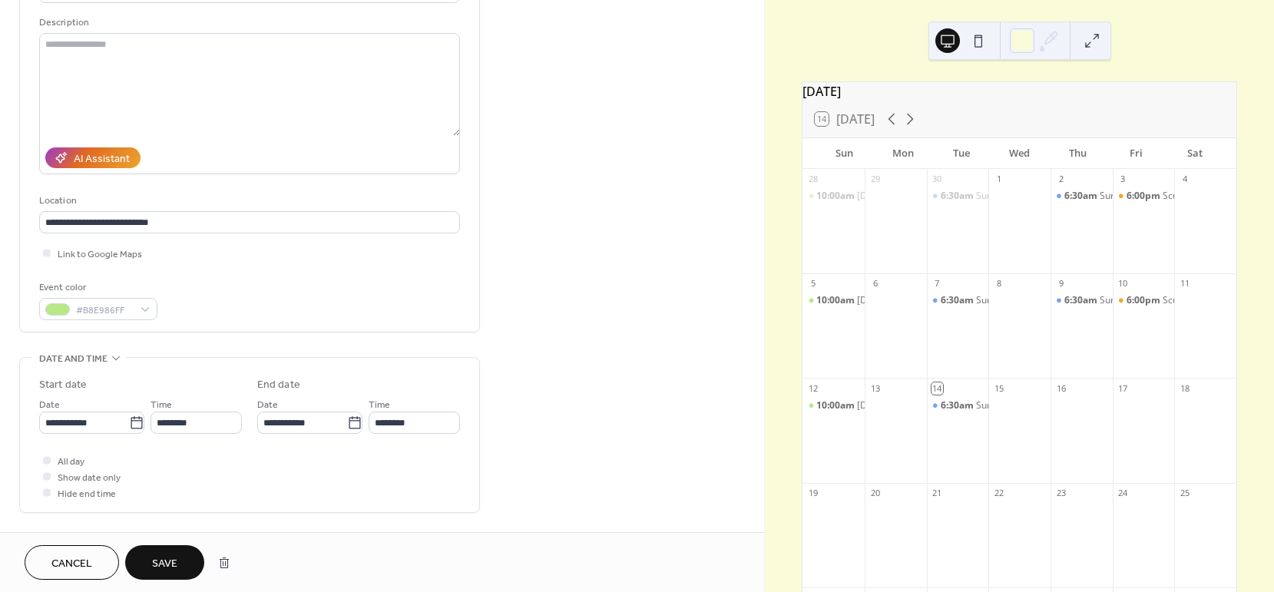
click at [168, 556] on span "Save" at bounding box center [164, 564] width 25 height 16
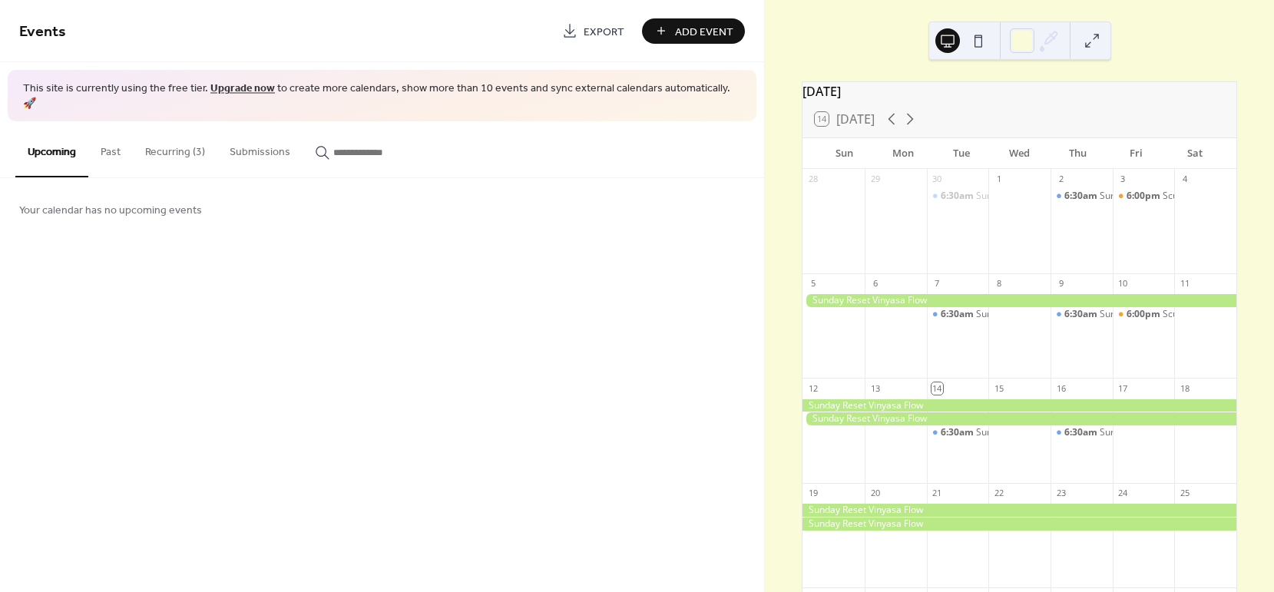
click at [180, 136] on button "Recurring (3)" at bounding box center [175, 148] width 84 height 55
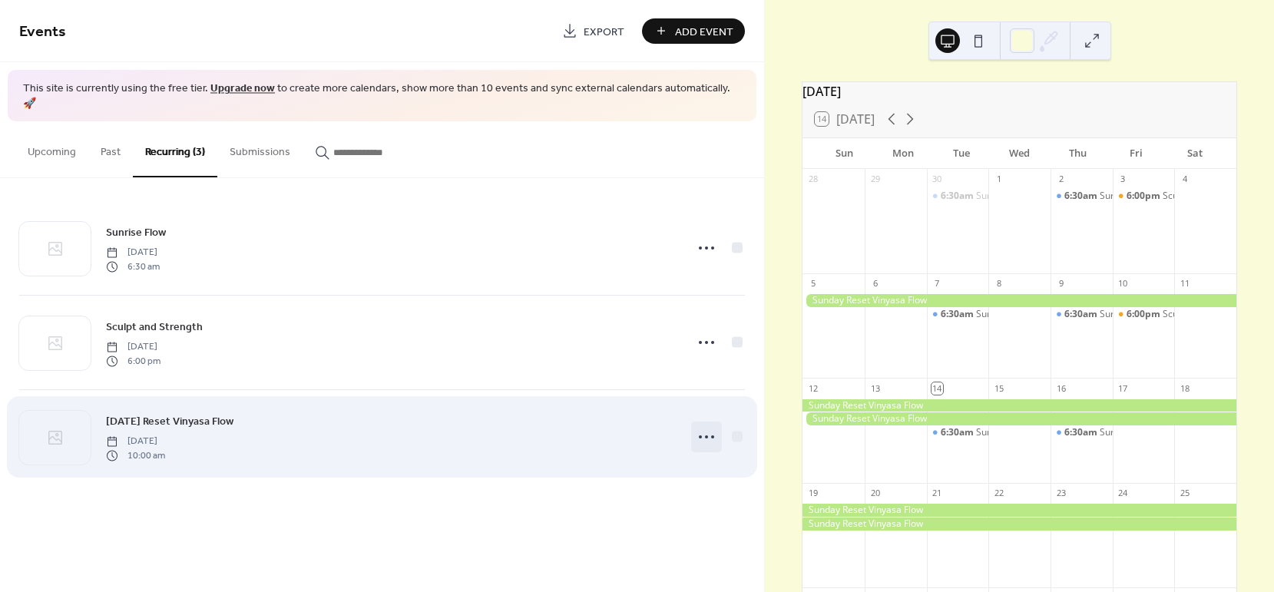
click at [703, 425] on icon at bounding box center [706, 437] width 25 height 25
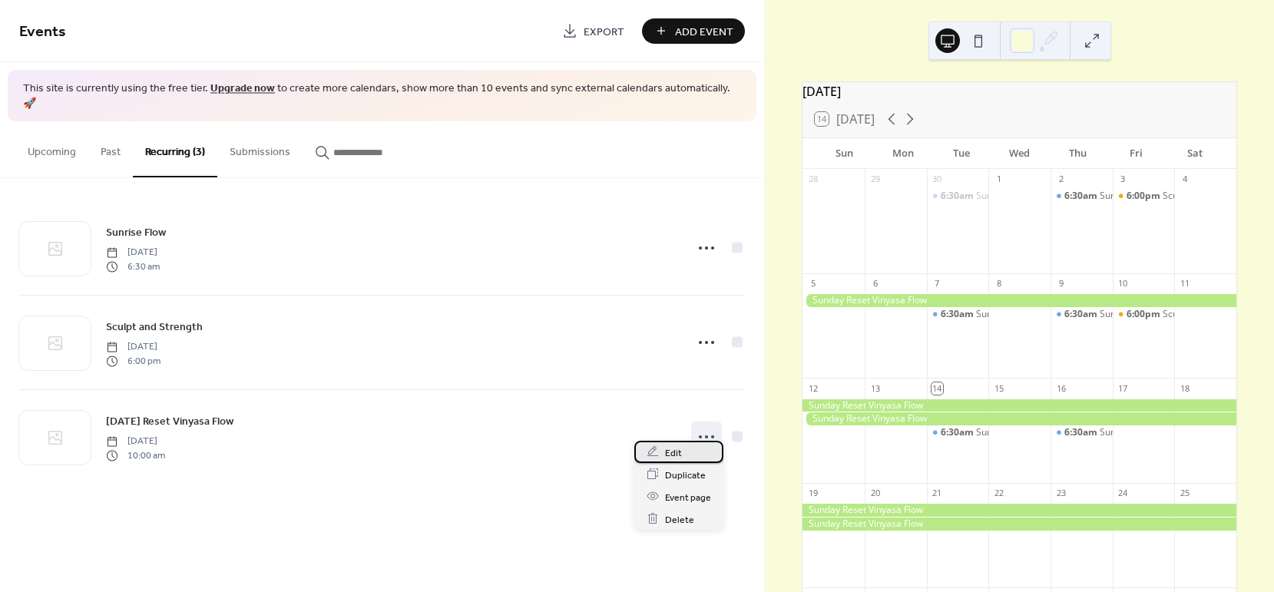
click at [680, 460] on span "Edit" at bounding box center [673, 453] width 17 height 16
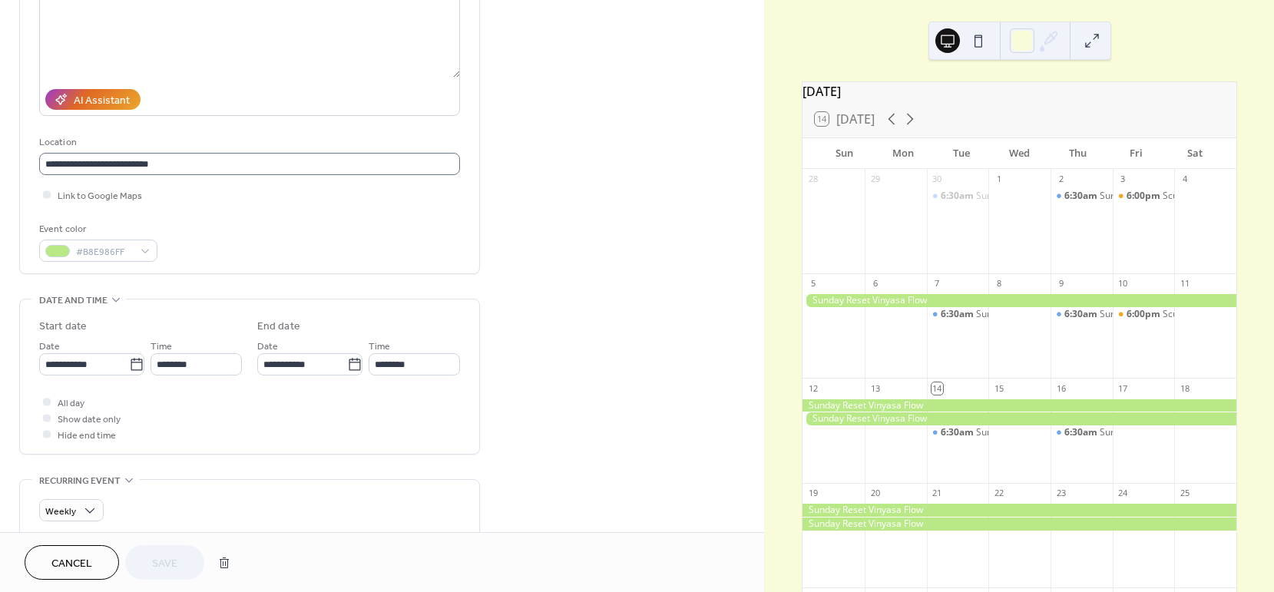
scroll to position [203, 0]
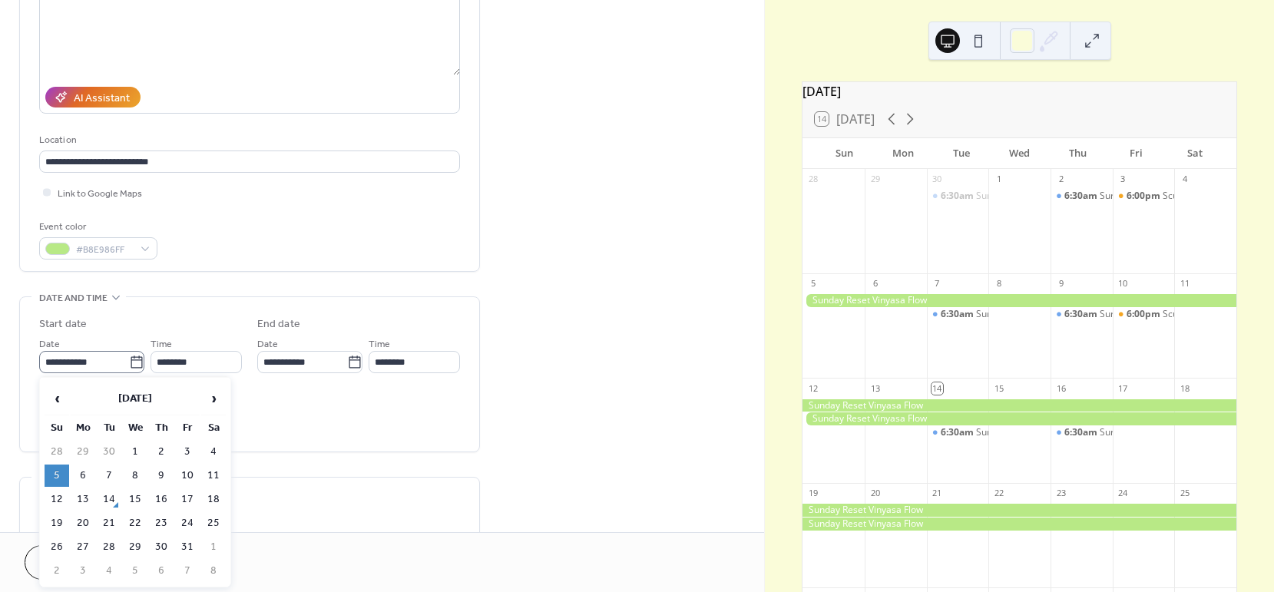
click at [132, 363] on icon at bounding box center [136, 362] width 15 height 15
click at [129, 363] on input "**********" at bounding box center [84, 362] width 90 height 22
click at [61, 475] on td "5" at bounding box center [57, 476] width 25 height 22
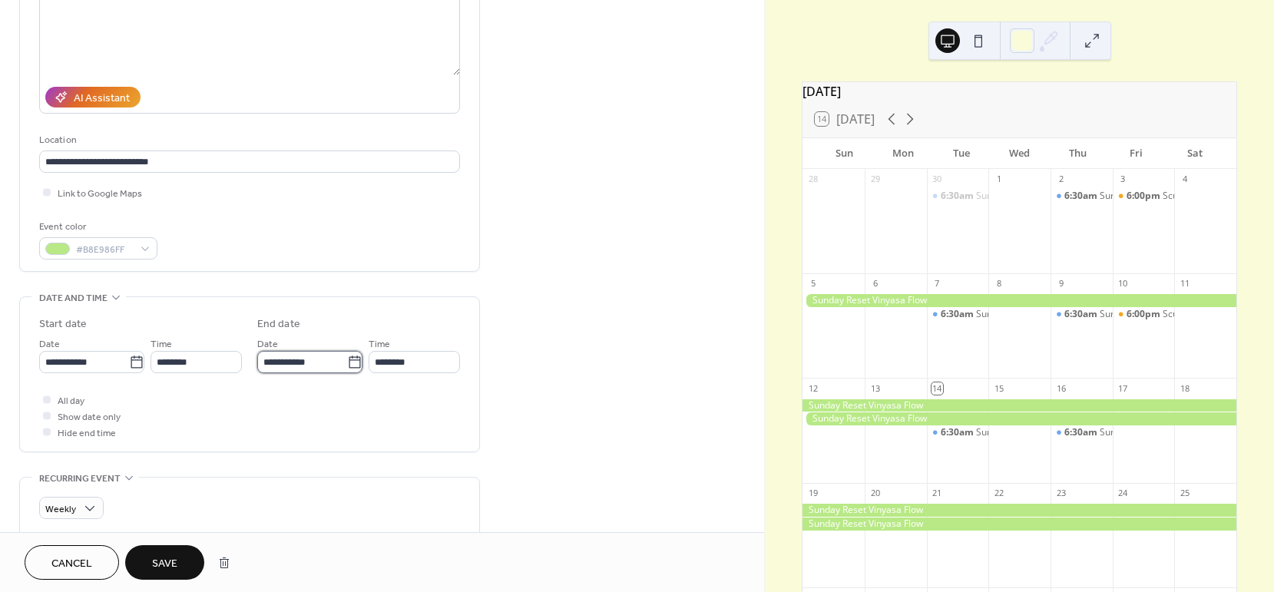
click at [309, 366] on input "**********" at bounding box center [302, 362] width 90 height 22
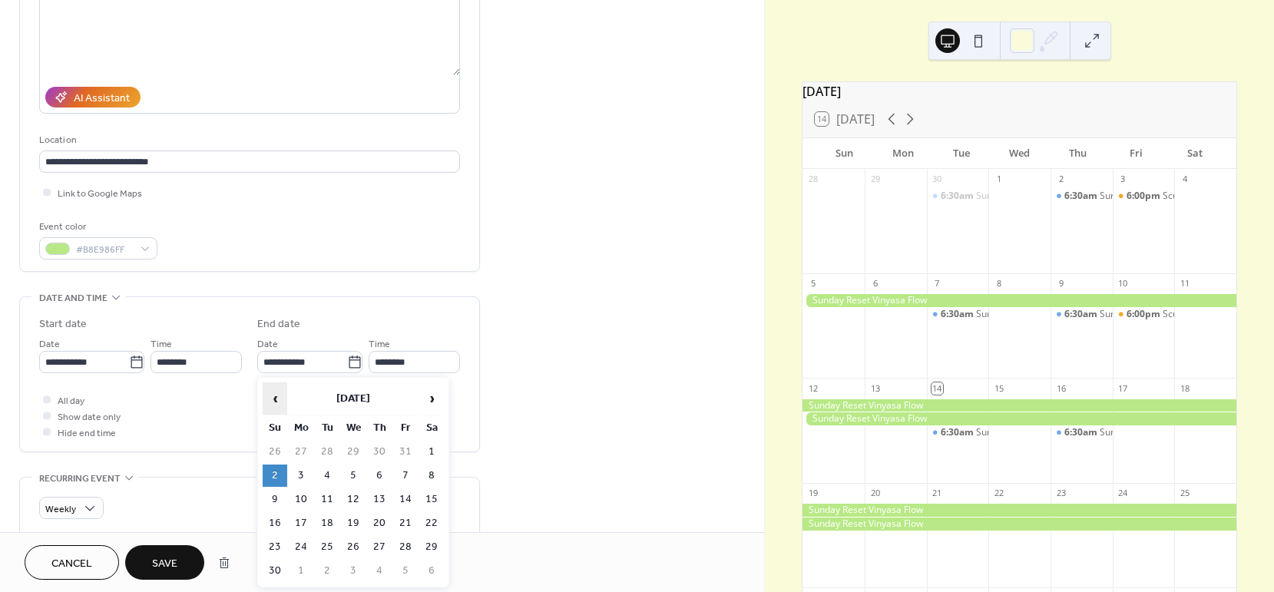
click at [281, 398] on span "‹" at bounding box center [274, 398] width 23 height 31
click at [283, 472] on td "5" at bounding box center [275, 476] width 25 height 22
type input "**********"
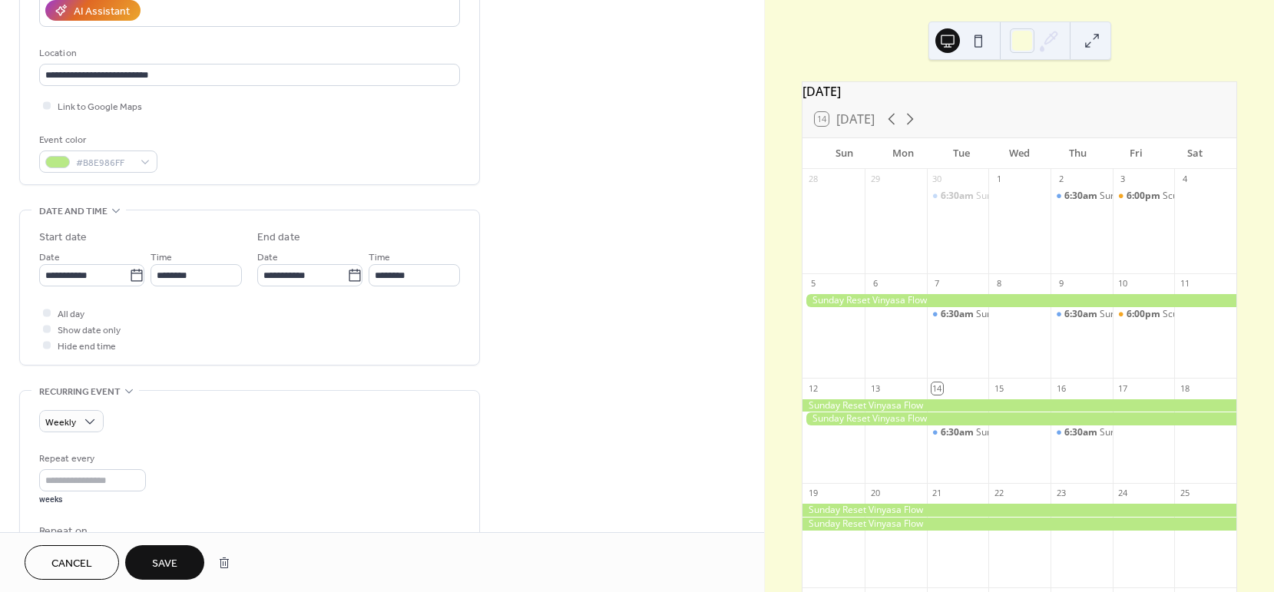
scroll to position [289, 0]
click at [173, 556] on span "Save" at bounding box center [164, 564] width 25 height 16
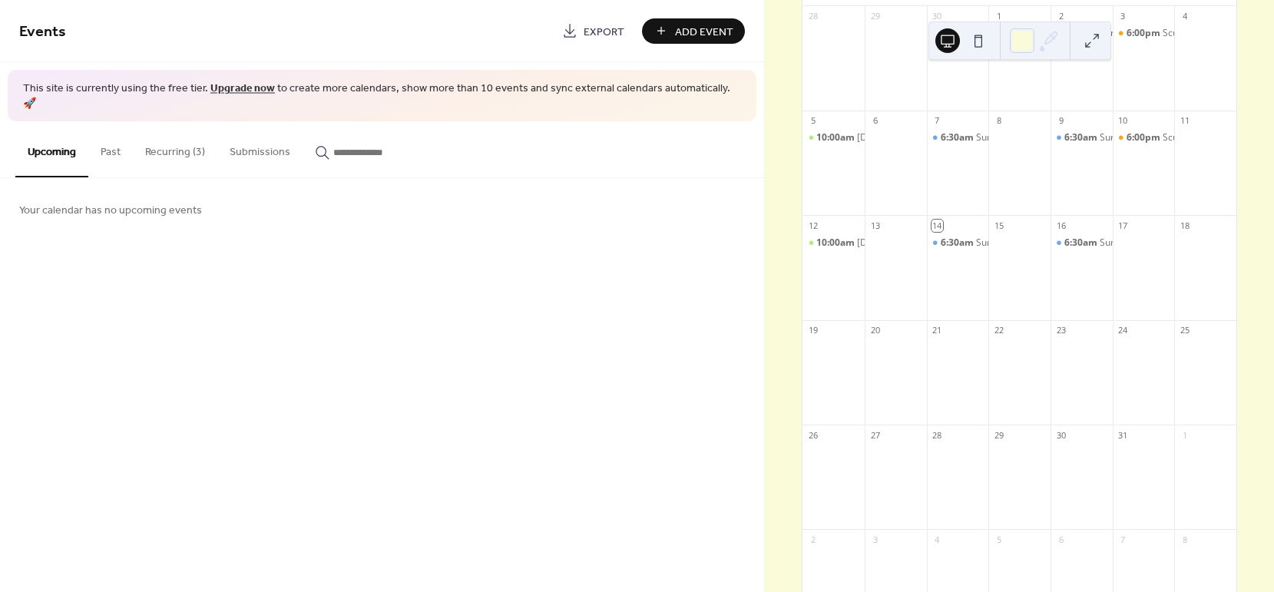
scroll to position [164, 0]
click at [852, 144] on span "10:00am" at bounding box center [836, 137] width 41 height 13
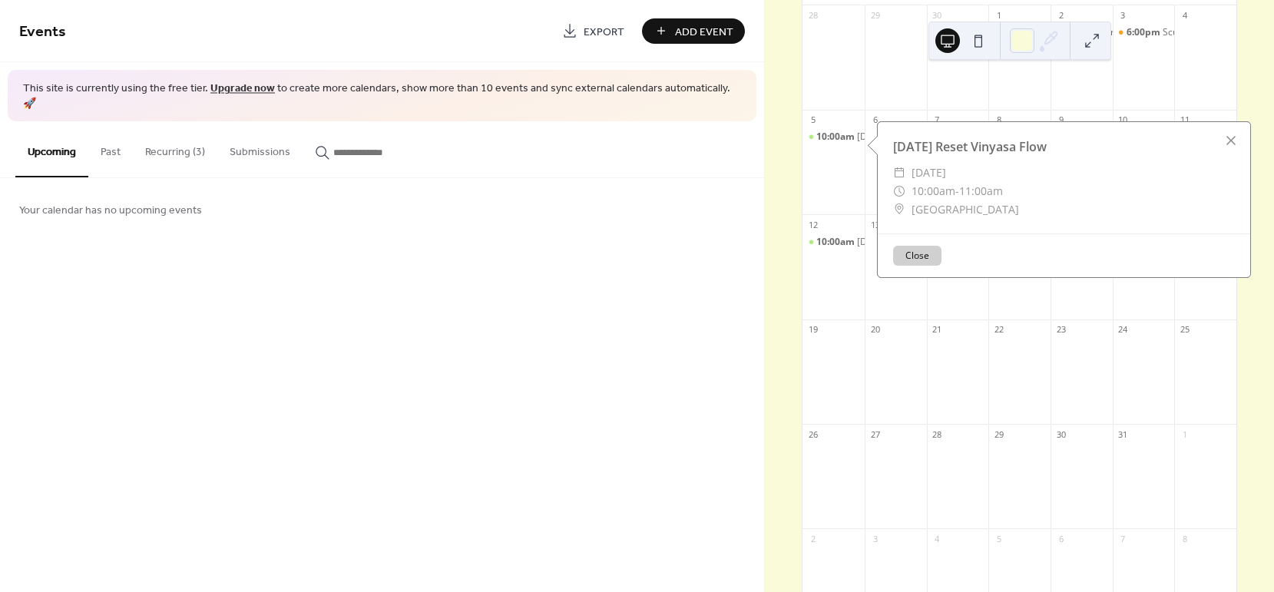
click at [157, 133] on button "Recurring (3)" at bounding box center [175, 148] width 84 height 55
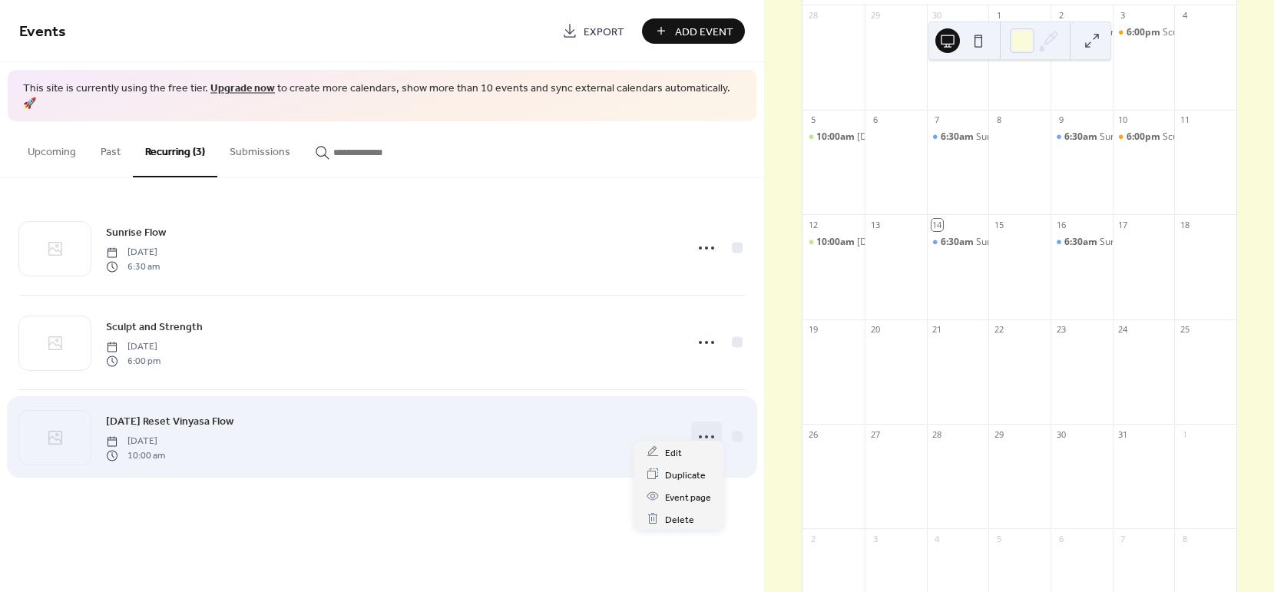
click at [700, 425] on icon at bounding box center [706, 437] width 25 height 25
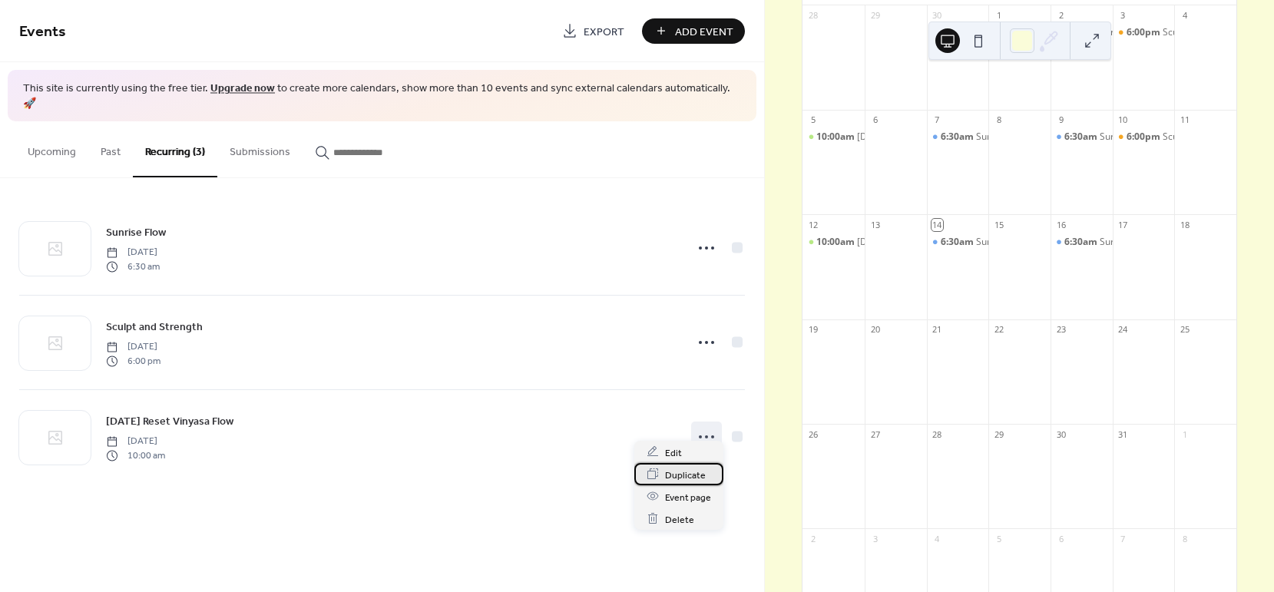
click at [696, 474] on span "Duplicate" at bounding box center [685, 475] width 41 height 16
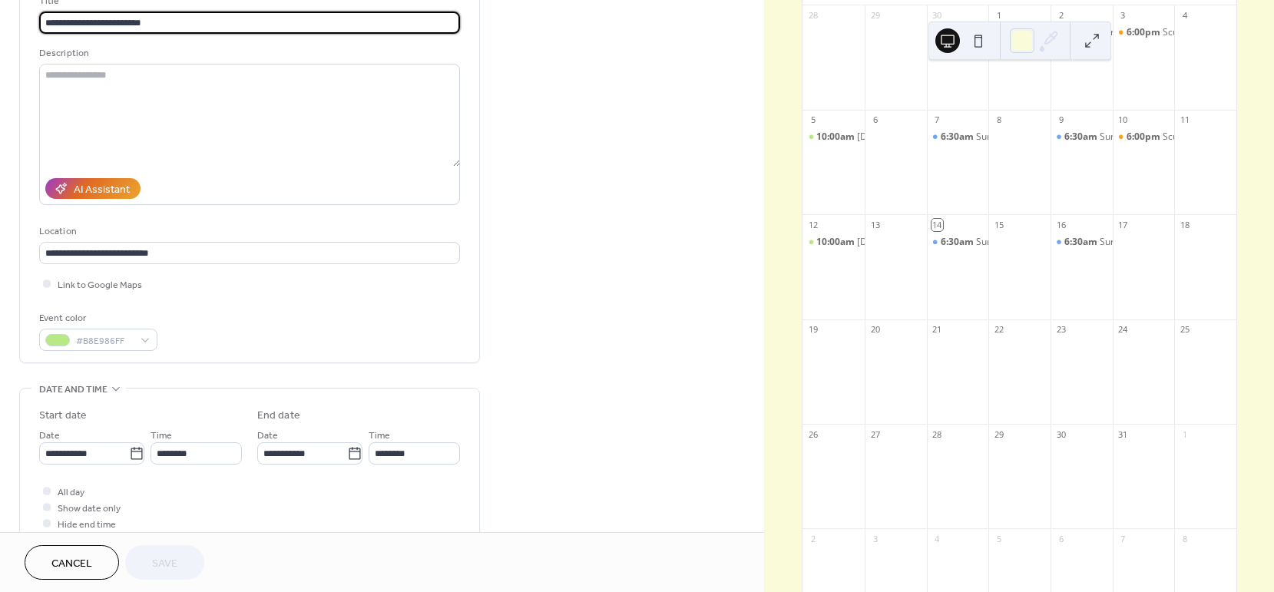
scroll to position [113, 0]
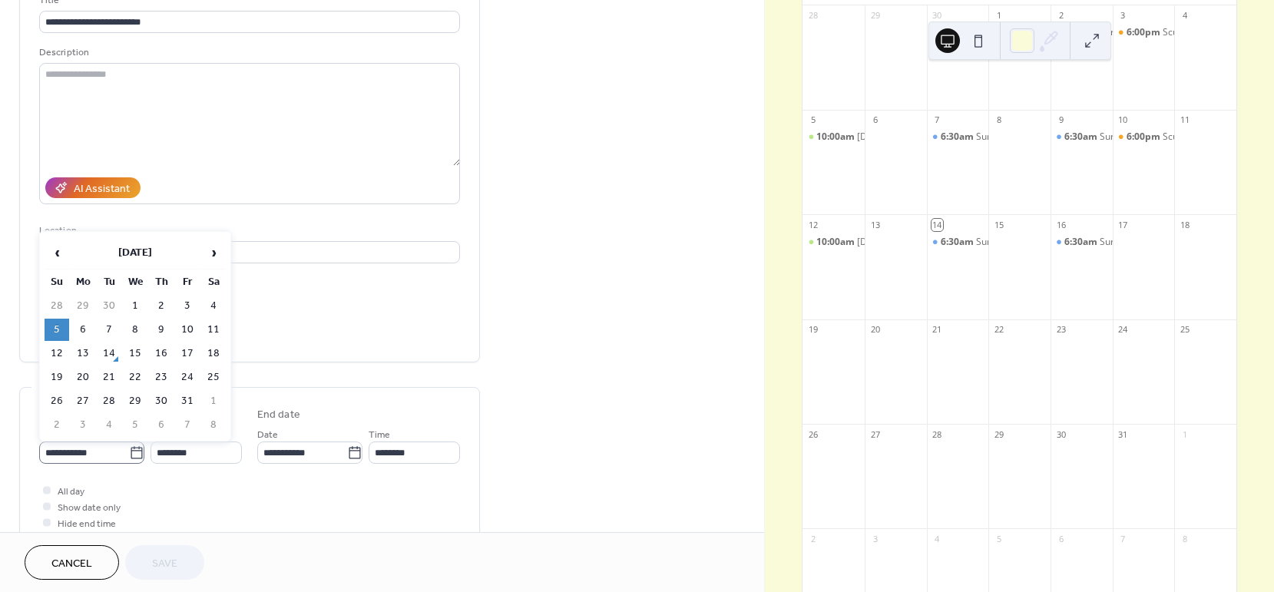
click at [132, 452] on icon at bounding box center [136, 452] width 15 height 15
click at [129, 452] on input "**********" at bounding box center [84, 453] width 90 height 22
click at [53, 375] on td "19" at bounding box center [57, 377] width 25 height 22
type input "**********"
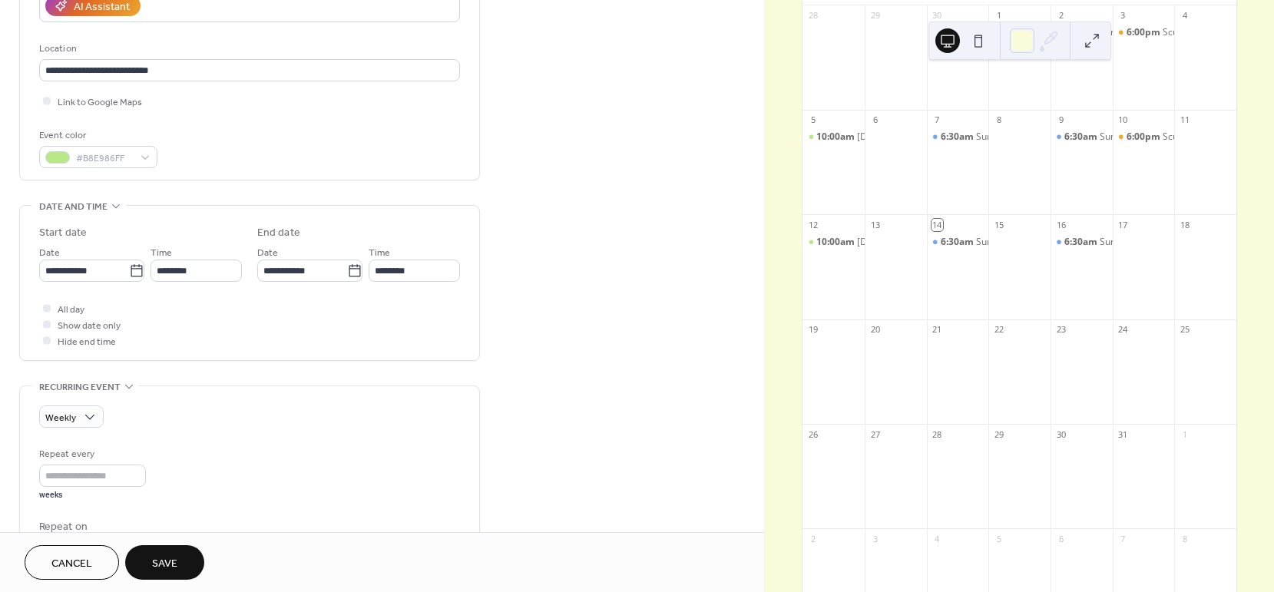
scroll to position [297, 0]
click at [185, 551] on button "Save" at bounding box center [164, 562] width 79 height 35
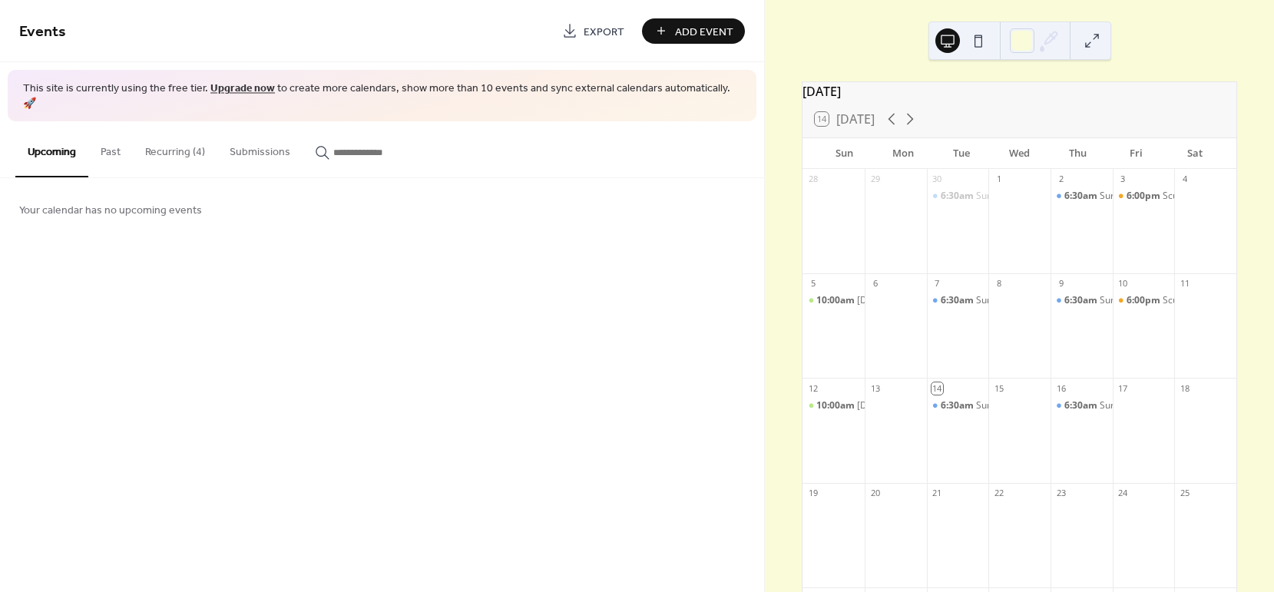
scroll to position [1, 0]
click at [845, 306] on span "10:00am" at bounding box center [836, 299] width 41 height 13
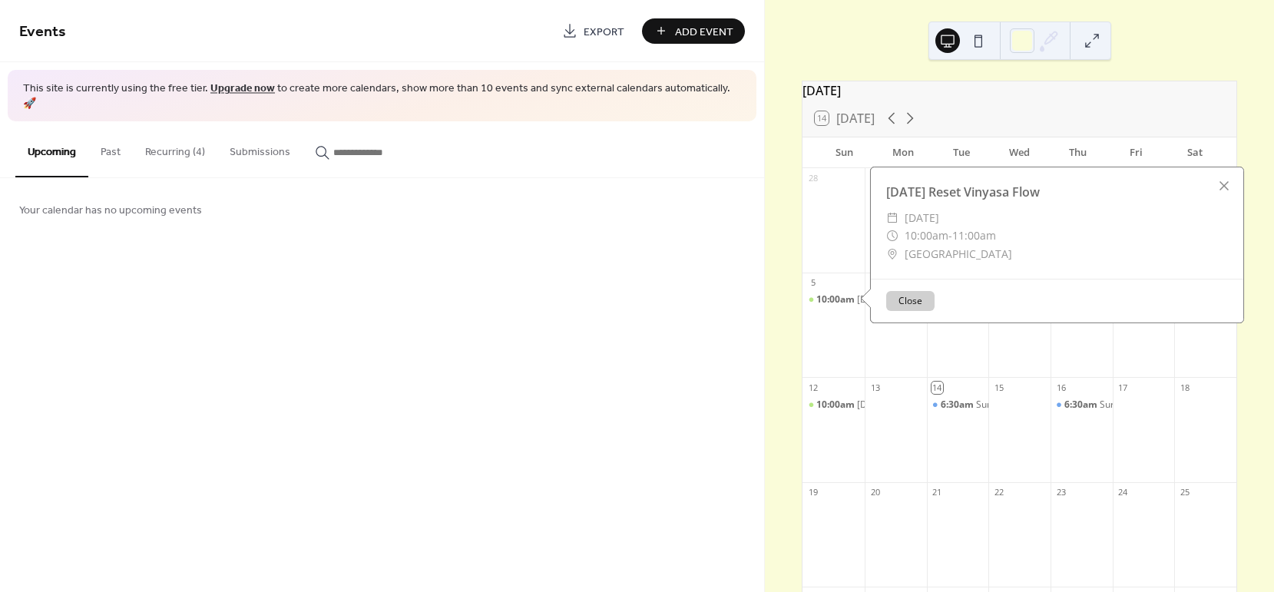
click at [154, 144] on button "Recurring (4)" at bounding box center [175, 148] width 84 height 55
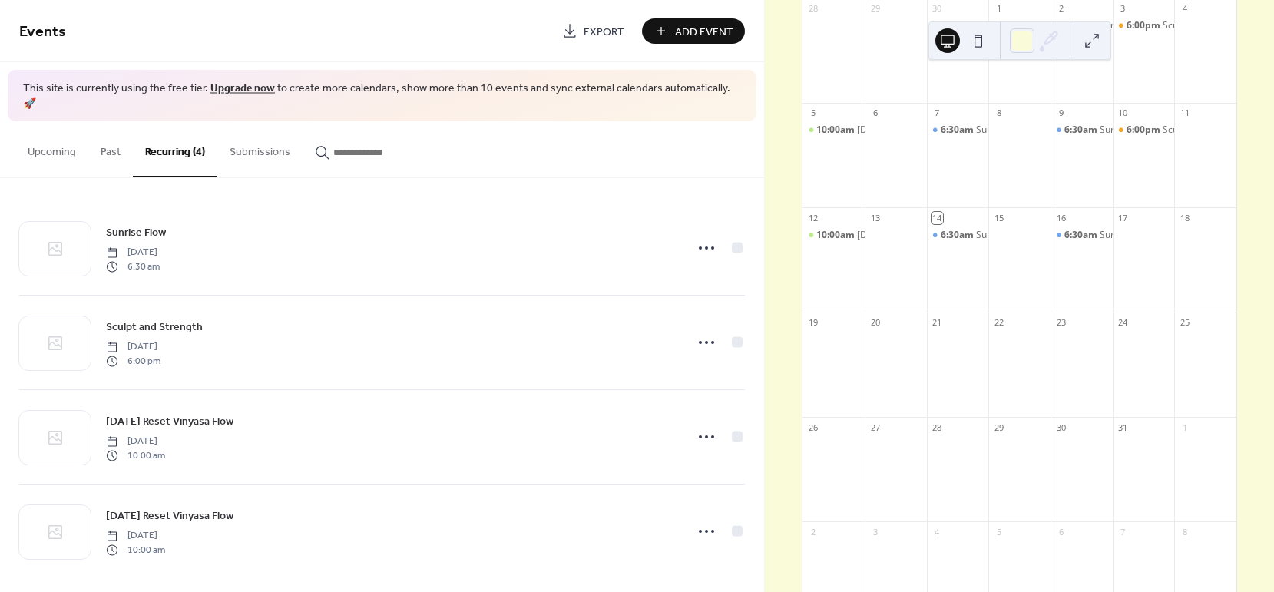
scroll to position [157, 0]
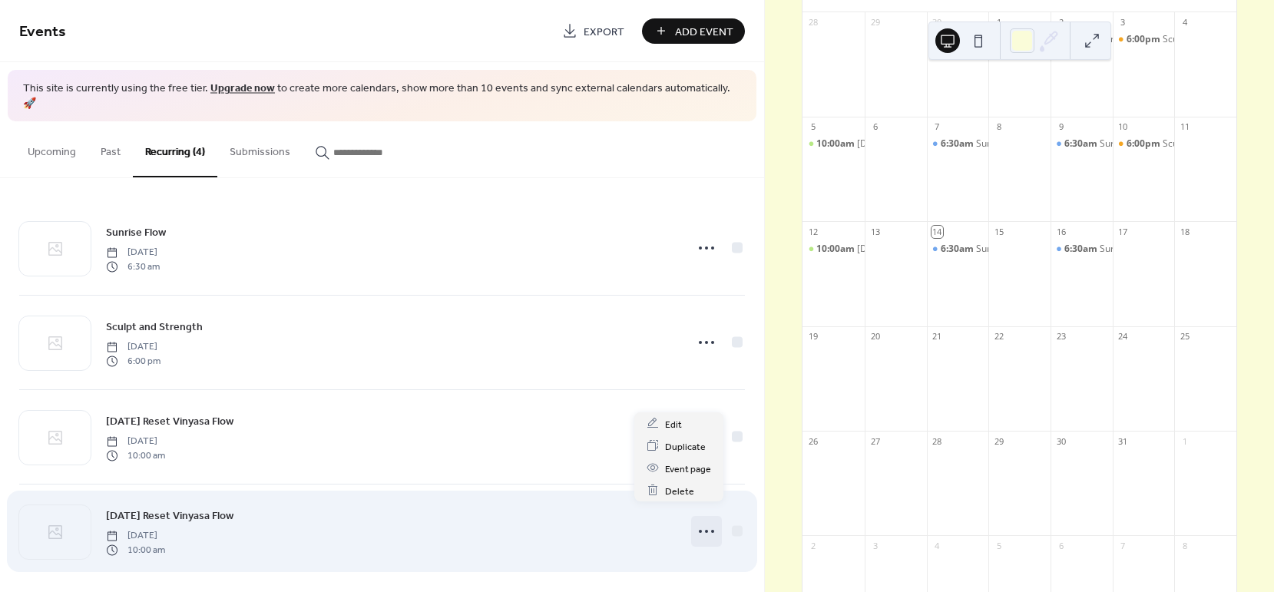
click at [707, 519] on icon at bounding box center [706, 531] width 25 height 25
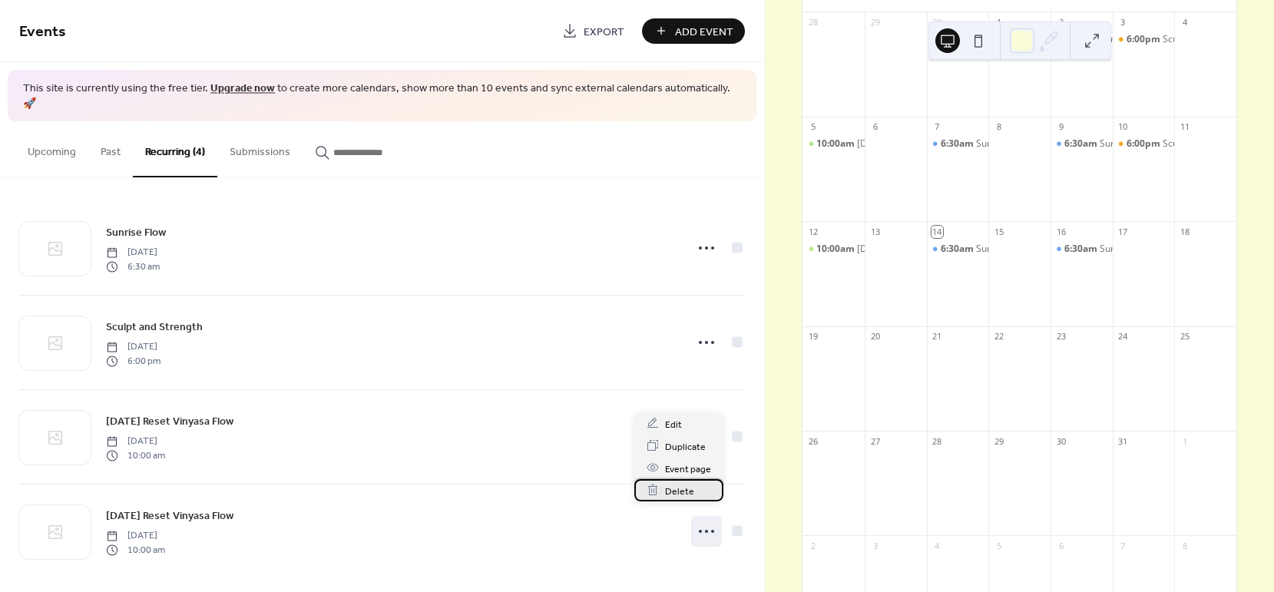
click at [665, 494] on span "Delete" at bounding box center [679, 491] width 29 height 16
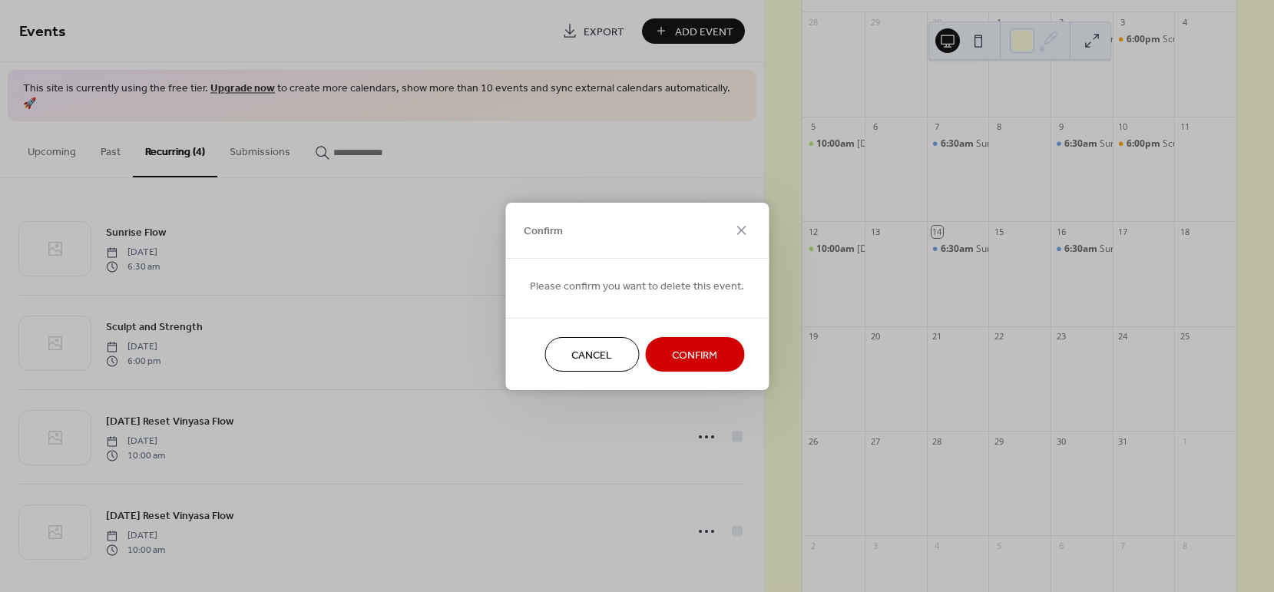
click at [698, 349] on span "Confirm" at bounding box center [694, 355] width 45 height 16
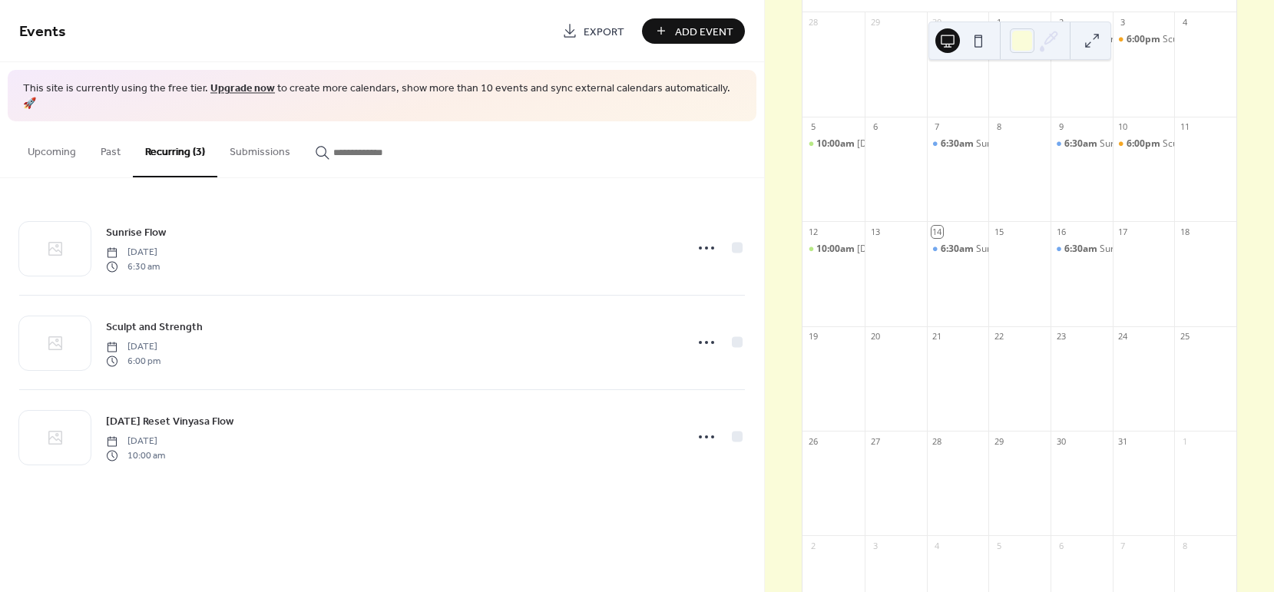
click at [708, 425] on icon at bounding box center [706, 437] width 25 height 25
click at [671, 455] on span "Edit" at bounding box center [673, 453] width 17 height 16
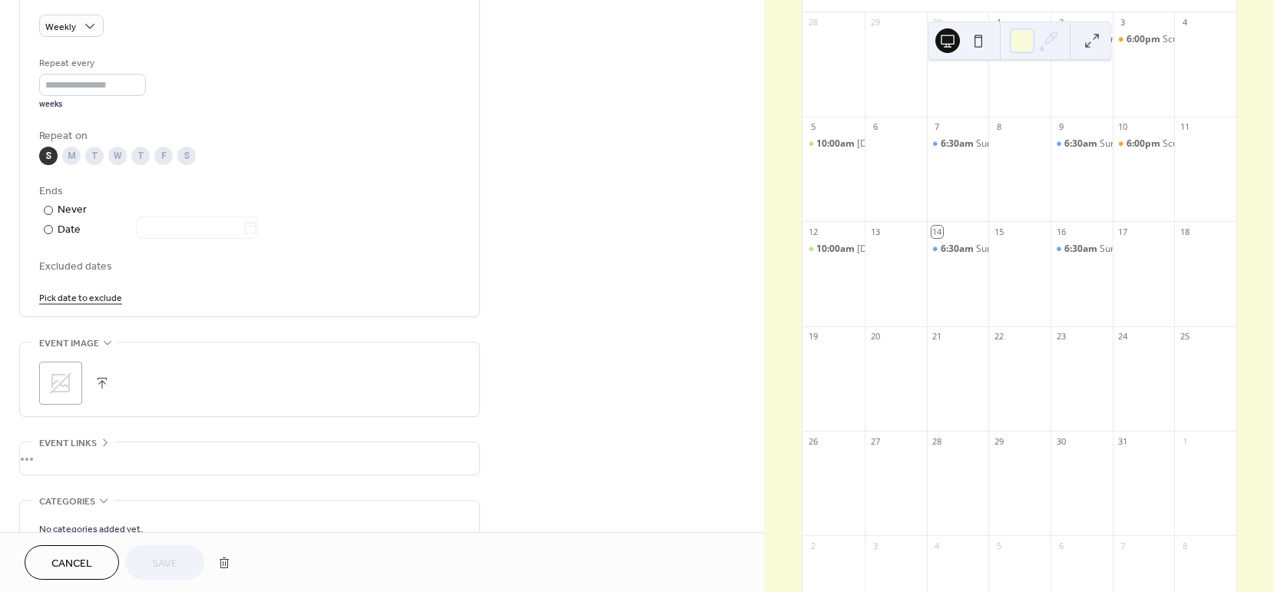
scroll to position [686, 0]
click at [61, 232] on div "Date" at bounding box center [158, 229] width 200 height 18
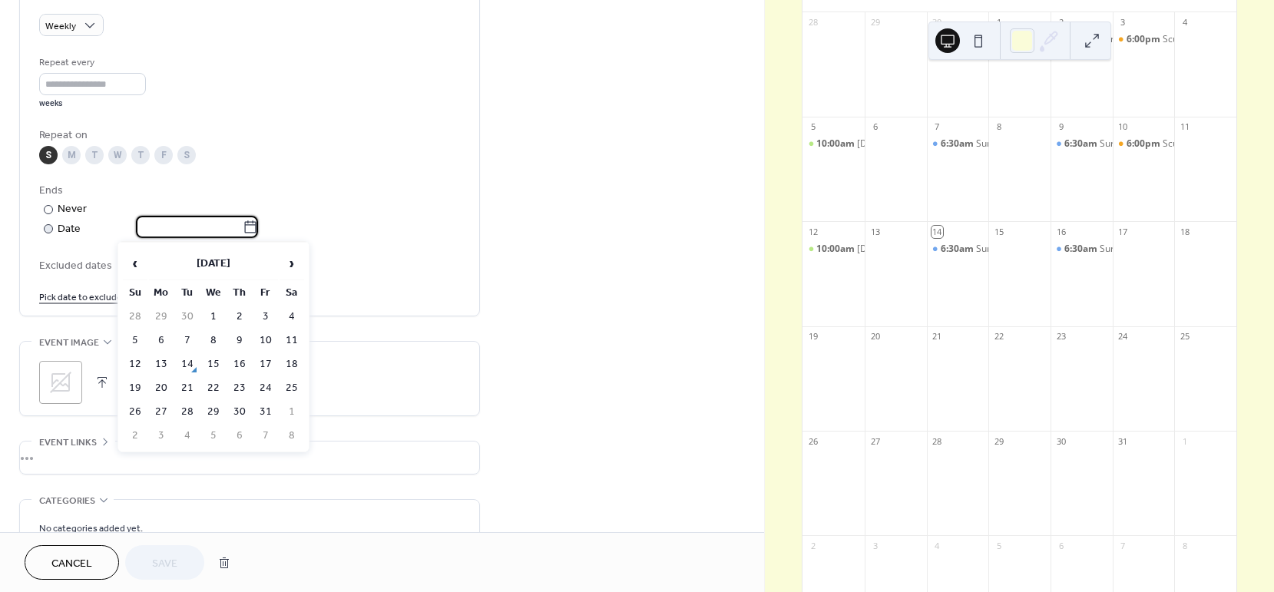
click at [232, 228] on input "text" at bounding box center [189, 227] width 107 height 22
click at [289, 270] on span "›" at bounding box center [291, 263] width 23 height 31
click at [137, 342] on td "2" at bounding box center [135, 340] width 25 height 22
type input "**********"
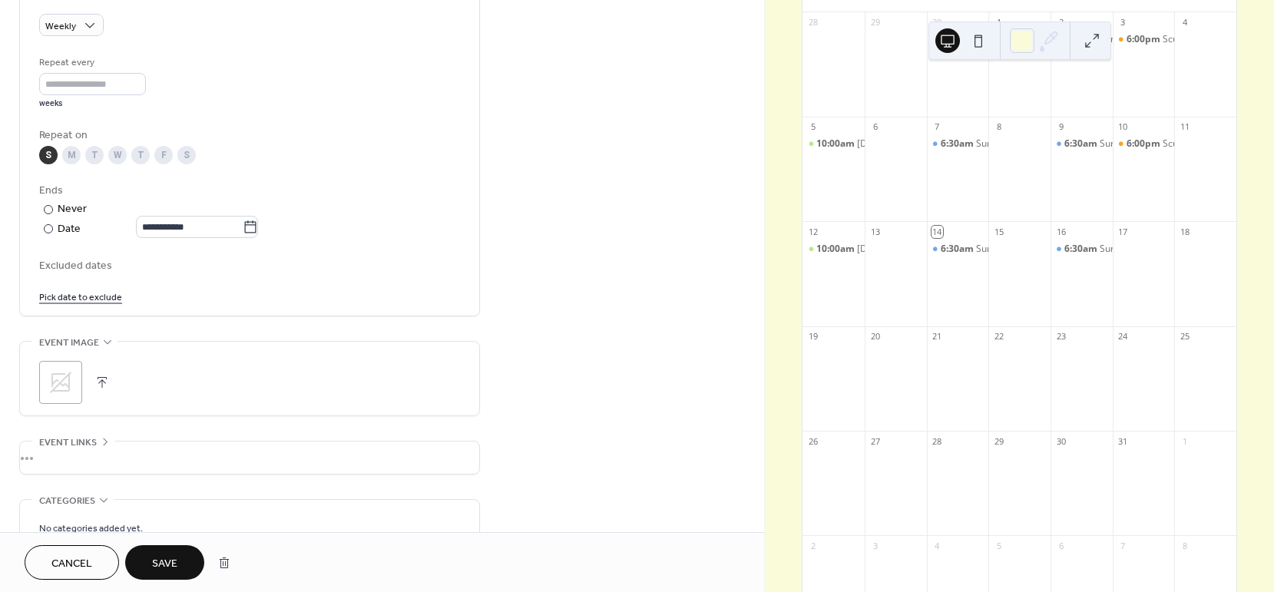
click at [163, 556] on span "Save" at bounding box center [164, 564] width 25 height 16
